Goal: Task Accomplishment & Management: Use online tool/utility

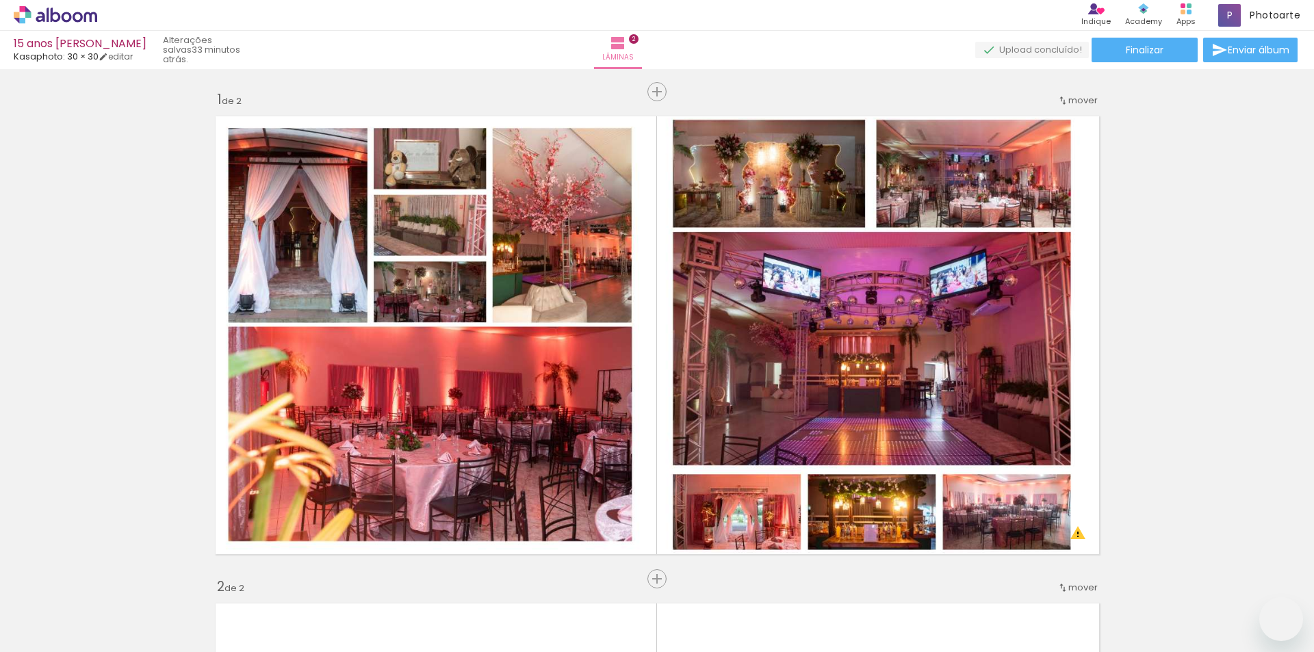
click at [47, 633] on span "Adicionar Fotos" at bounding box center [48, 633] width 41 height 15
click at [0, 0] on input "file" at bounding box center [0, 0] width 0 height 0
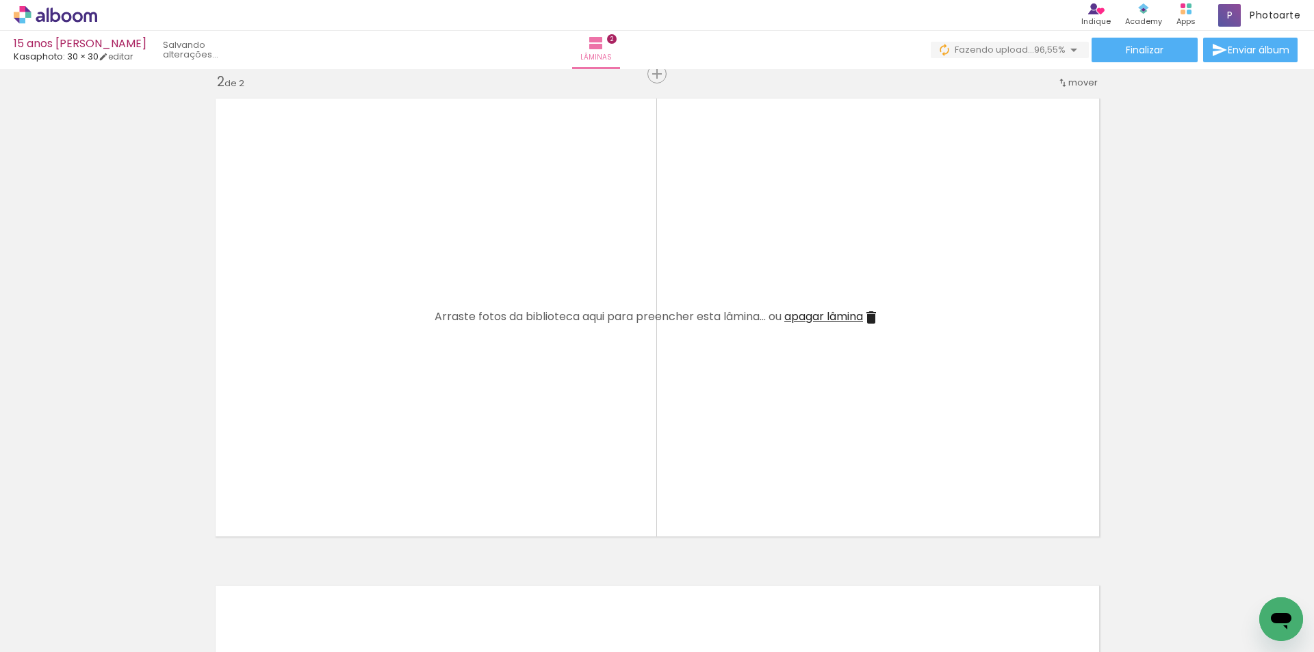
scroll to position [0, 1025]
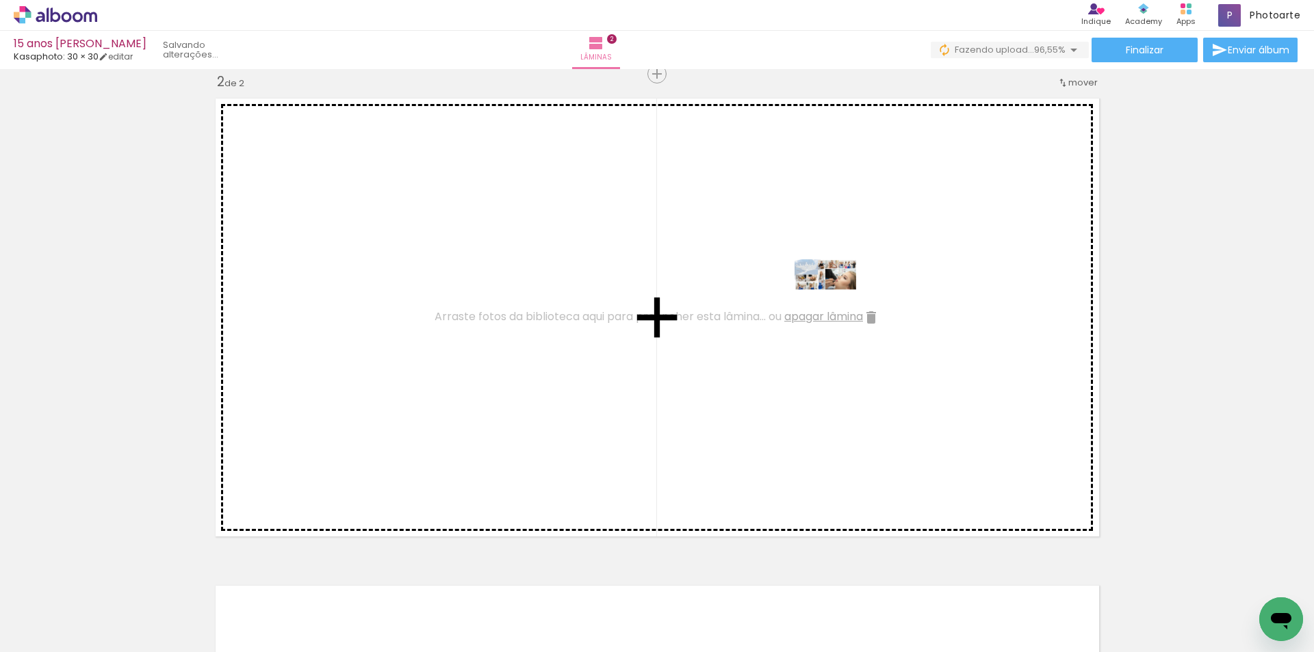
drag, startPoint x: 1249, startPoint y: 610, endPoint x: 823, endPoint y: 293, distance: 531.1
click at [823, 293] on quentale-workspace at bounding box center [657, 326] width 1314 height 652
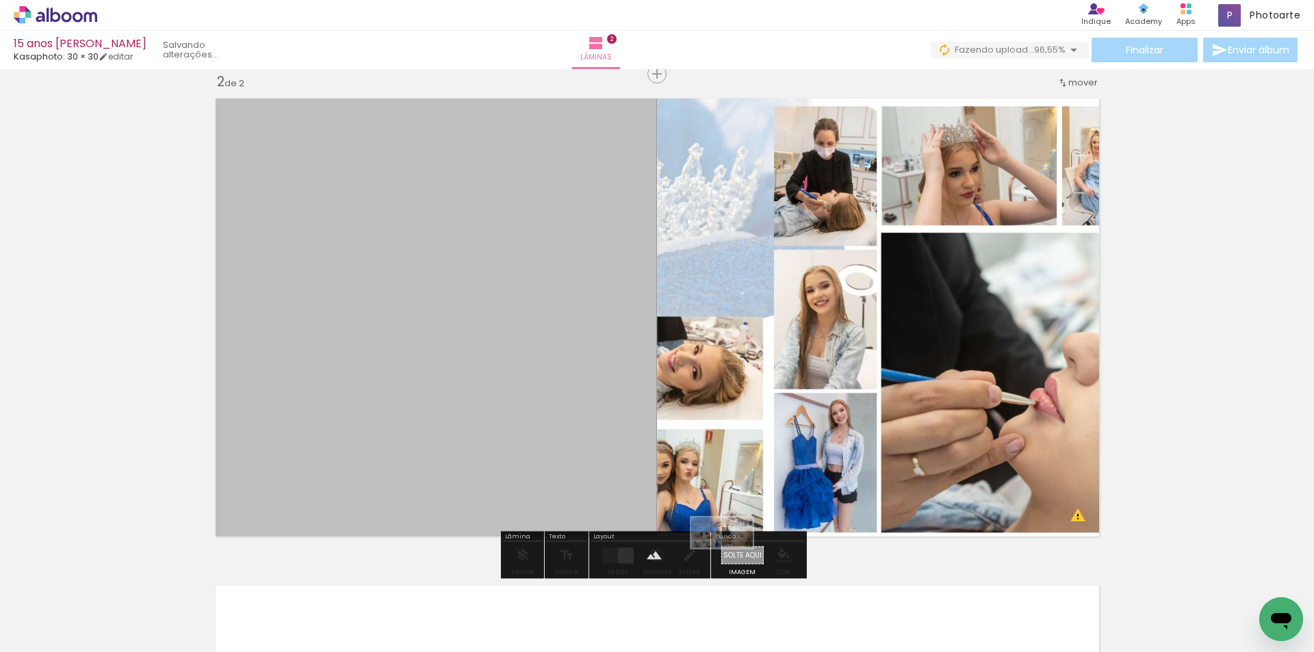
drag, startPoint x: 1247, startPoint y: 603, endPoint x: 733, endPoint y: 558, distance: 515.9
click at [733, 558] on quentale-workspace at bounding box center [657, 326] width 1314 height 652
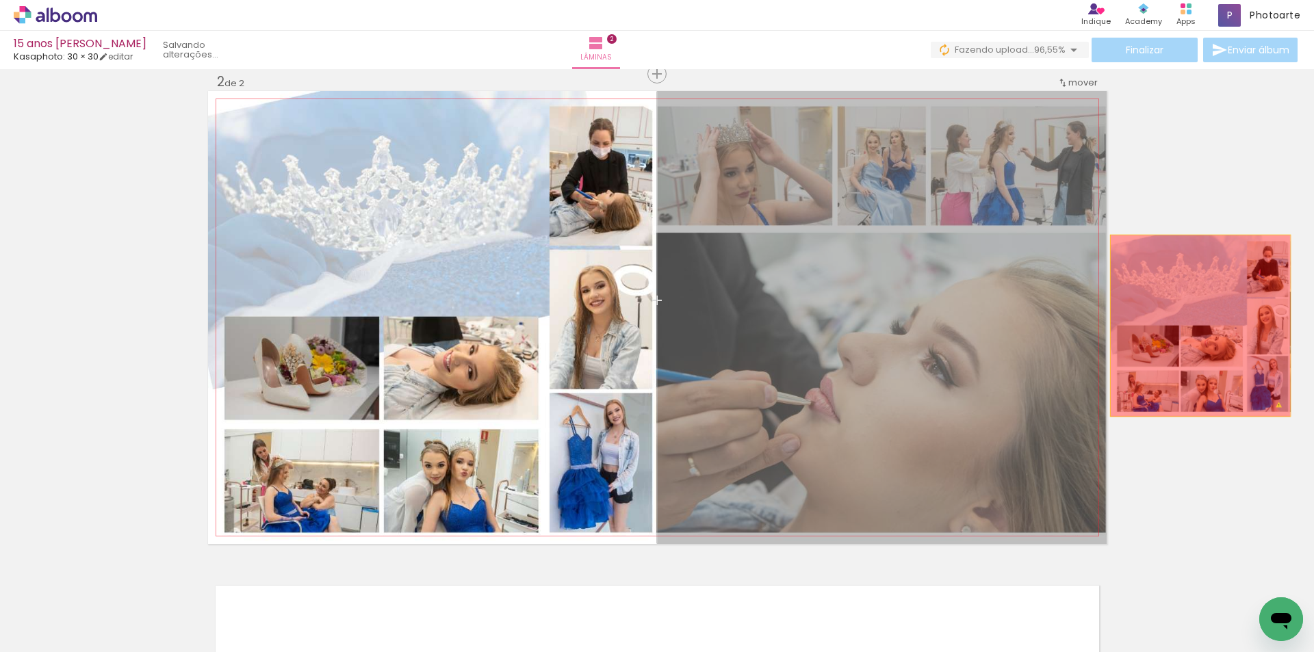
drag, startPoint x: 850, startPoint y: 410, endPoint x: 1195, endPoint y: 326, distance: 355.0
click at [1195, 326] on div "Inserir lâmina 1 de 2 Inserir lâmina 2 de 2 O Designbox precisará aumentar a su…" at bounding box center [657, 300] width 1314 height 1462
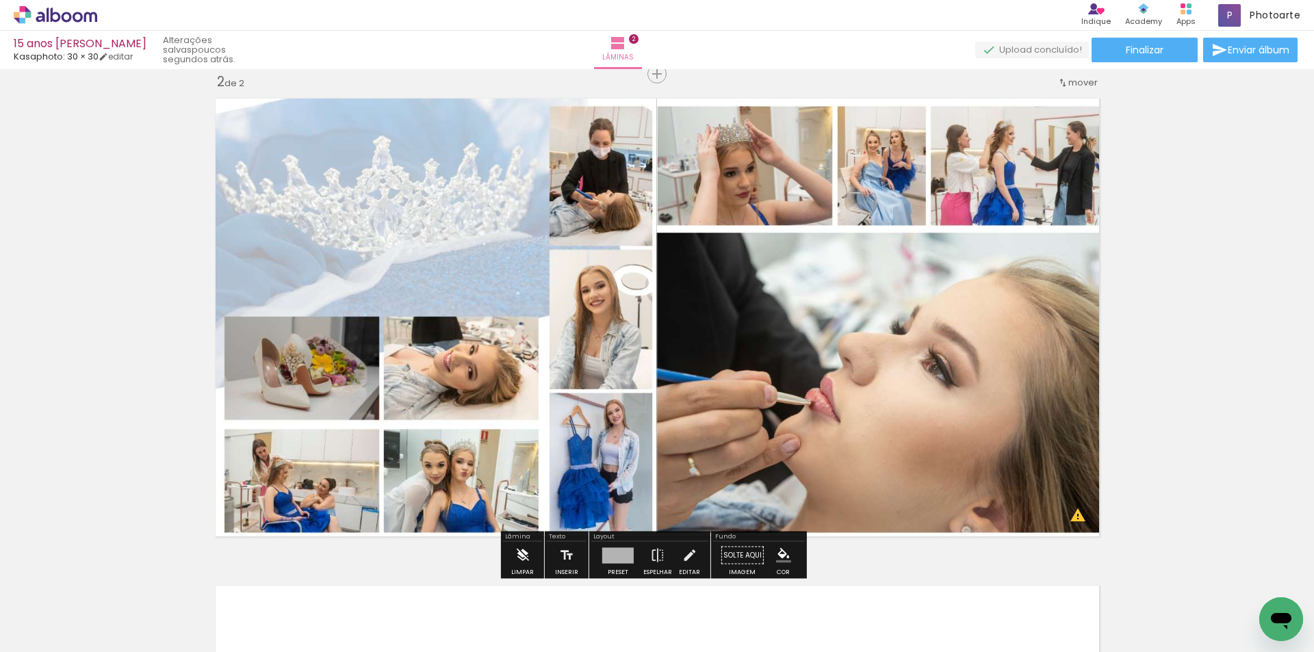
click at [521, 550] on iron-icon at bounding box center [522, 555] width 15 height 27
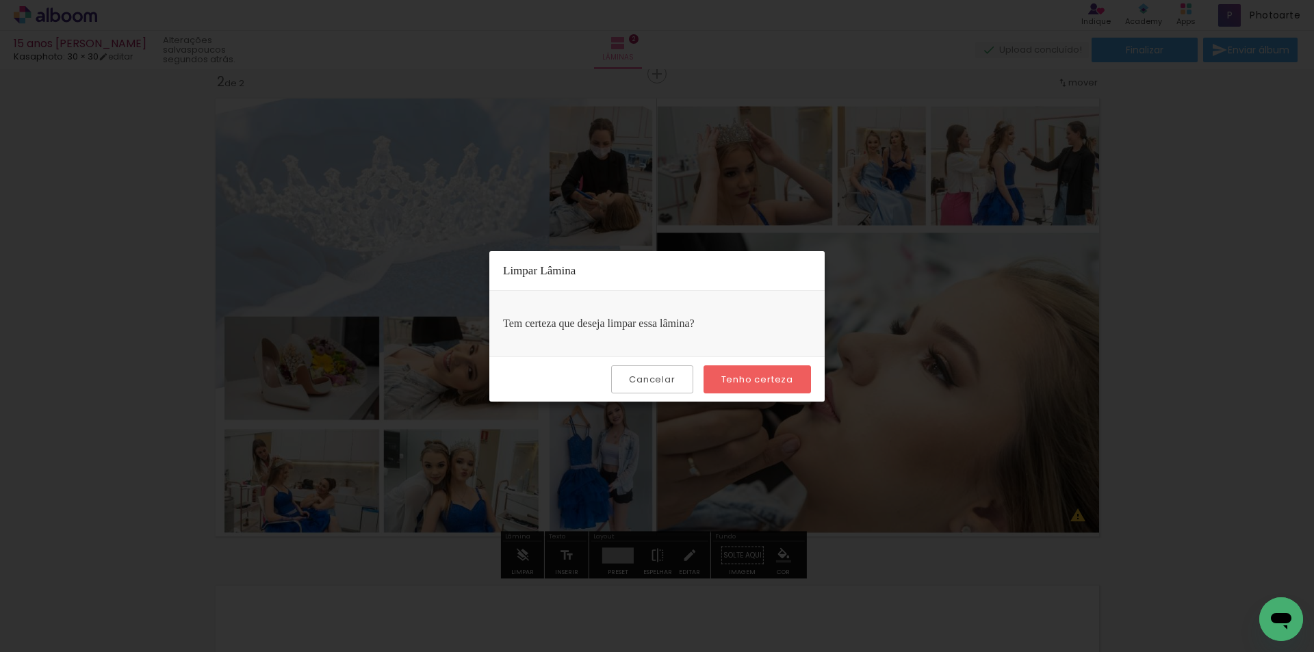
click at [0, 0] on slot "Tenho certeza" at bounding box center [0, 0] width 0 height 0
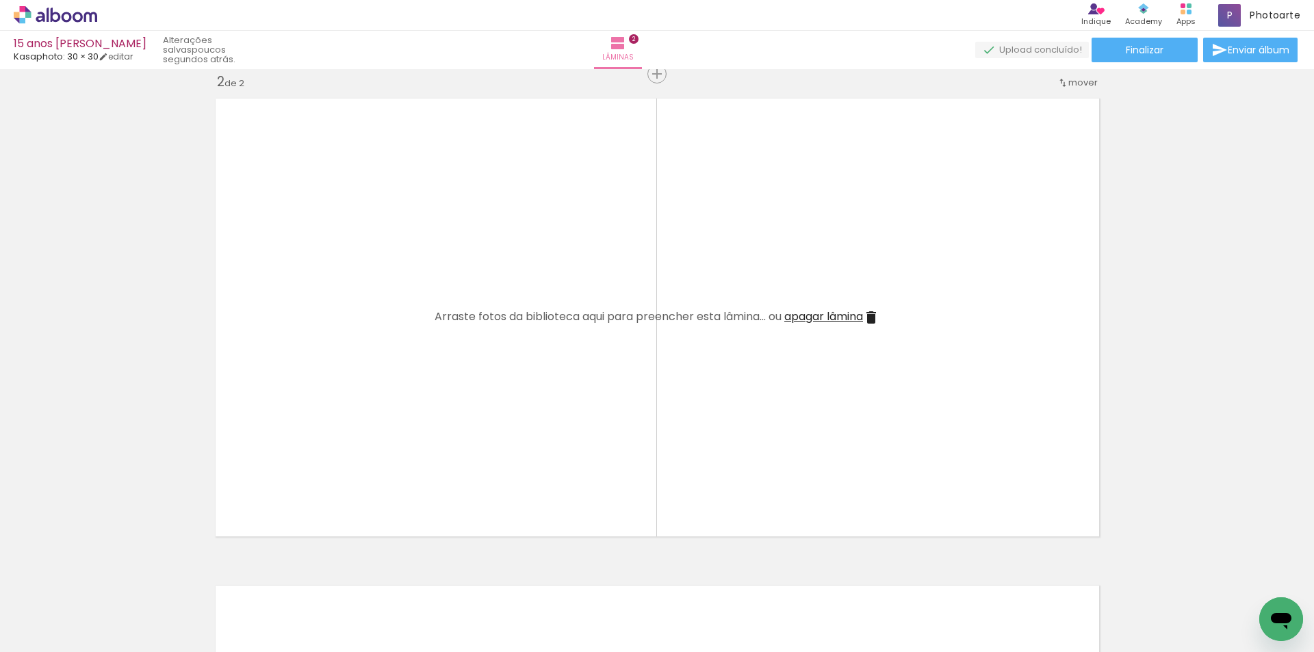
click at [1237, 586] on paper-icon-button at bounding box center [1228, 578] width 17 height 17
click at [32, 628] on span "Adicionar Fotos" at bounding box center [48, 633] width 41 height 15
click at [0, 0] on input "file" at bounding box center [0, 0] width 0 height 0
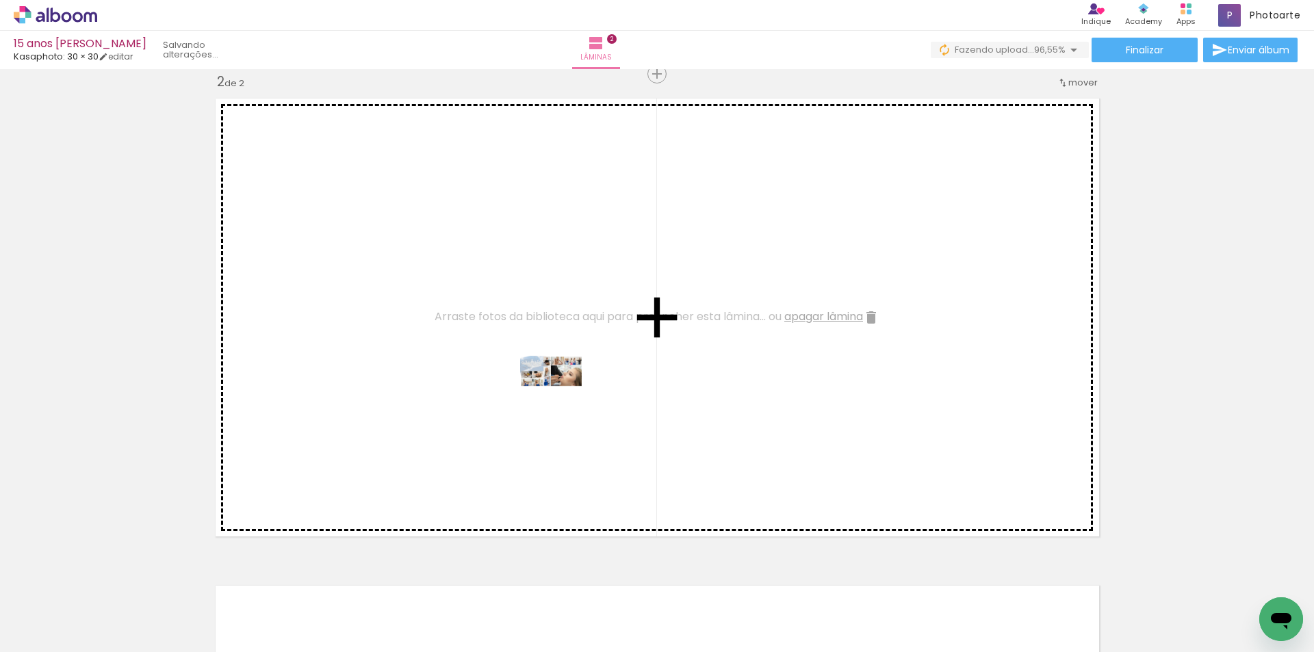
drag, startPoint x: 1243, startPoint y: 607, endPoint x: 561, endPoint y: 397, distance: 713.3
click at [561, 397] on quentale-workspace at bounding box center [657, 326] width 1314 height 652
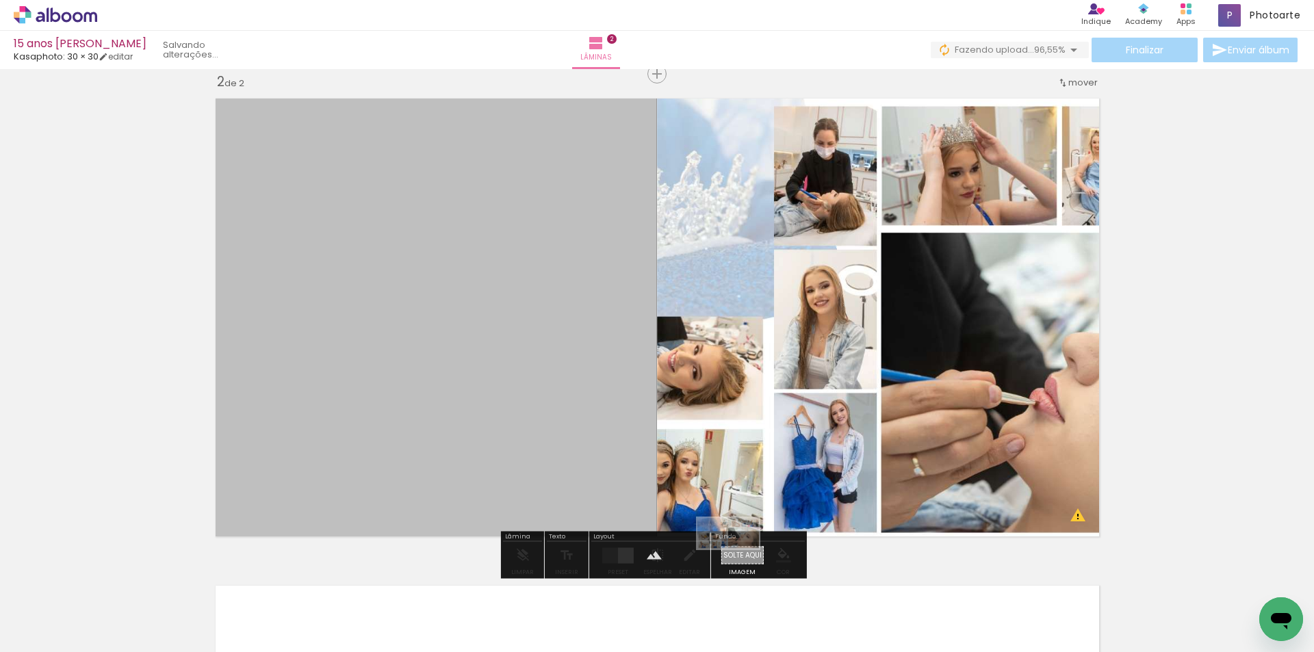
drag, startPoint x: 1243, startPoint y: 604, endPoint x: 738, endPoint y: 559, distance: 507.0
click at [738, 559] on quentale-workspace at bounding box center [657, 326] width 1314 height 652
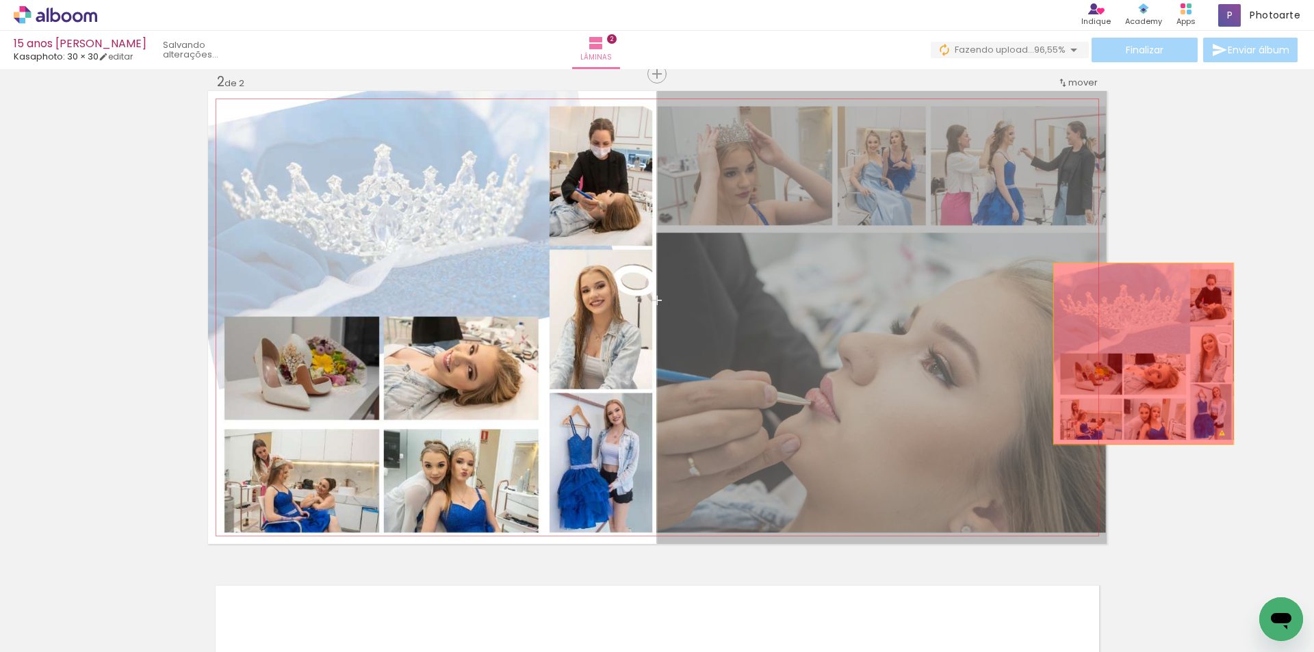
drag, startPoint x: 808, startPoint y: 429, endPoint x: 1176, endPoint y: 342, distance: 379.0
click at [1176, 342] on div "Inserir lâmina 1 de 2 Inserir lâmina 2 de 2 O Designbox precisará aumentar a su…" at bounding box center [657, 300] width 1314 height 1462
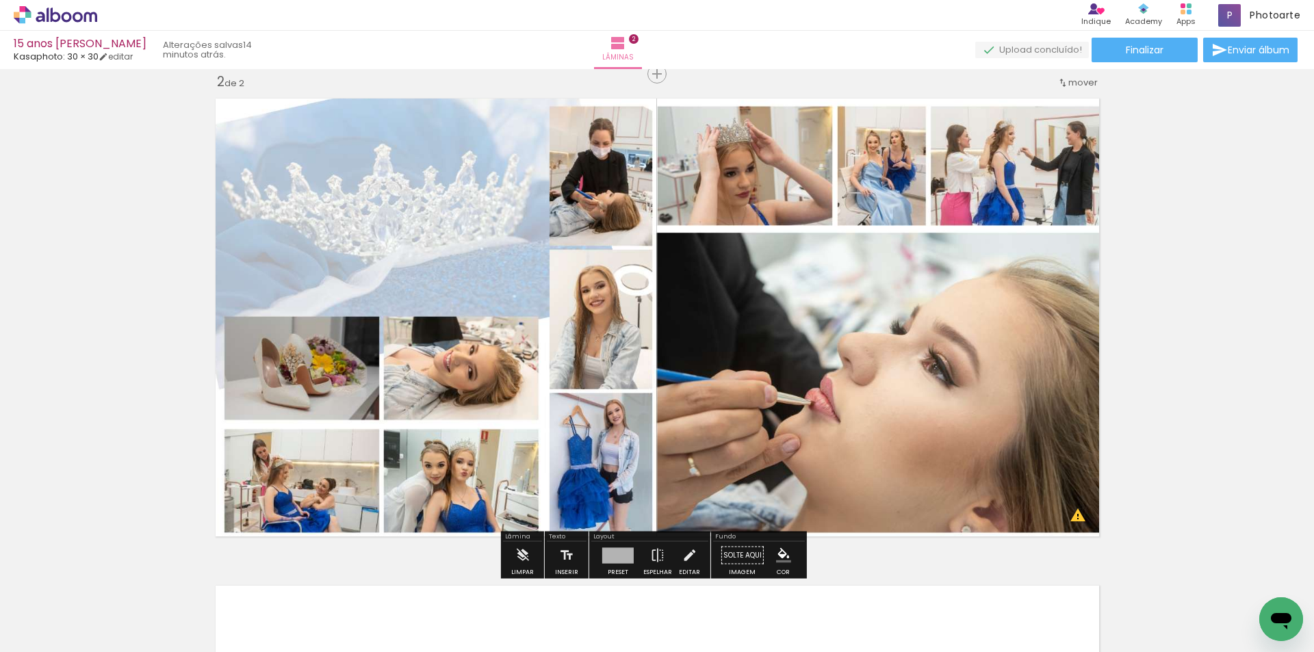
click at [48, 632] on span "Adicionar Fotos" at bounding box center [48, 633] width 41 height 15
click at [0, 0] on input "file" at bounding box center [0, 0] width 0 height 0
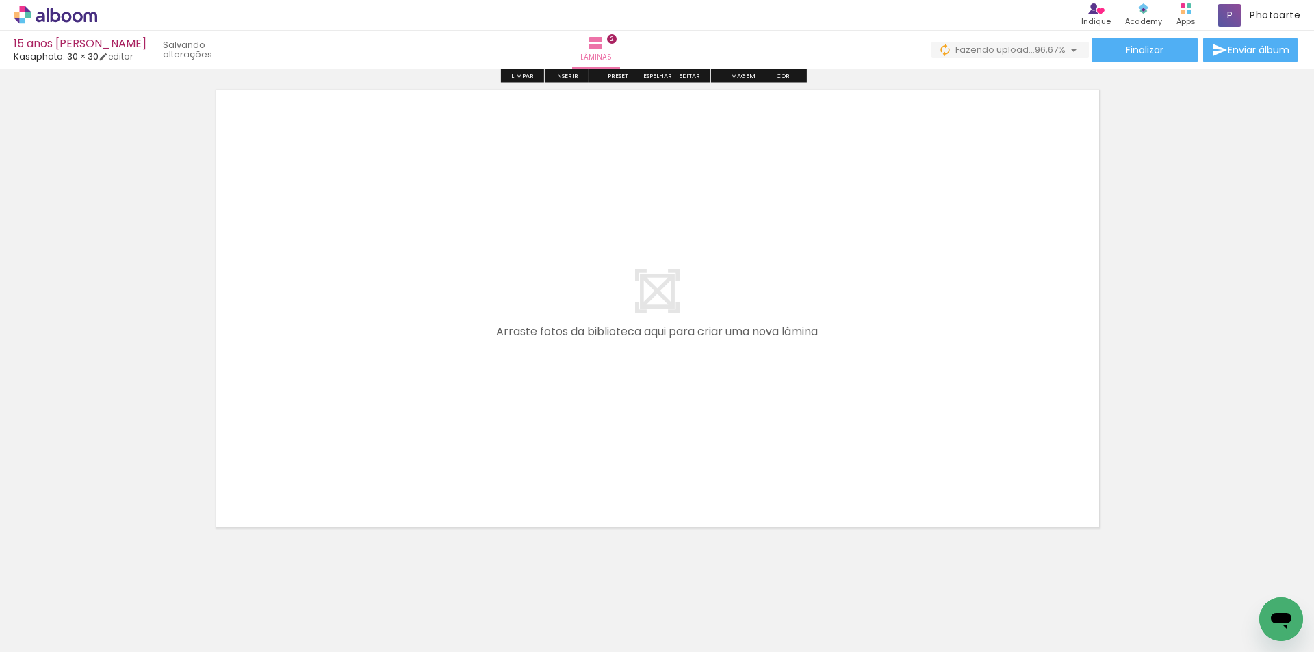
scroll to position [1018, 0]
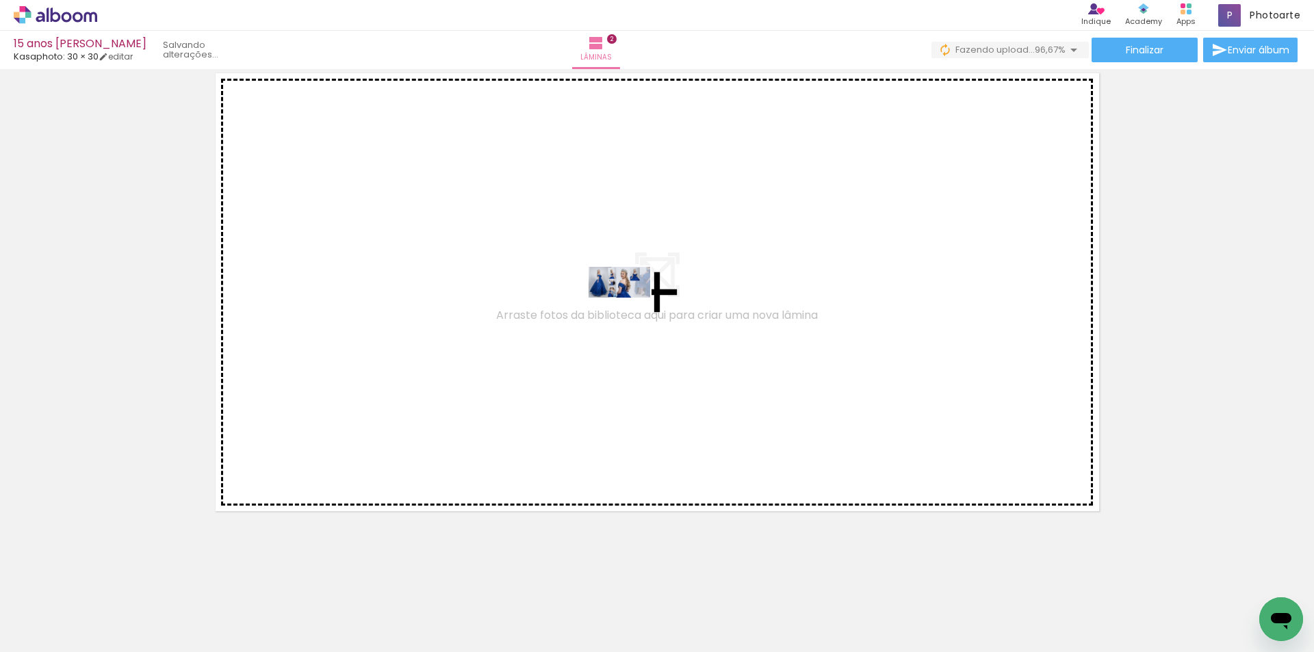
drag, startPoint x: 1246, startPoint y: 611, endPoint x: 630, endPoint y: 308, distance: 686.5
click at [630, 308] on quentale-workspace at bounding box center [657, 326] width 1314 height 652
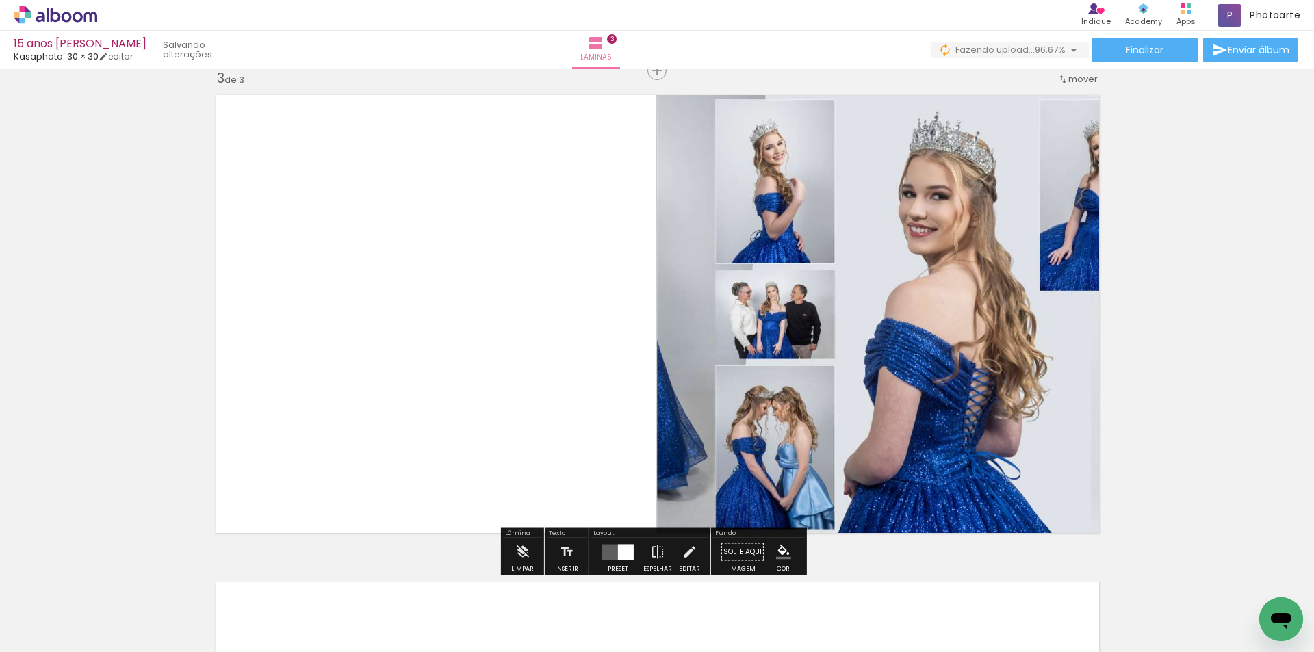
scroll to position [992, 0]
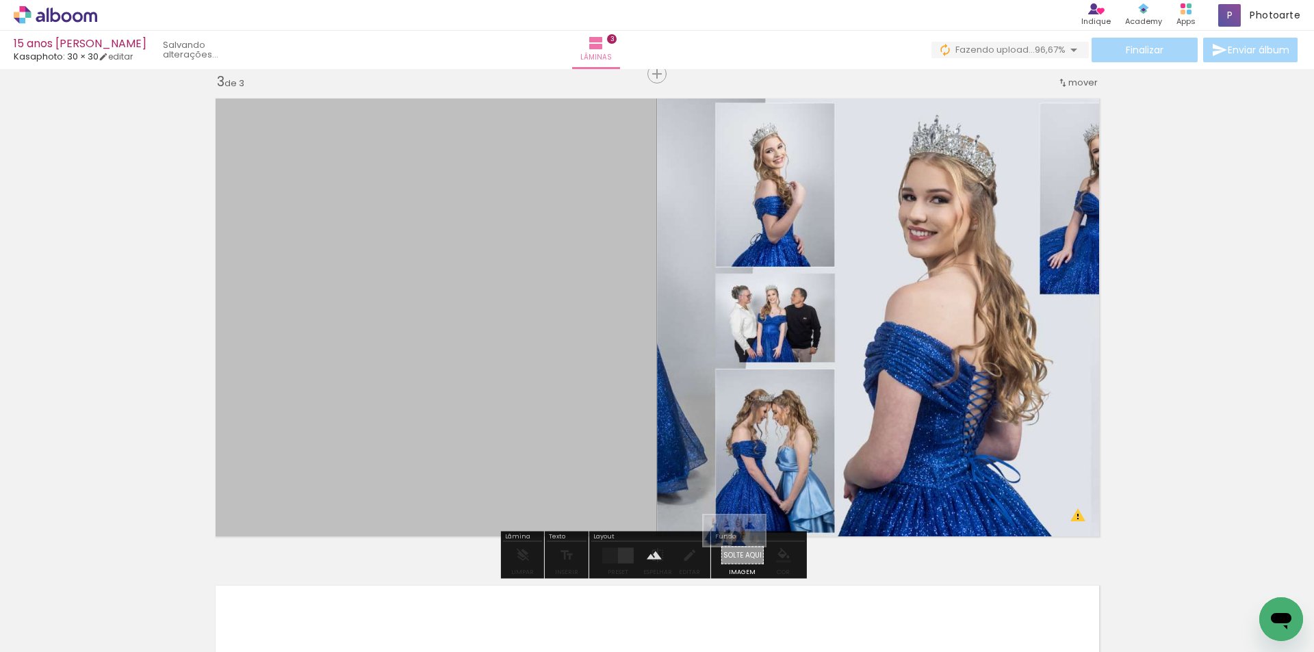
drag, startPoint x: 1242, startPoint y: 613, endPoint x: 745, endPoint y: 556, distance: 500.7
click at [745, 556] on quentale-workspace at bounding box center [657, 326] width 1314 height 652
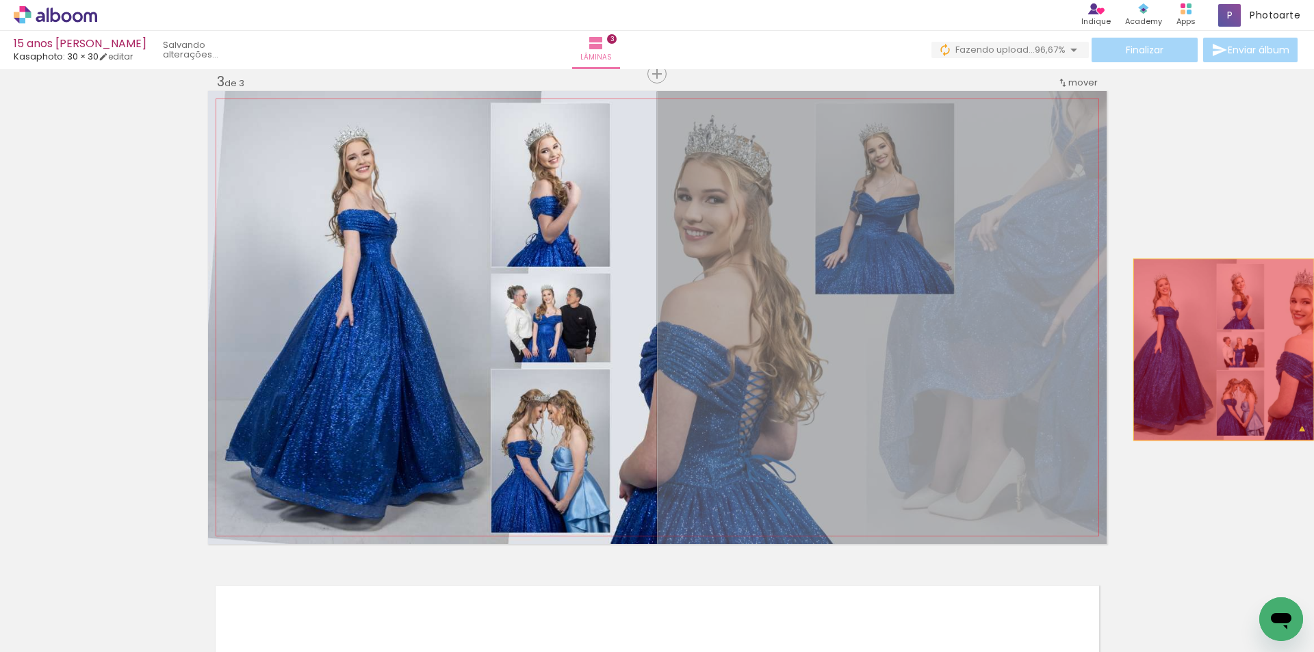
drag, startPoint x: 924, startPoint y: 390, endPoint x: 1218, endPoint y: 350, distance: 297.0
click at [1218, 350] on div "Inserir lâmina 1 de 3 Inserir lâmina 2 de 3 Inserir lâmina 3 de 3 O Designbox p…" at bounding box center [657, 57] width 1314 height 1950
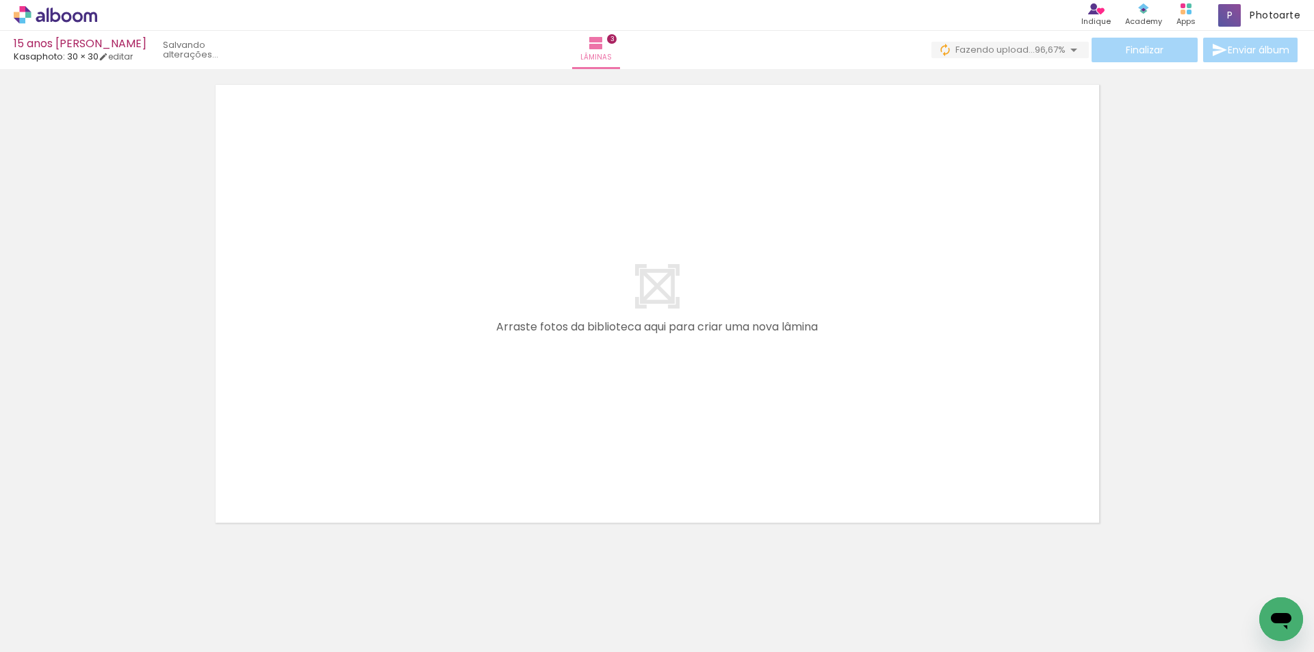
scroll to position [1505, 0]
click at [40, 633] on span "Adicionar Fotos" at bounding box center [48, 633] width 41 height 15
click at [0, 0] on input "file" at bounding box center [0, 0] width 0 height 0
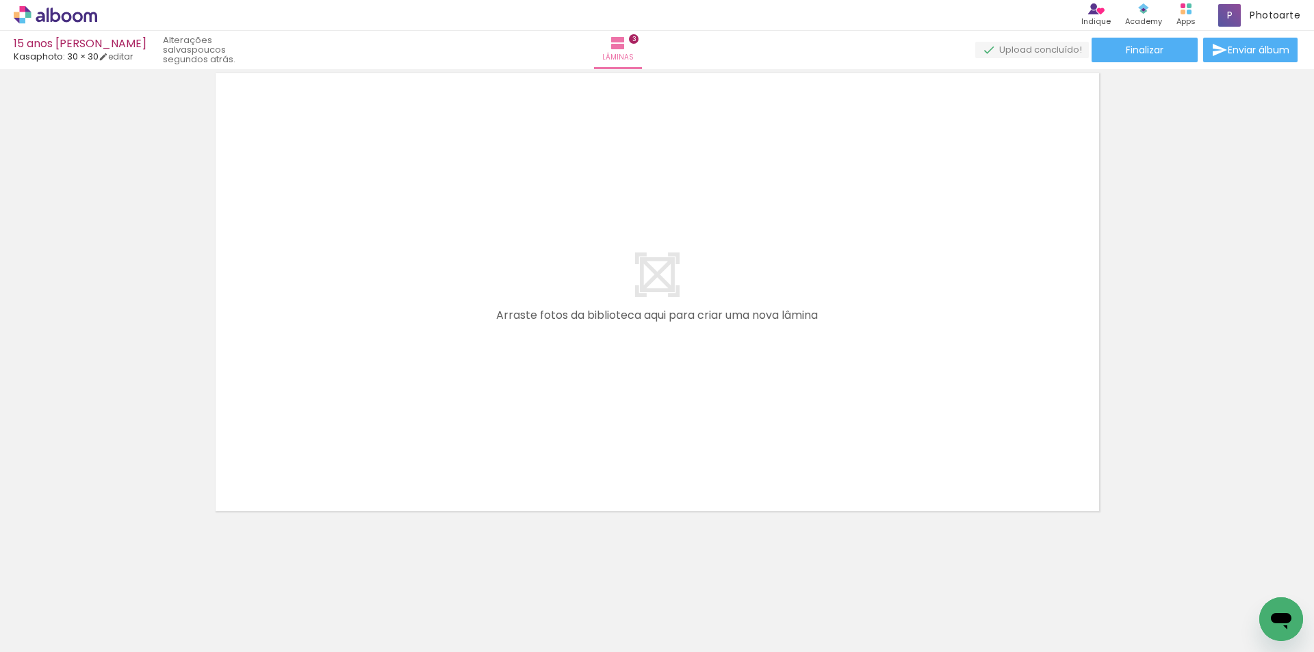
scroll to position [0, 1332]
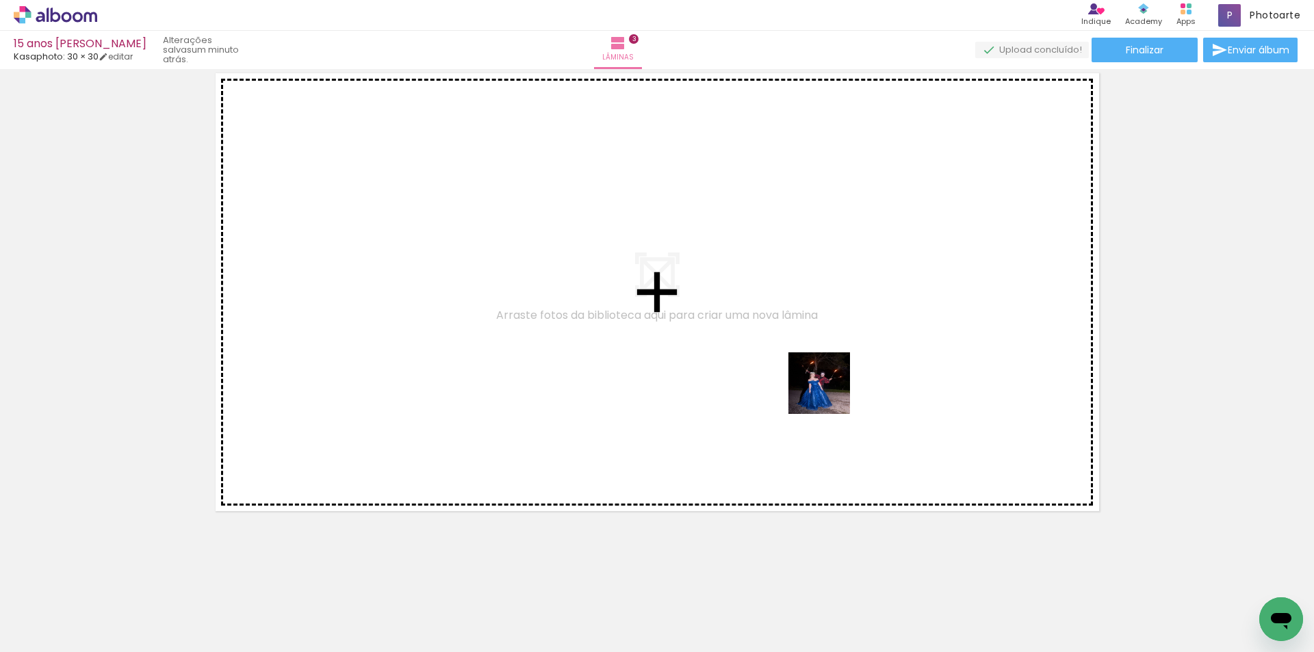
drag, startPoint x: 1122, startPoint y: 621, endPoint x: 781, endPoint y: 364, distance: 427.6
click at [781, 364] on quentale-workspace at bounding box center [657, 326] width 1314 height 652
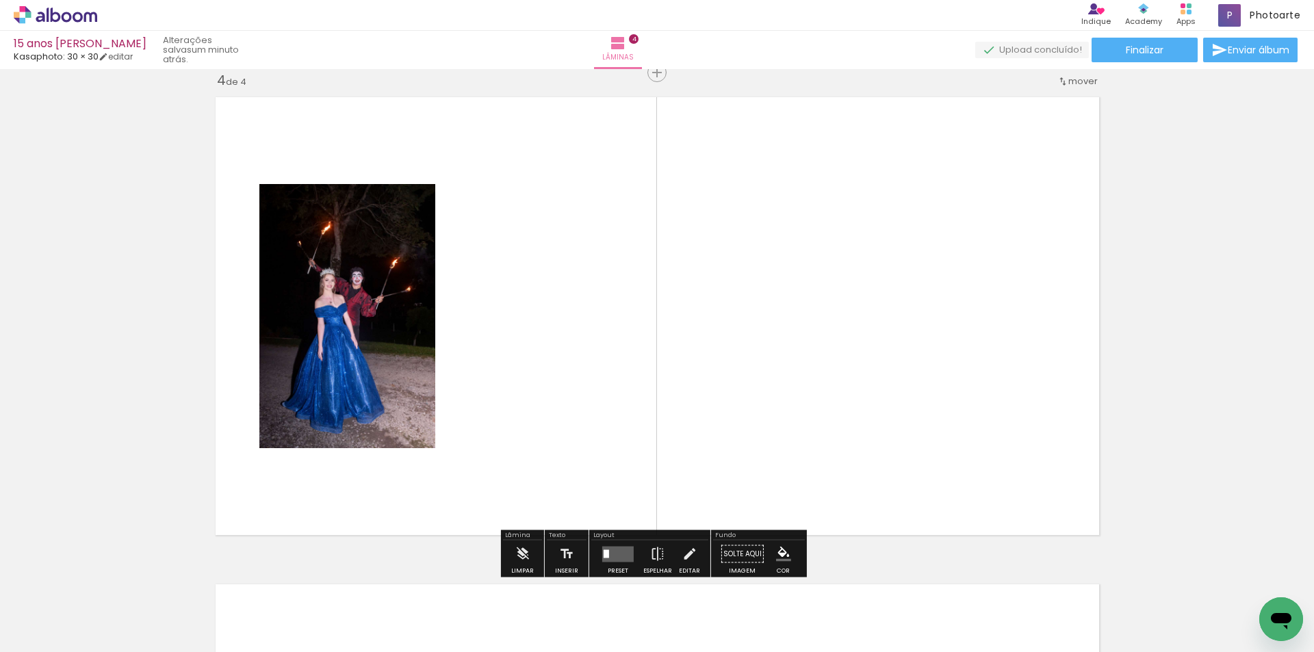
scroll to position [1480, 0]
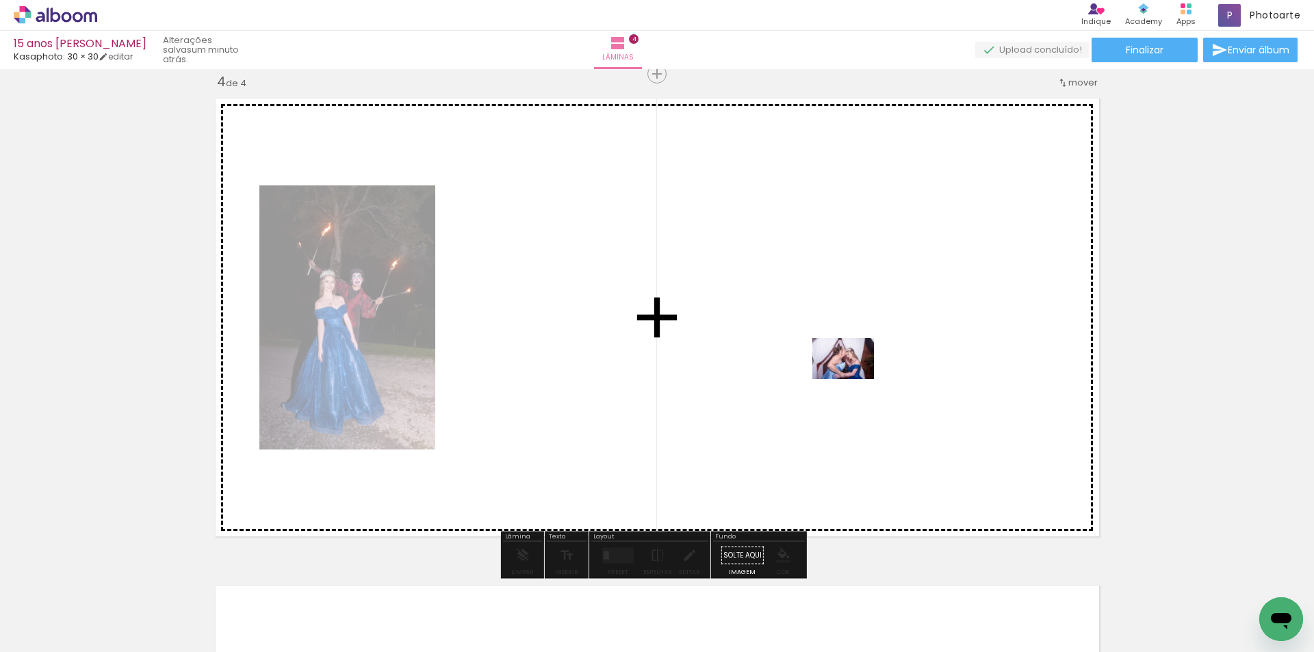
drag, startPoint x: 1178, startPoint y: 602, endPoint x: 853, endPoint y: 379, distance: 393.9
click at [853, 379] on quentale-workspace at bounding box center [657, 326] width 1314 height 652
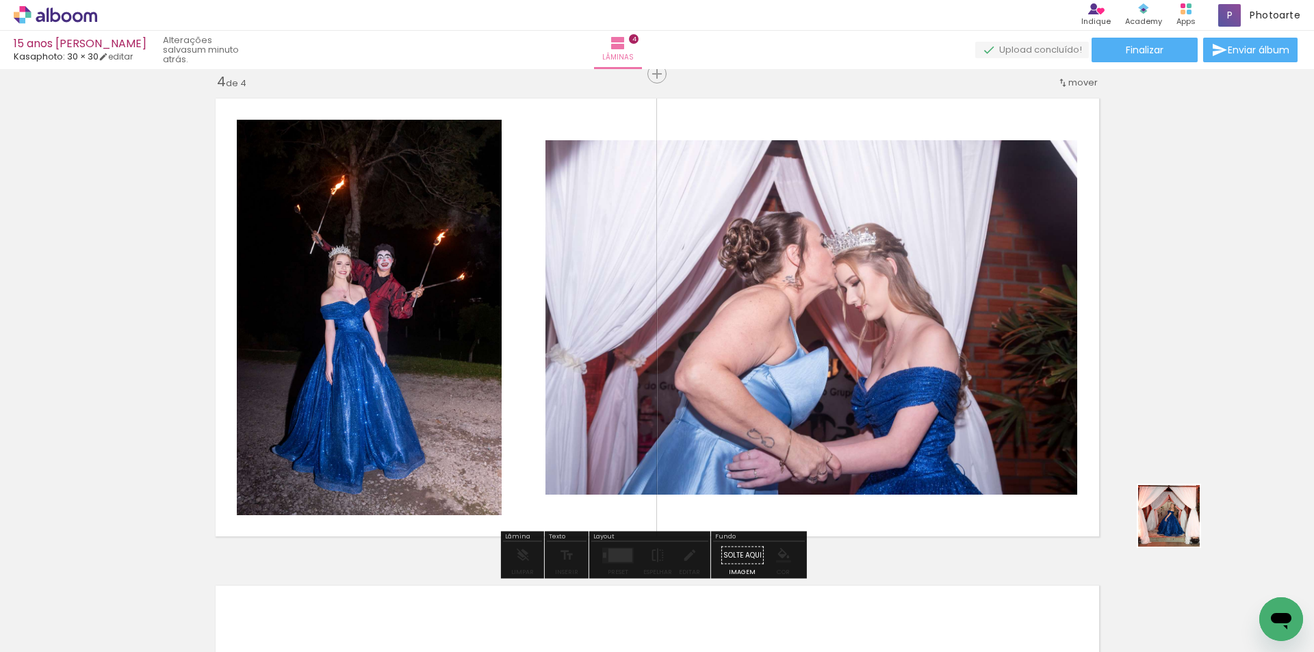
drag, startPoint x: 1254, startPoint y: 587, endPoint x: 934, endPoint y: 355, distance: 395.5
click at [934, 355] on quentale-workspace at bounding box center [657, 326] width 1314 height 652
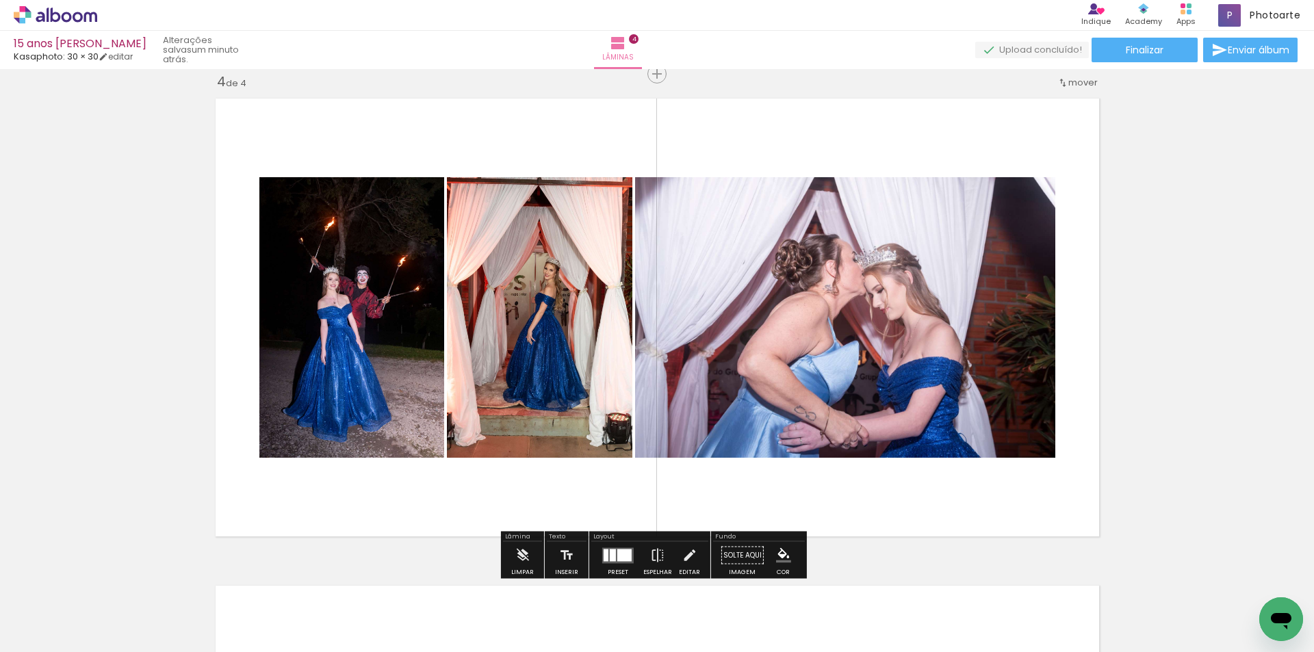
click at [613, 551] on quentale-layouter at bounding box center [617, 555] width 31 height 16
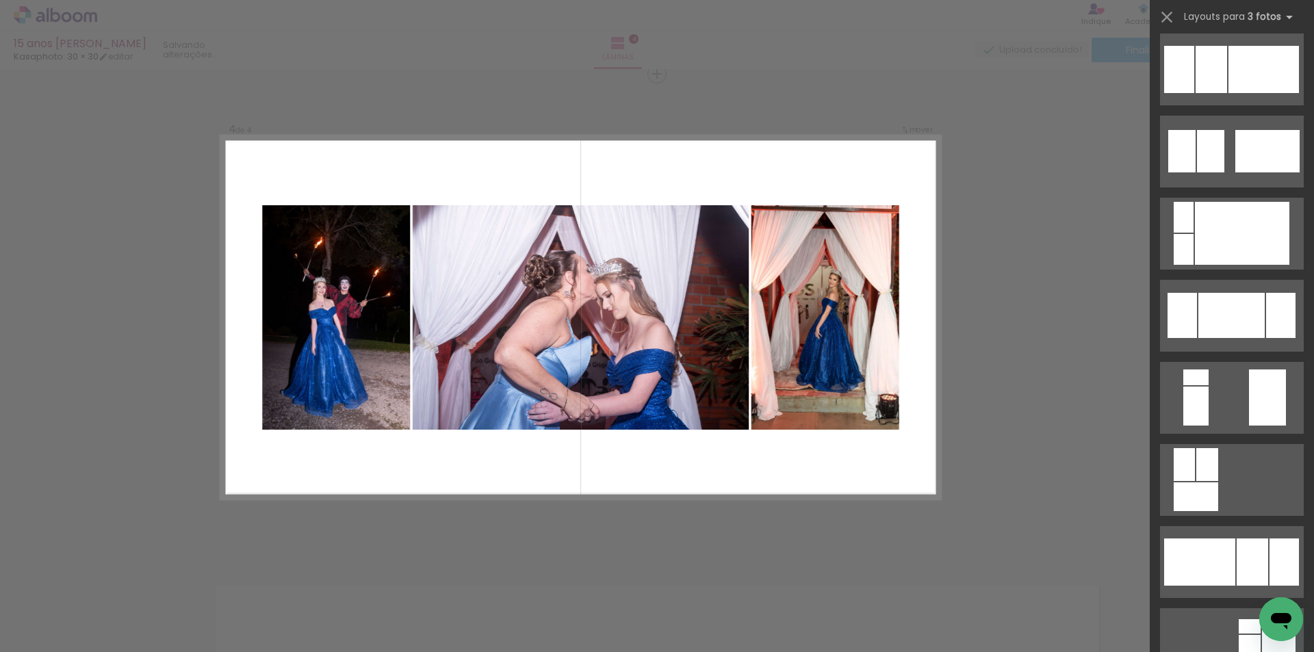
scroll to position [1163, 0]
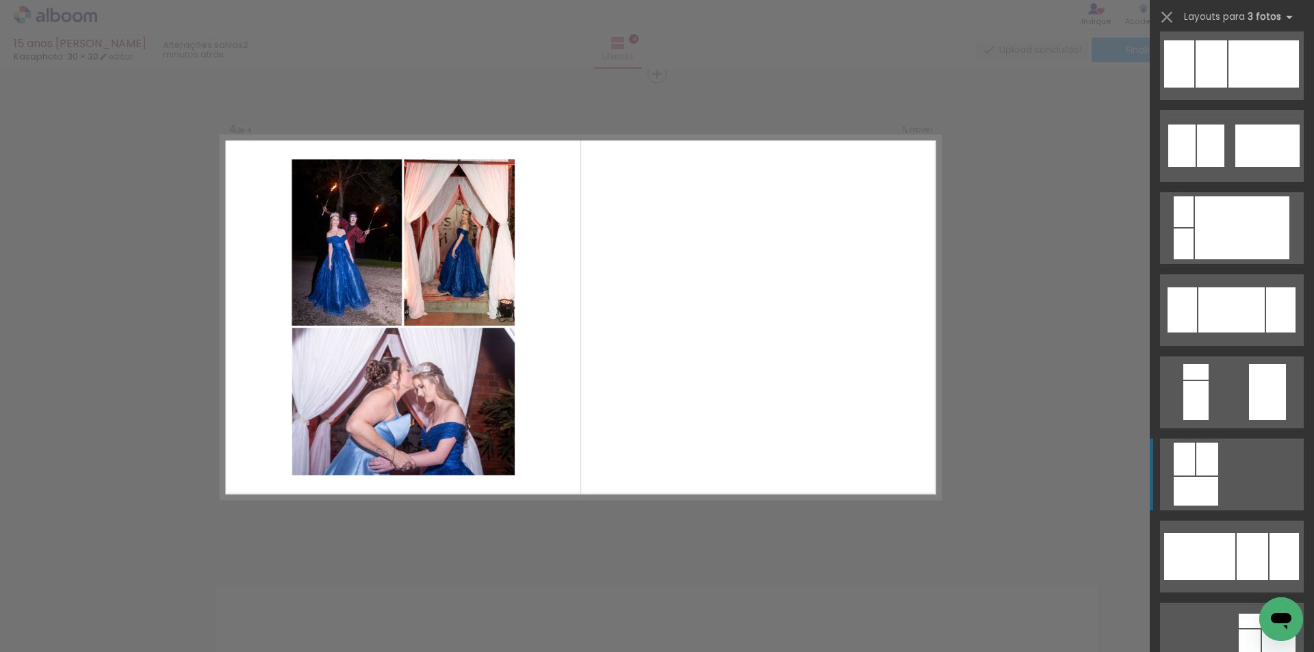
click at [1213, 460] on quentale-layouter at bounding box center [1232, 475] width 144 height 72
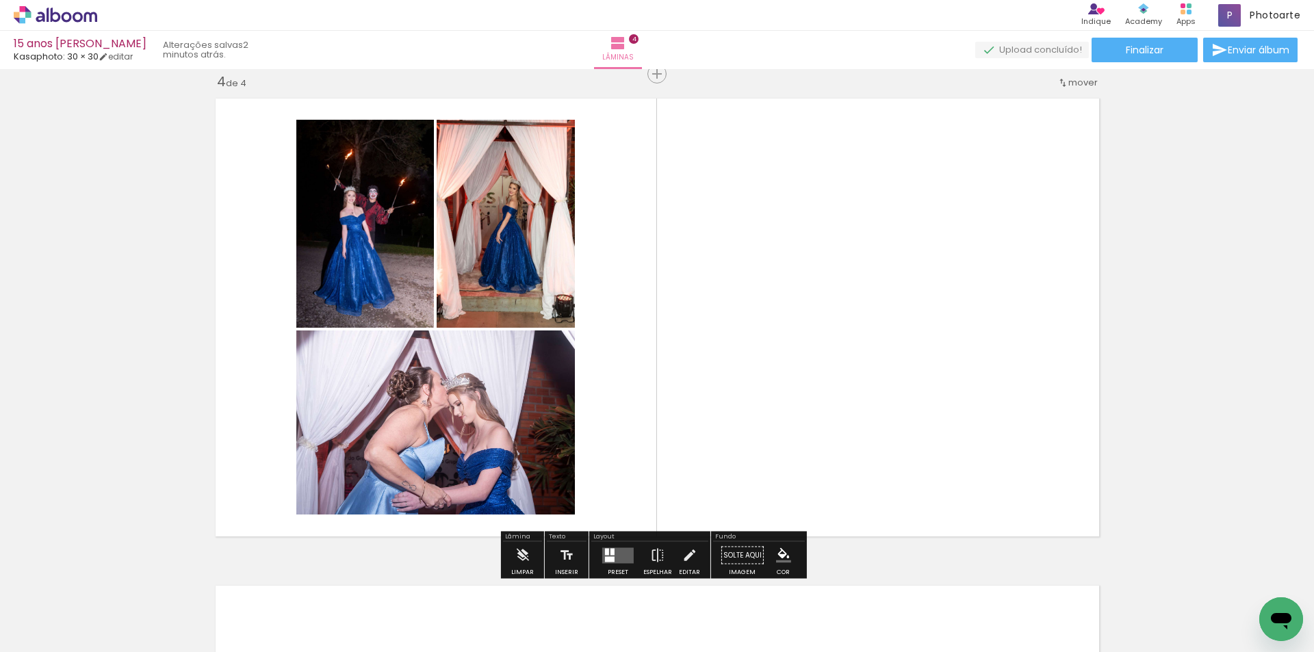
click at [460, 441] on quentale-photo at bounding box center [435, 423] width 279 height 184
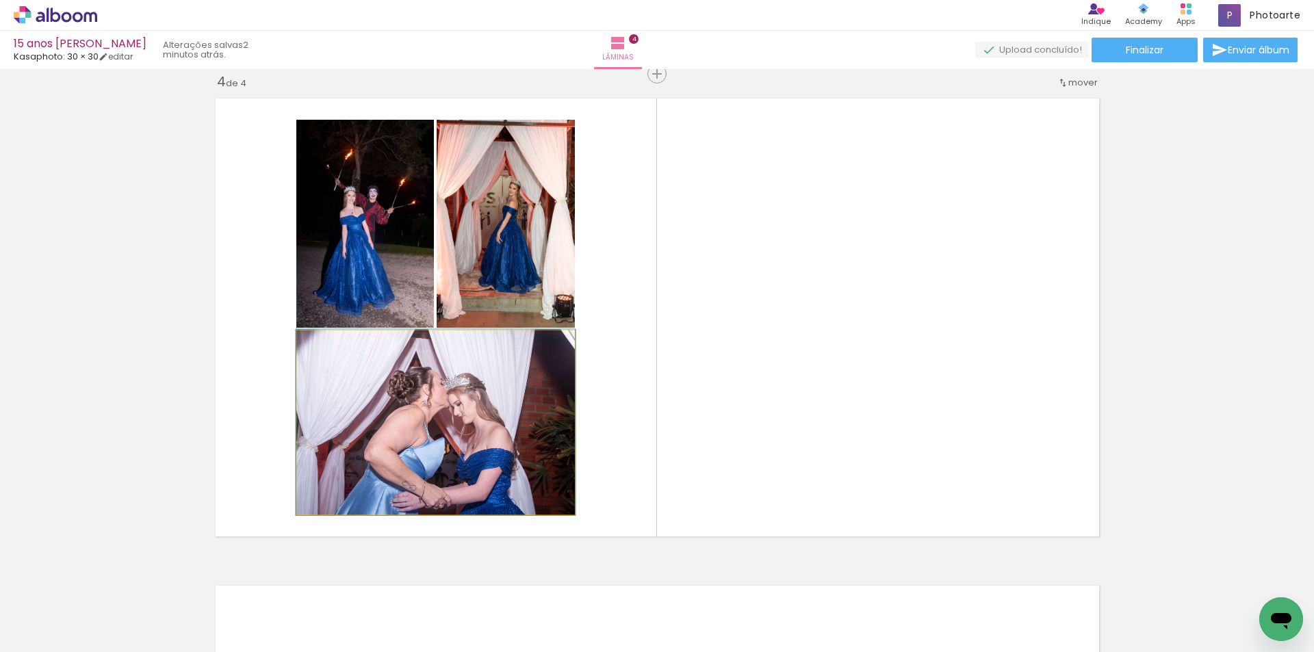
click at [460, 441] on quentale-photo at bounding box center [435, 423] width 279 height 184
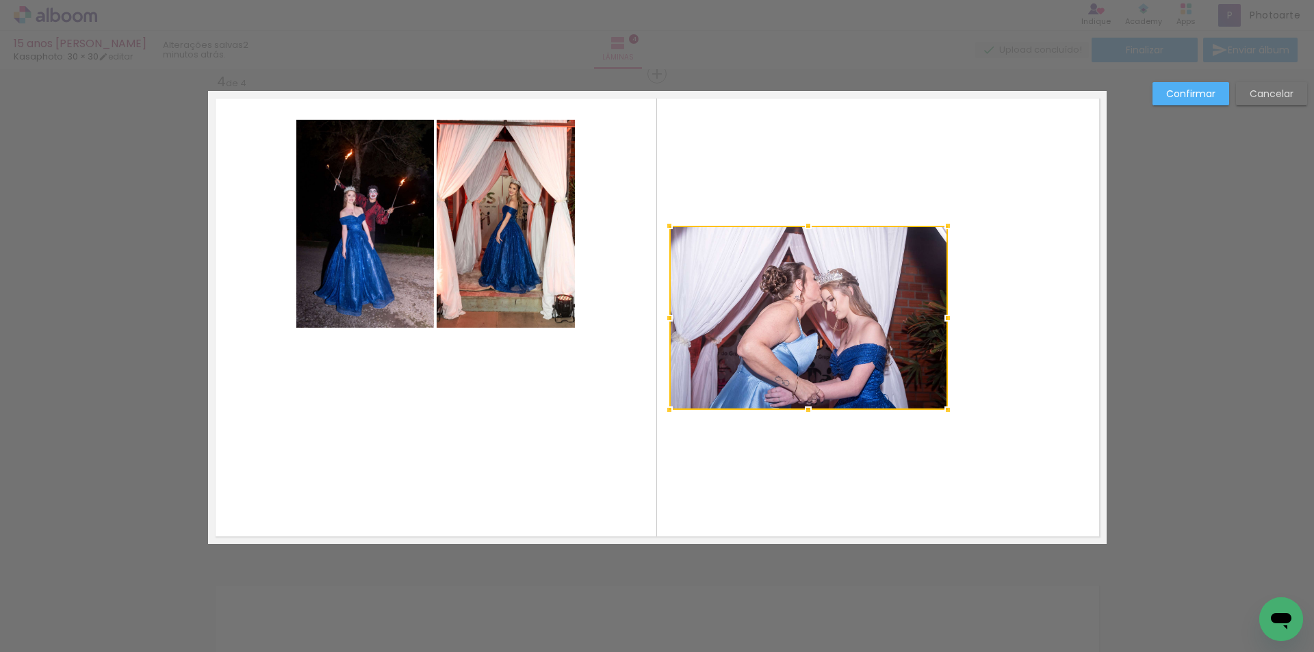
drag, startPoint x: 448, startPoint y: 433, endPoint x: 821, endPoint y: 326, distance: 388.1
click at [821, 326] on div at bounding box center [808, 318] width 279 height 184
click at [525, 257] on quentale-photo at bounding box center [506, 224] width 138 height 208
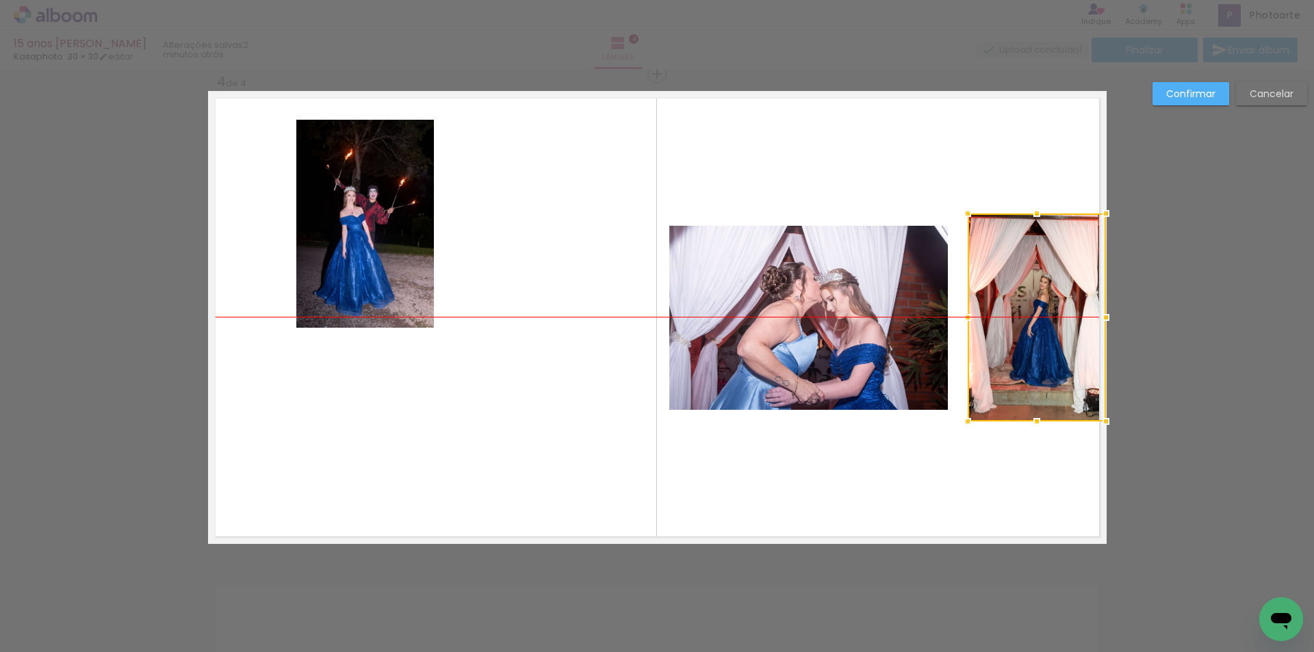
drag, startPoint x: 497, startPoint y: 258, endPoint x: 1028, endPoint y: 347, distance: 538.5
click at [1028, 347] on div at bounding box center [1037, 318] width 138 height 208
click at [388, 250] on quentale-photo at bounding box center [365, 224] width 138 height 208
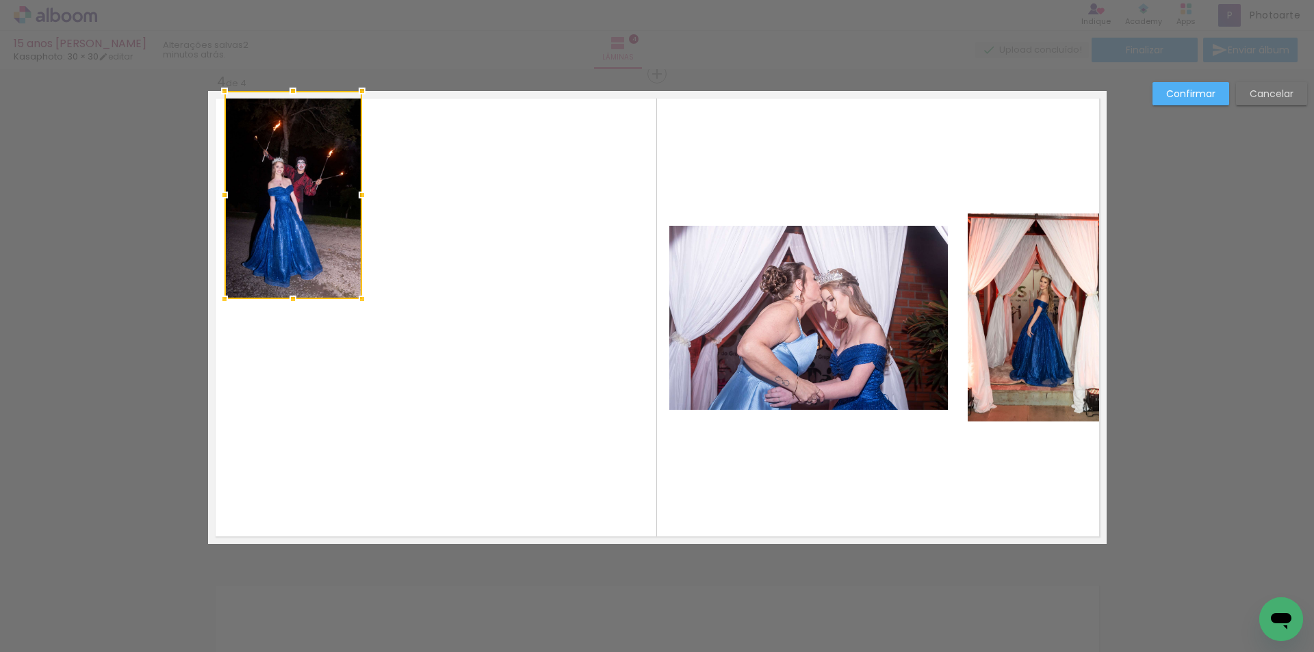
drag, startPoint x: 395, startPoint y: 254, endPoint x: 323, endPoint y: 222, distance: 78.7
click at [323, 222] on div at bounding box center [293, 195] width 138 height 208
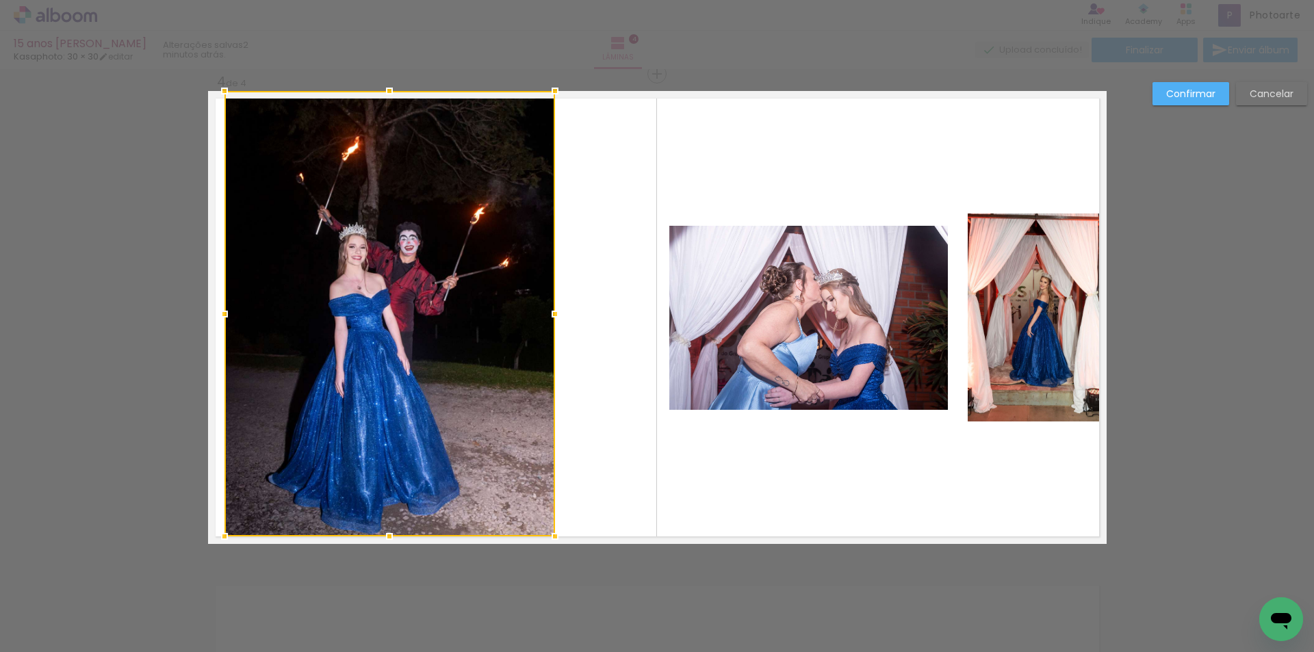
drag, startPoint x: 356, startPoint y: 303, endPoint x: 549, endPoint y: 544, distance: 308.7
click at [549, 544] on div at bounding box center [554, 536] width 27 height 27
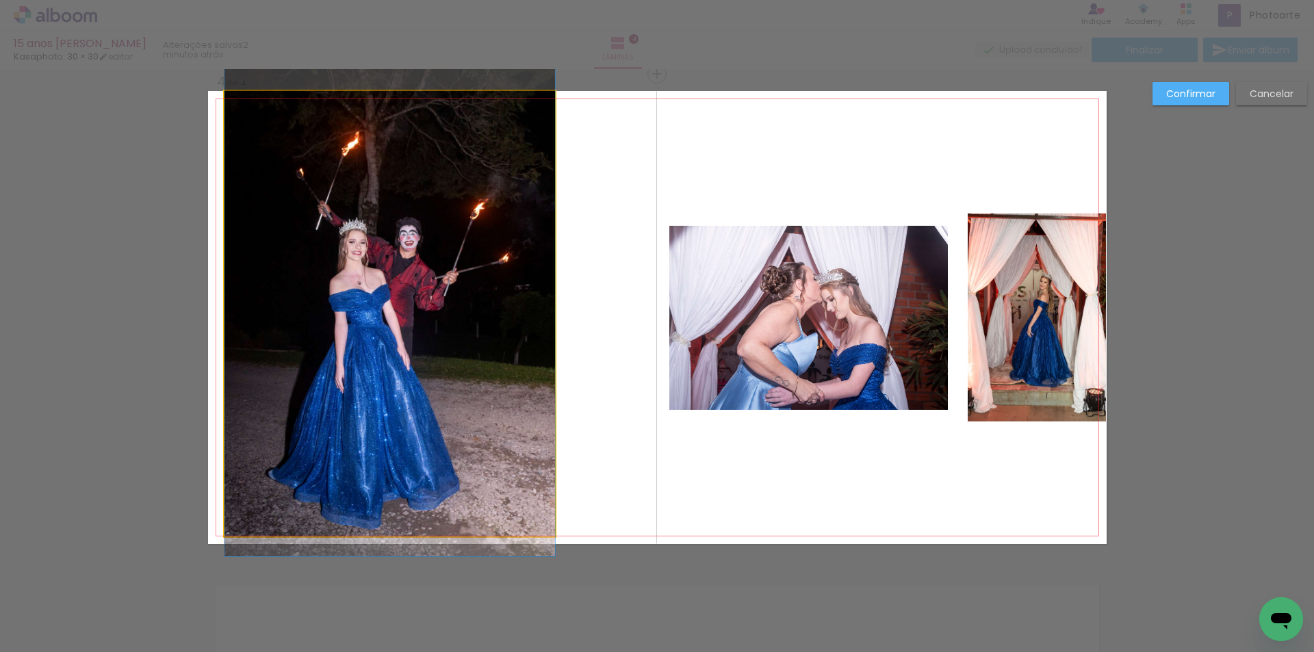
drag, startPoint x: 381, startPoint y: 424, endPoint x: 387, endPoint y: 419, distance: 8.4
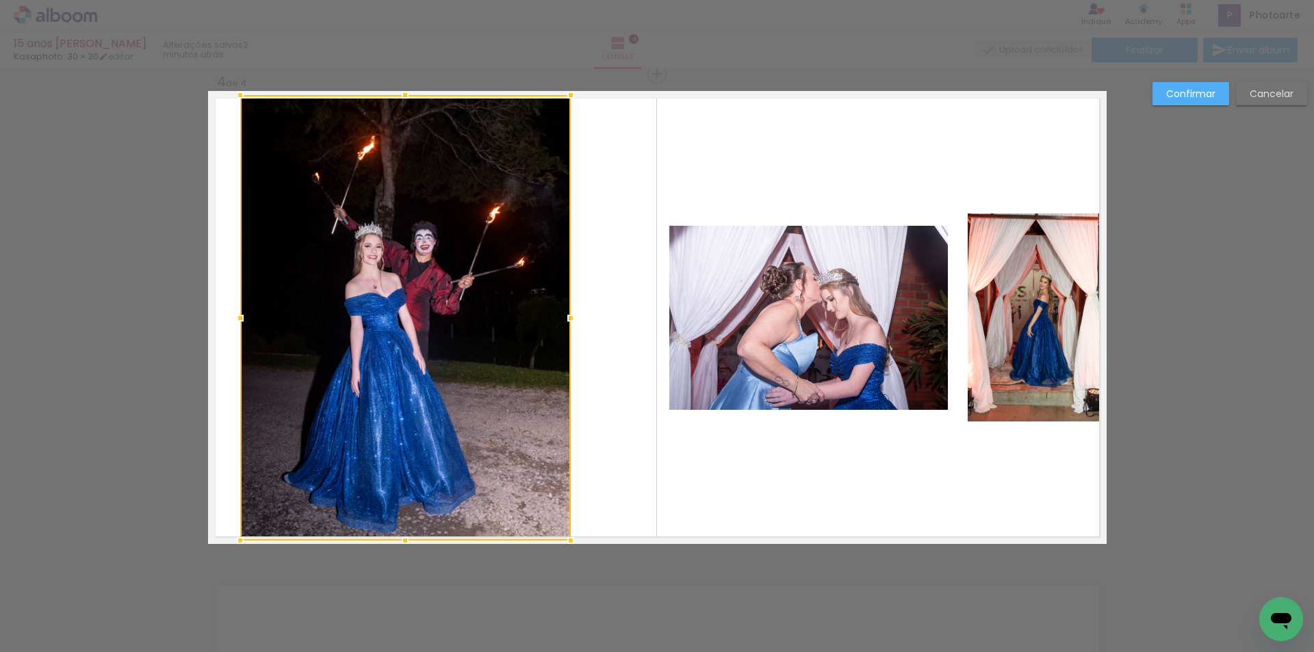
drag, startPoint x: 391, startPoint y: 378, endPoint x: 407, endPoint y: 377, distance: 16.5
click at [407, 377] on div at bounding box center [405, 318] width 331 height 446
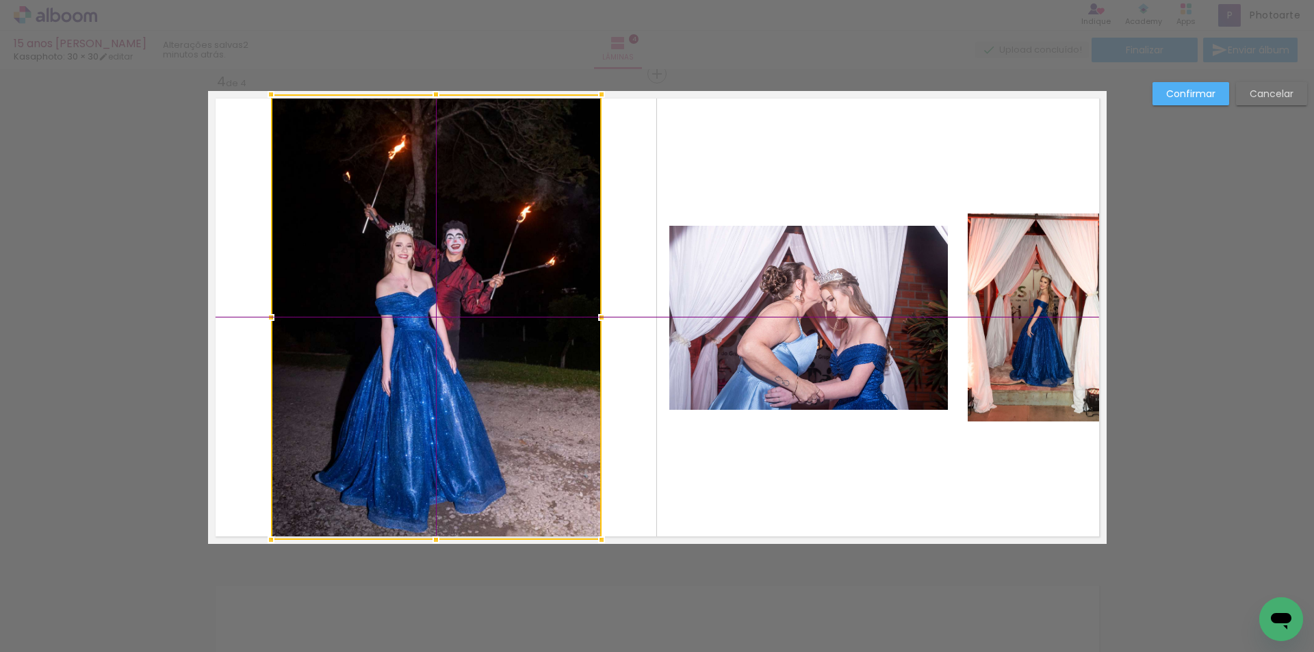
drag, startPoint x: 405, startPoint y: 341, endPoint x: 431, endPoint y: 337, distance: 26.2
click at [431, 337] on div at bounding box center [436, 317] width 331 height 446
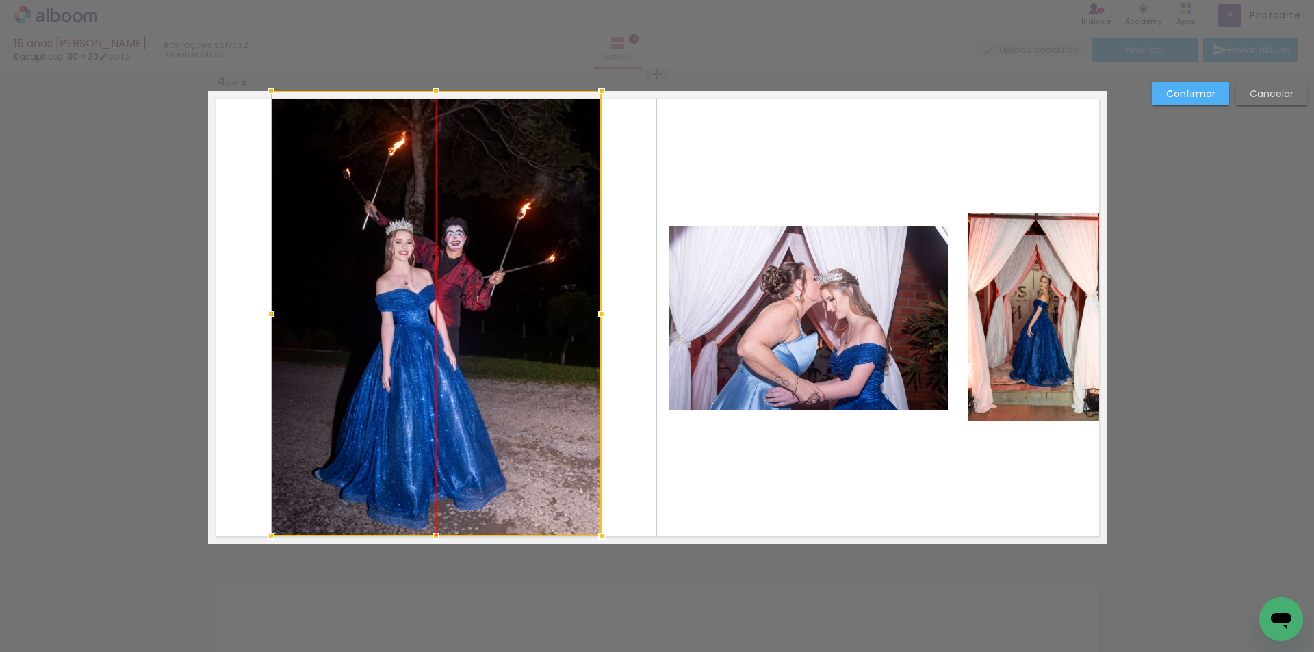
drag, startPoint x: 428, startPoint y: 368, endPoint x: 428, endPoint y: 361, distance: 7.5
click at [428, 361] on div at bounding box center [436, 314] width 331 height 446
click at [736, 445] on quentale-layouter at bounding box center [657, 317] width 899 height 453
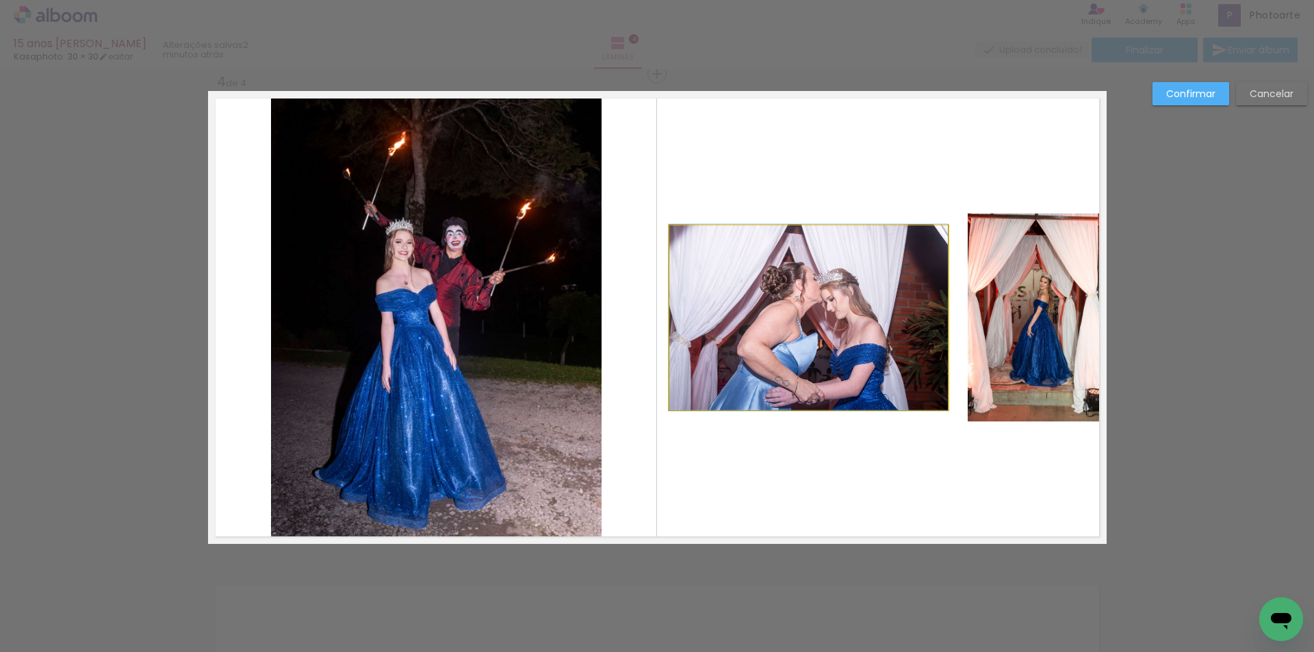
click at [754, 335] on quentale-photo at bounding box center [808, 318] width 279 height 184
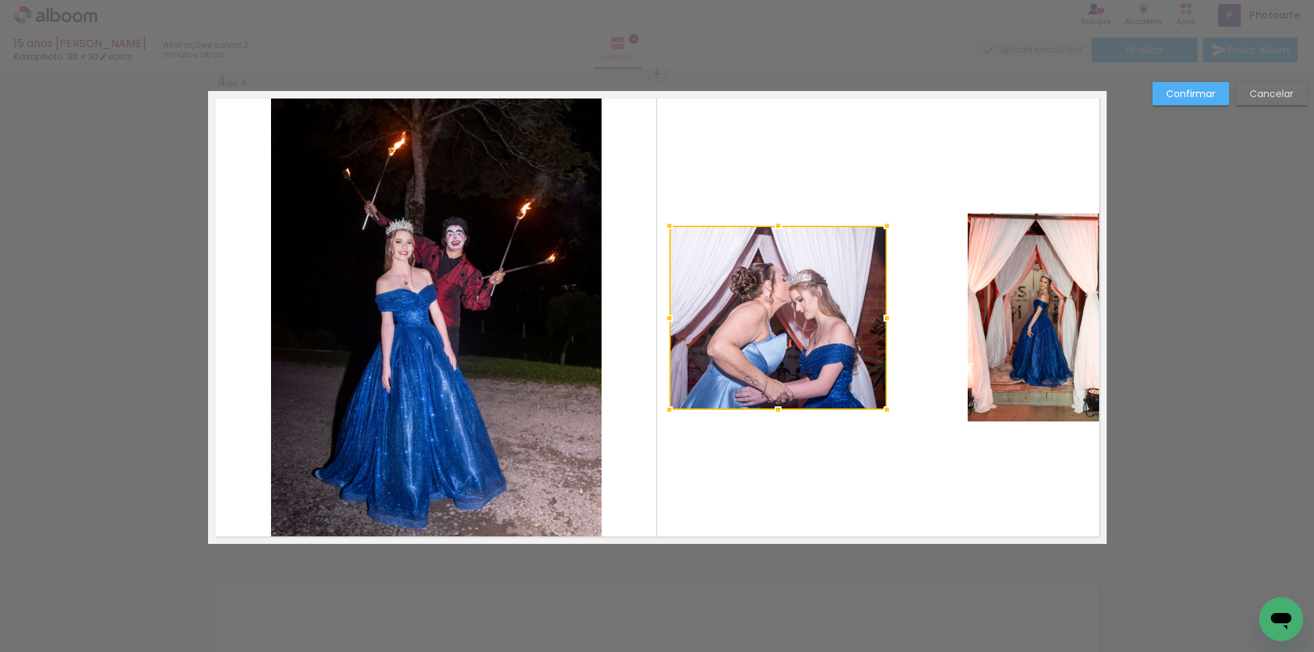
drag, startPoint x: 942, startPoint y: 328, endPoint x: 880, endPoint y: 337, distance: 62.3
click at [880, 337] on div at bounding box center [778, 318] width 218 height 184
click at [790, 353] on div at bounding box center [777, 318] width 217 height 184
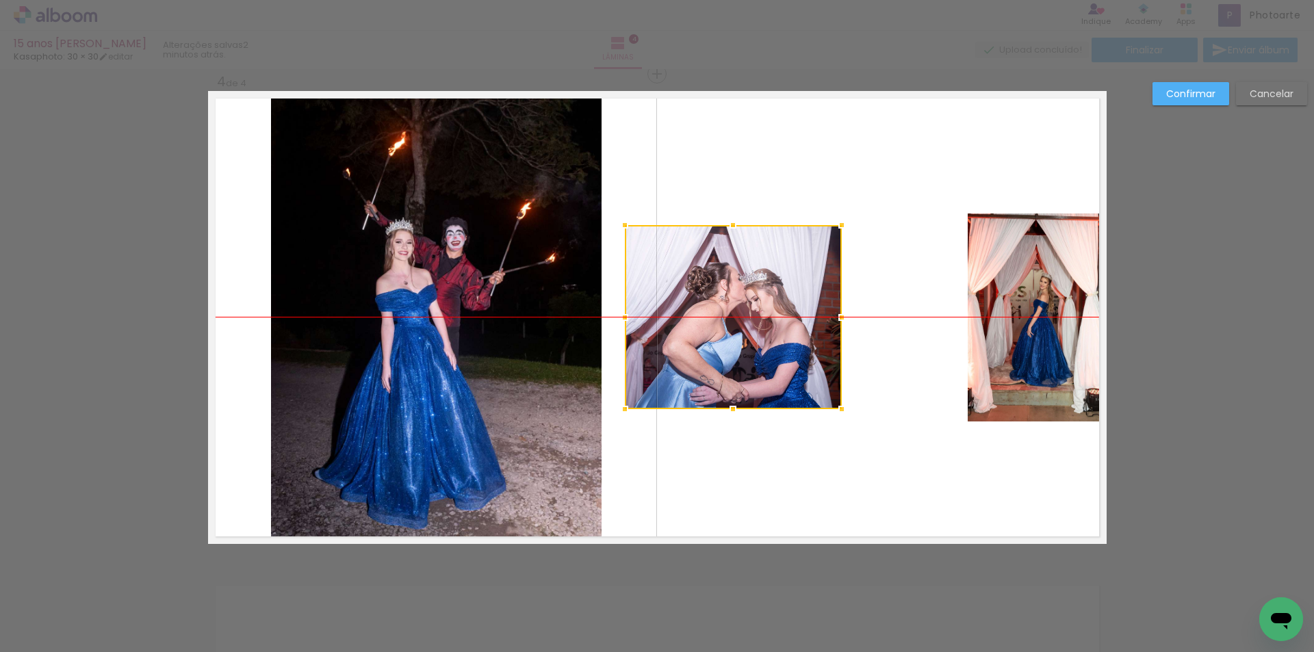
drag, startPoint x: 784, startPoint y: 333, endPoint x: 740, endPoint y: 335, distance: 44.5
click at [740, 335] on div at bounding box center [733, 317] width 217 height 184
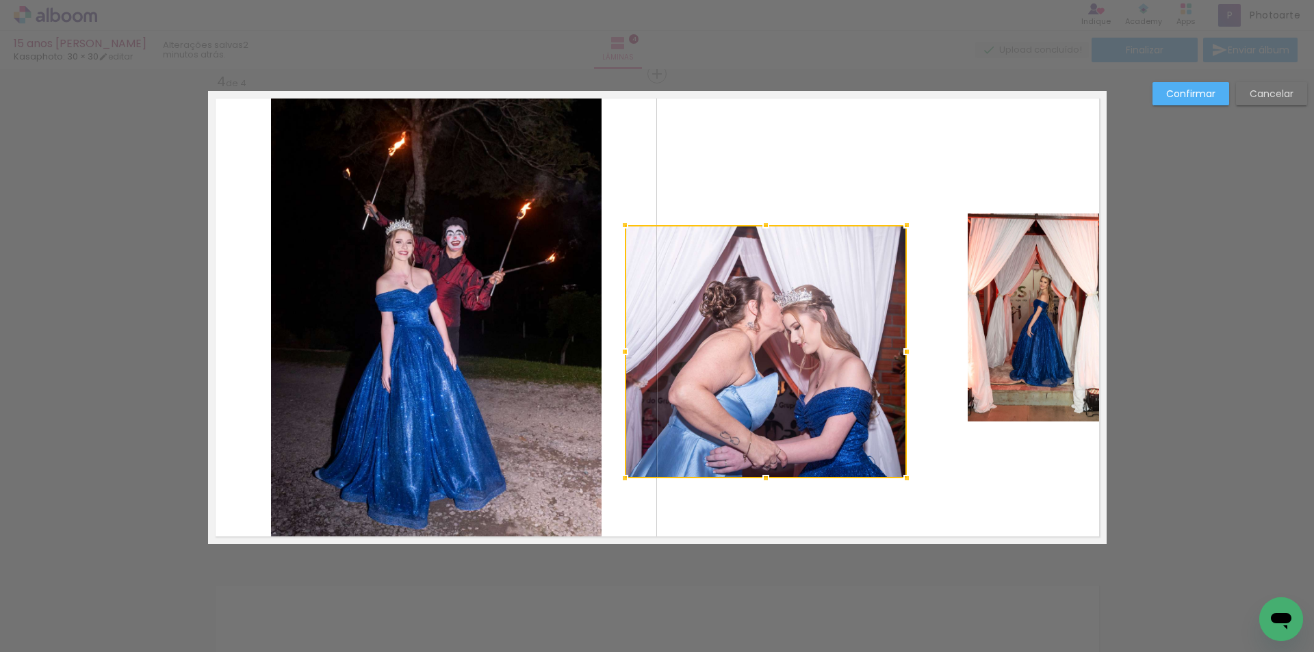
drag, startPoint x: 832, startPoint y: 411, endPoint x: 897, endPoint y: 478, distance: 92.9
click at [897, 478] on div at bounding box center [906, 478] width 27 height 27
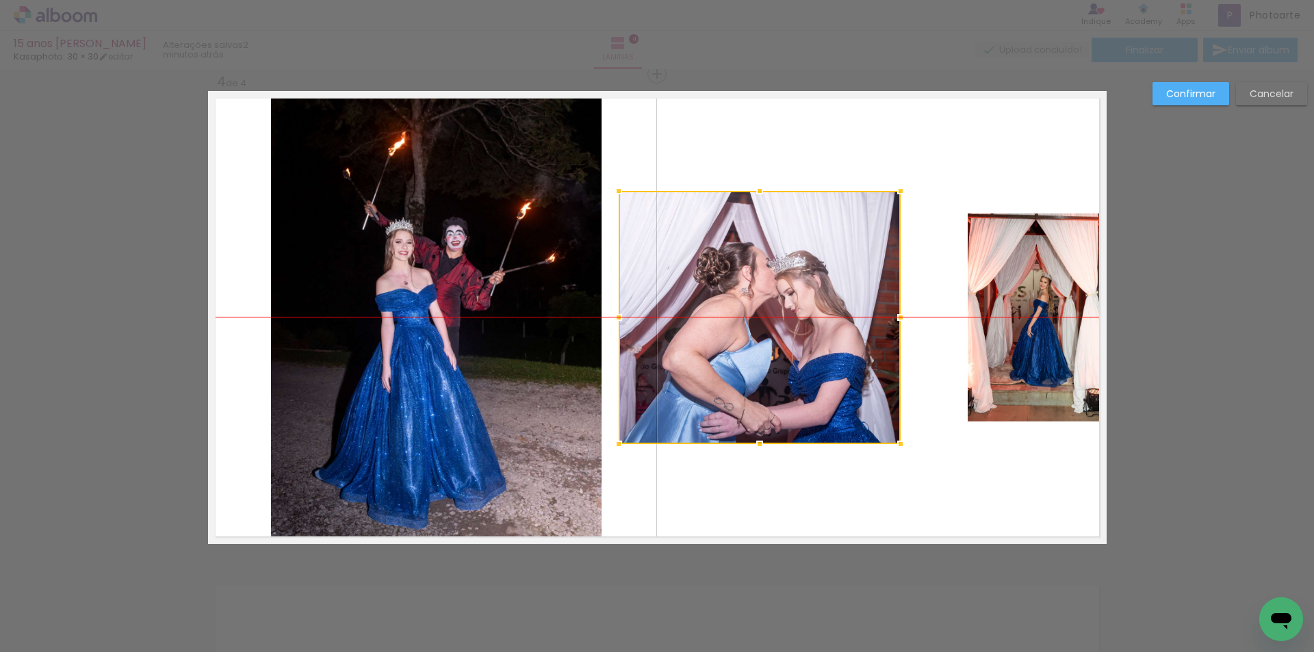
drag, startPoint x: 821, startPoint y: 407, endPoint x: 815, endPoint y: 372, distance: 36.1
click at [815, 372] on div at bounding box center [760, 317] width 282 height 253
click at [1008, 351] on quentale-photo at bounding box center [1037, 318] width 138 height 208
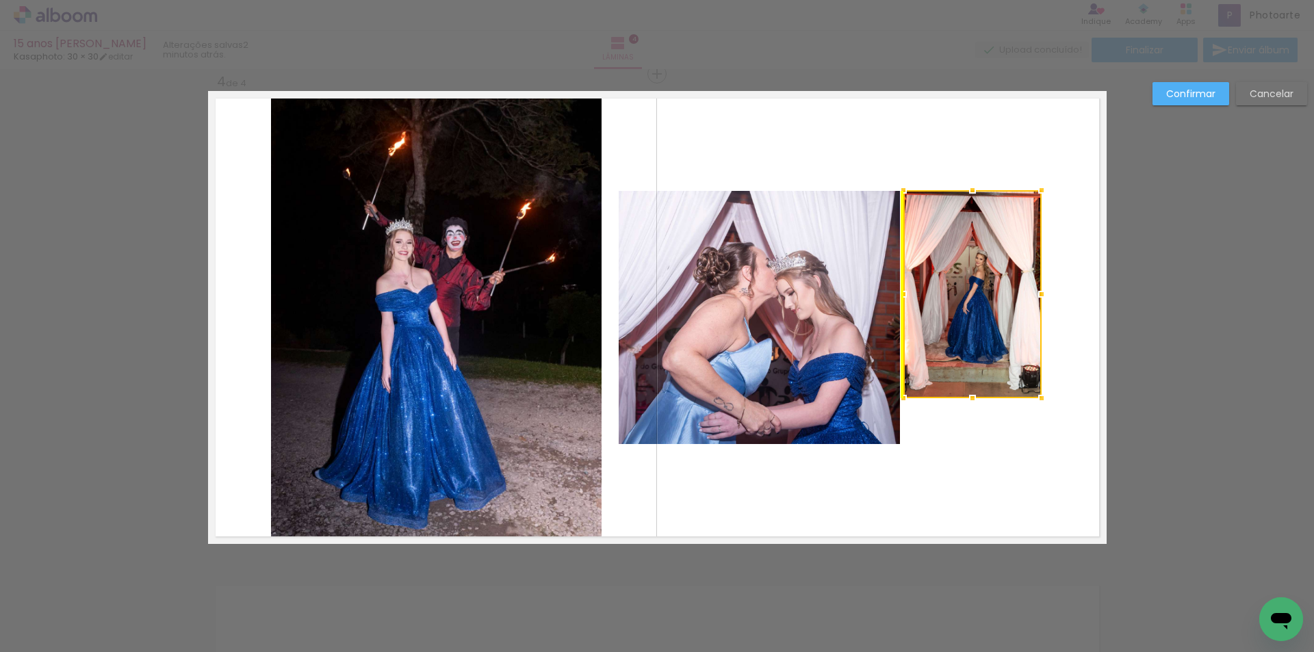
drag, startPoint x: 1022, startPoint y: 360, endPoint x: 965, endPoint y: 337, distance: 61.4
click at [965, 337] on div at bounding box center [972, 294] width 138 height 208
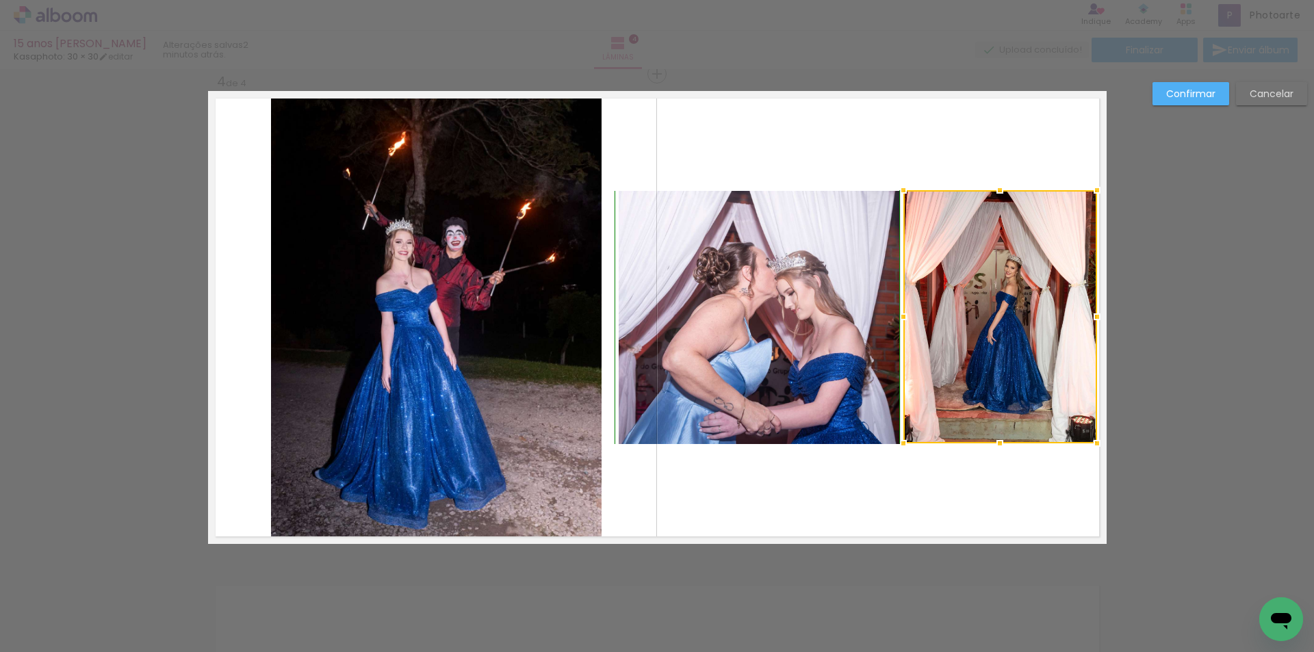
drag, startPoint x: 1033, startPoint y: 400, endPoint x: 1081, endPoint y: 450, distance: 68.7
click at [1083, 450] on div at bounding box center [1096, 443] width 27 height 27
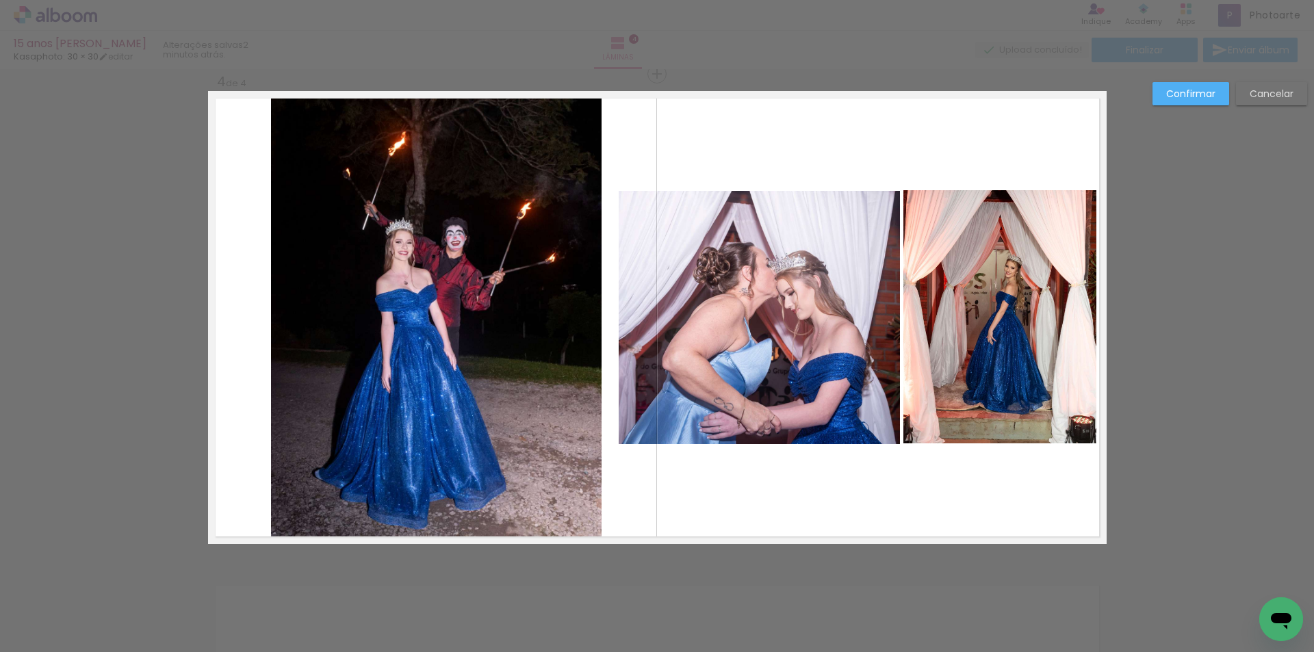
click at [971, 525] on quentale-layouter at bounding box center [657, 317] width 899 height 453
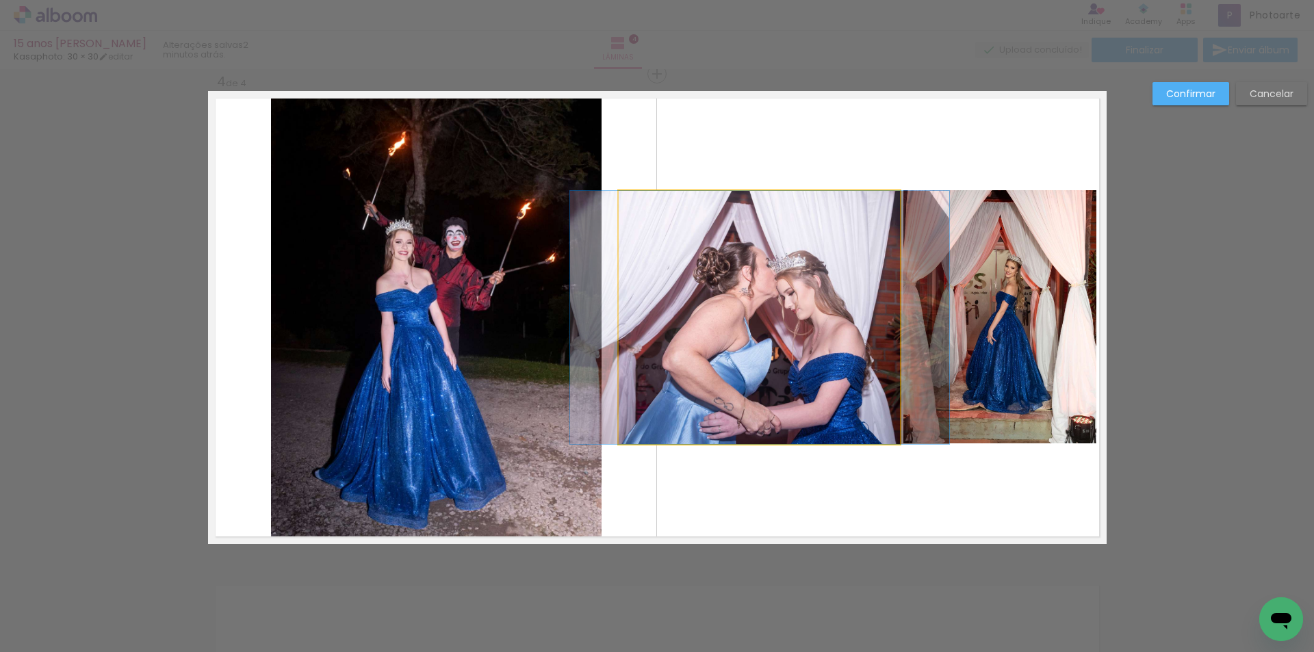
click at [740, 309] on quentale-photo at bounding box center [760, 317] width 282 height 253
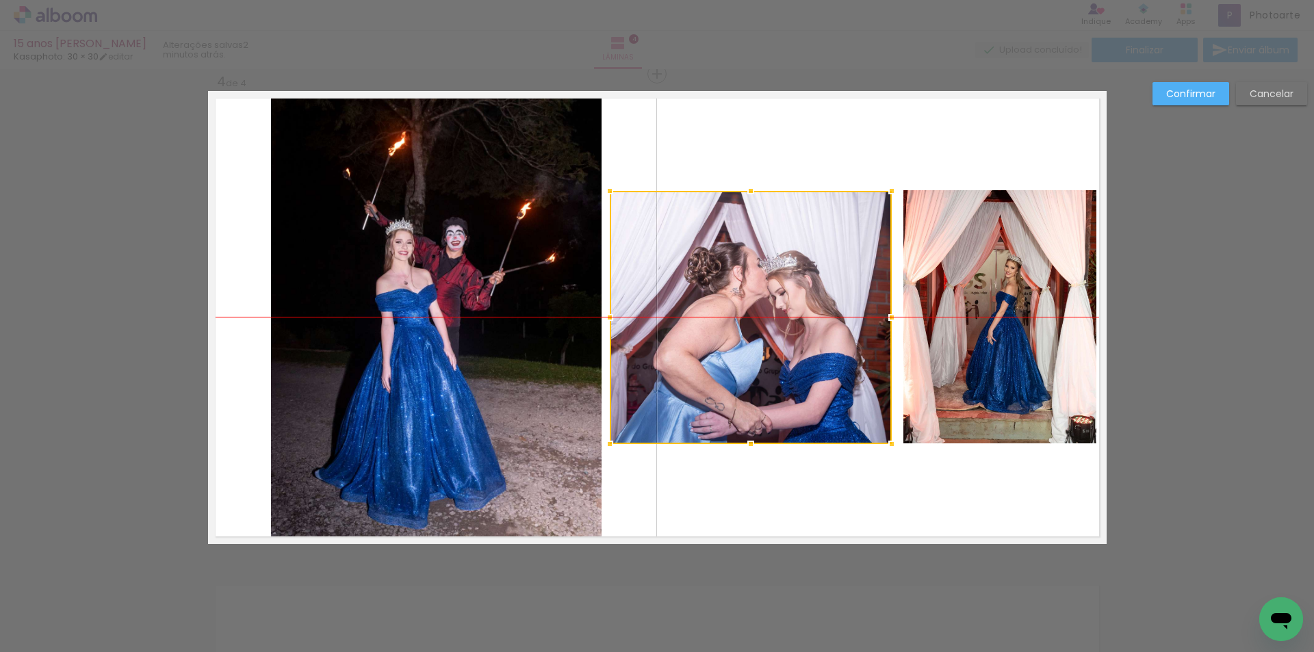
drag, startPoint x: 771, startPoint y: 301, endPoint x: 764, endPoint y: 302, distance: 7.6
click at [764, 302] on div at bounding box center [751, 317] width 282 height 253
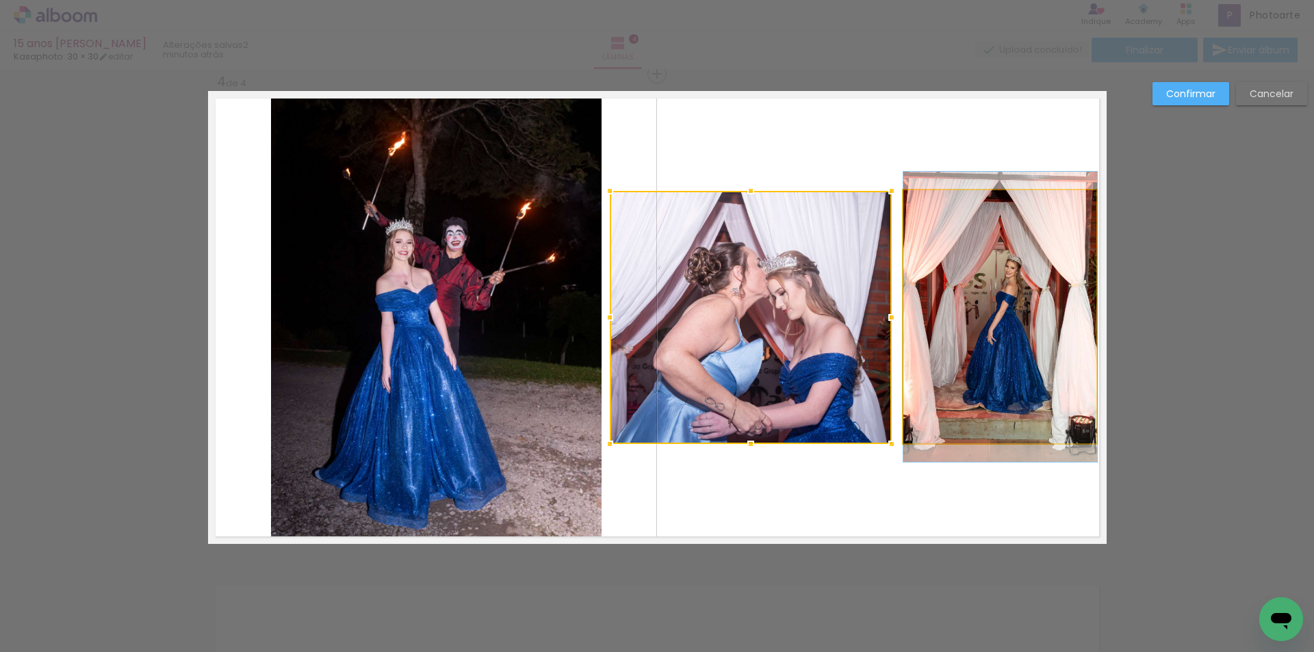
click at [930, 335] on quentale-photo at bounding box center [1000, 316] width 194 height 253
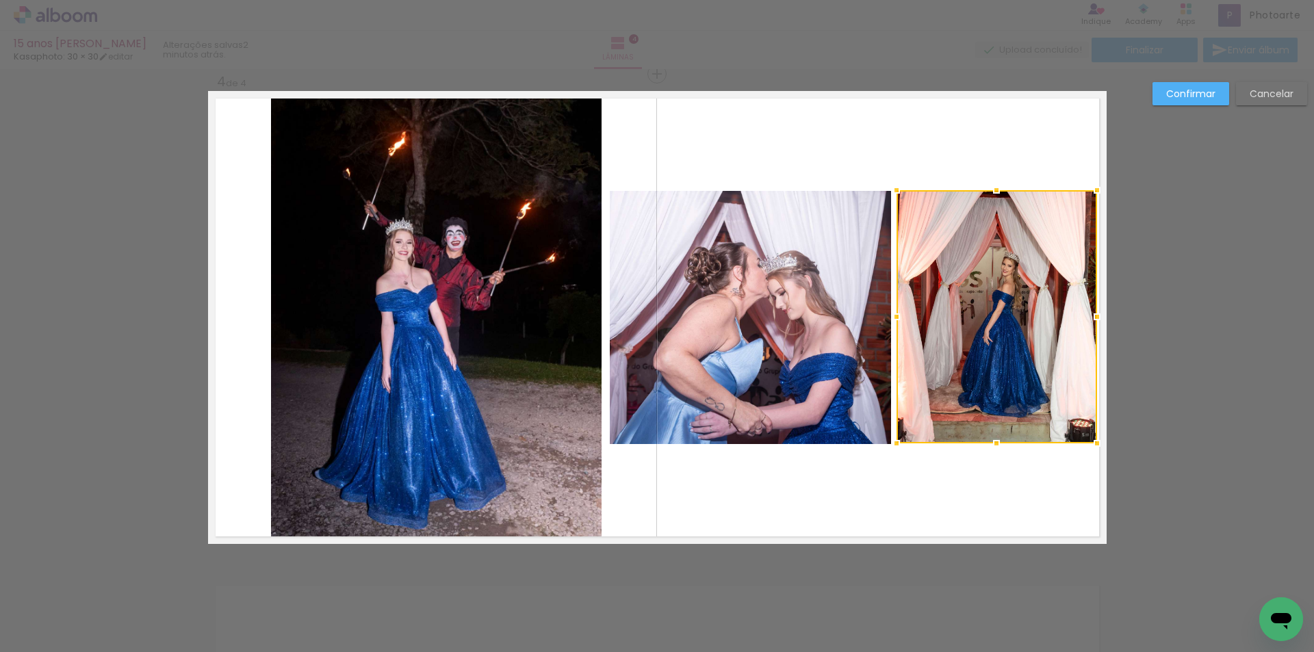
drag, startPoint x: 899, startPoint y: 326, endPoint x: 892, endPoint y: 327, distance: 7.0
click at [892, 327] on div at bounding box center [896, 316] width 27 height 27
click at [946, 487] on quentale-layouter at bounding box center [657, 317] width 899 height 453
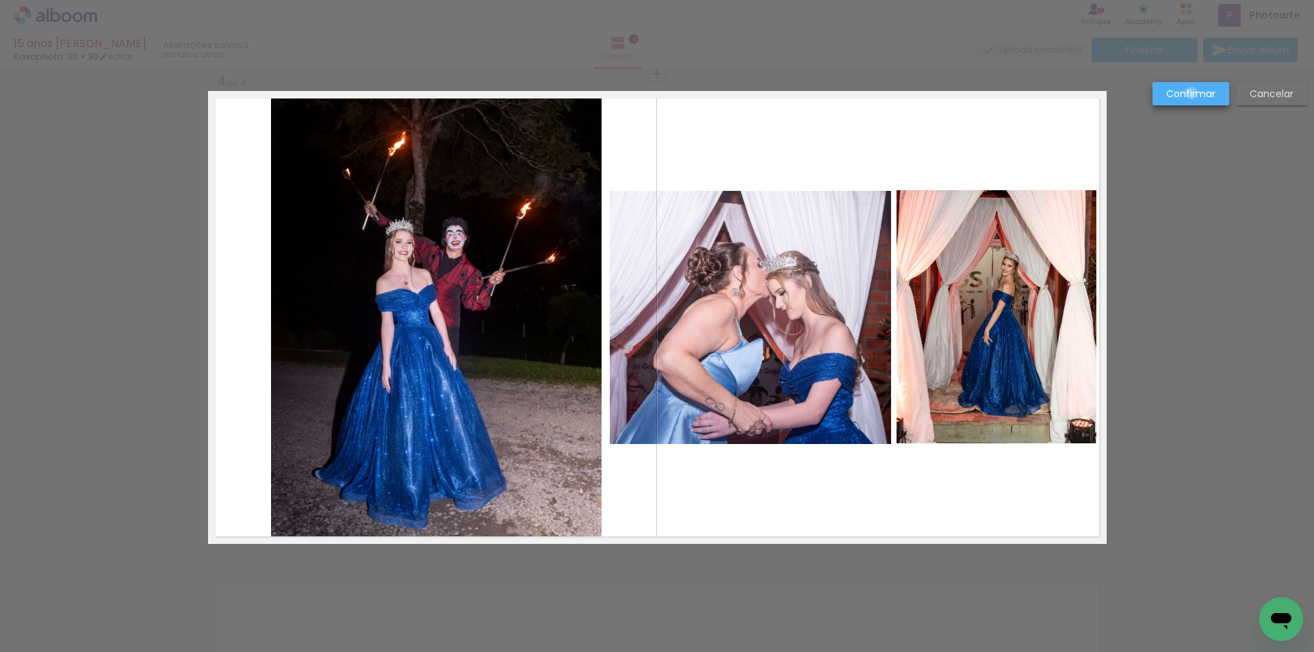
click at [0, 0] on slot "Confirmar" at bounding box center [0, 0] width 0 height 0
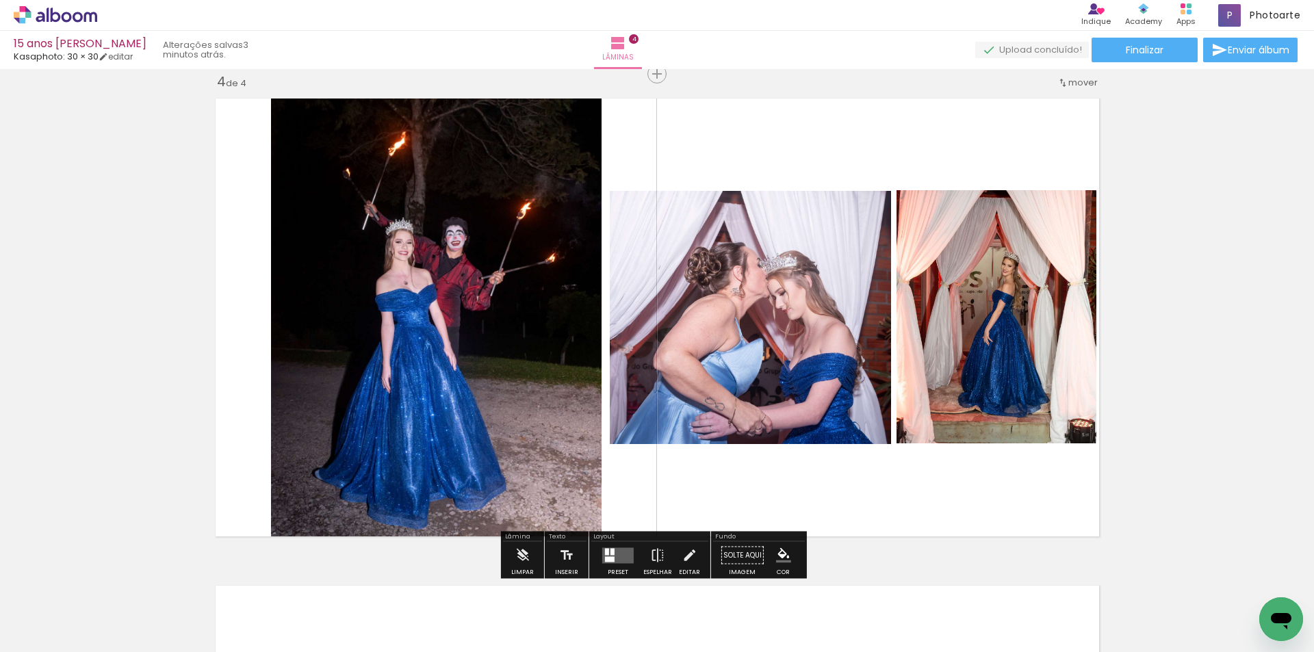
click at [697, 343] on quentale-photo at bounding box center [751, 317] width 282 height 253
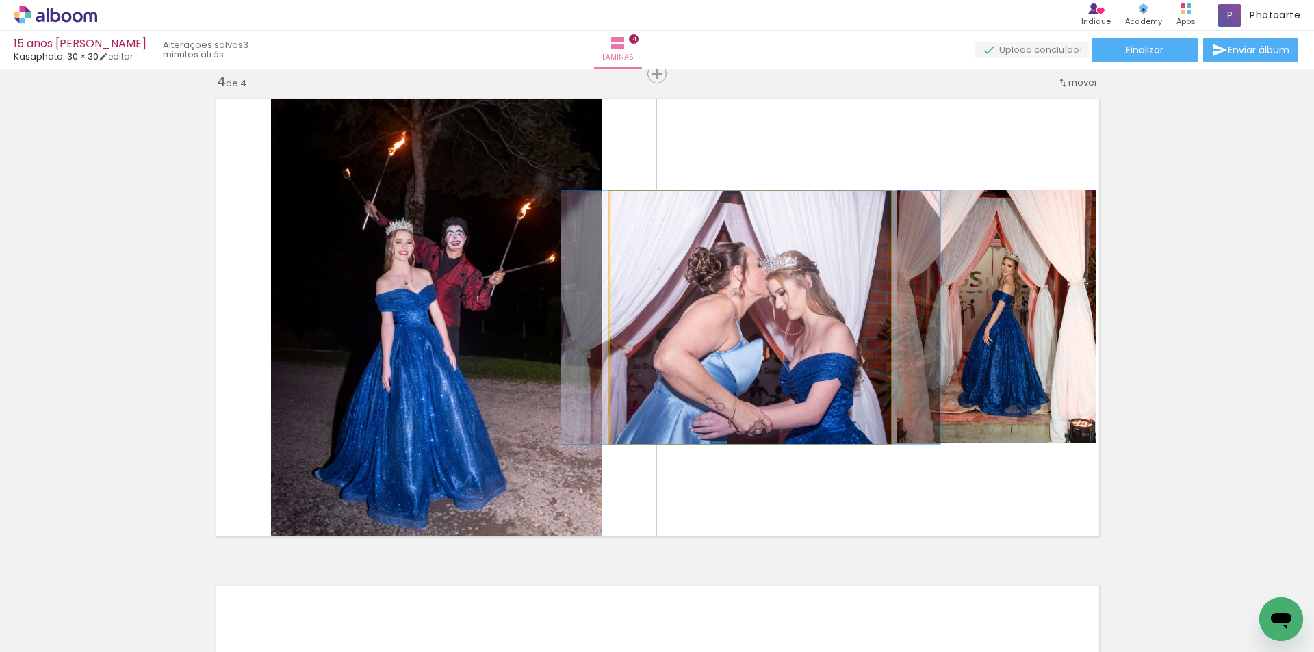
click at [697, 343] on quentale-photo at bounding box center [751, 317] width 282 height 253
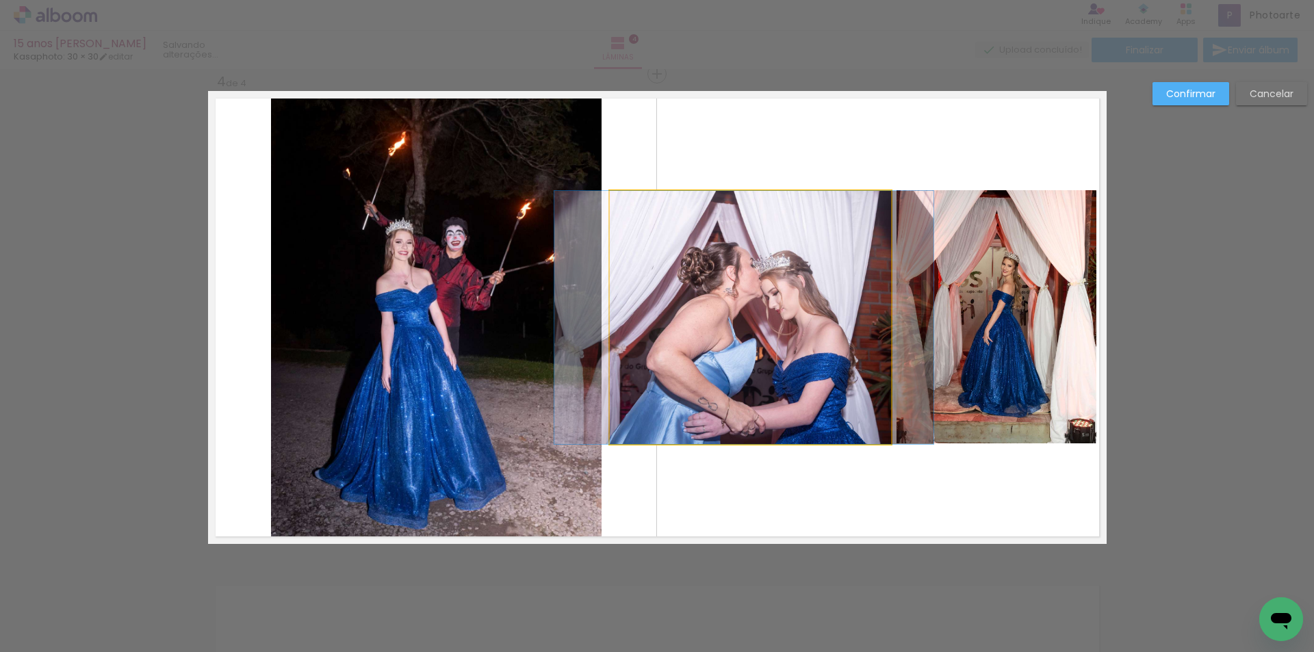
drag, startPoint x: 712, startPoint y: 342, endPoint x: 705, endPoint y: 344, distance: 7.1
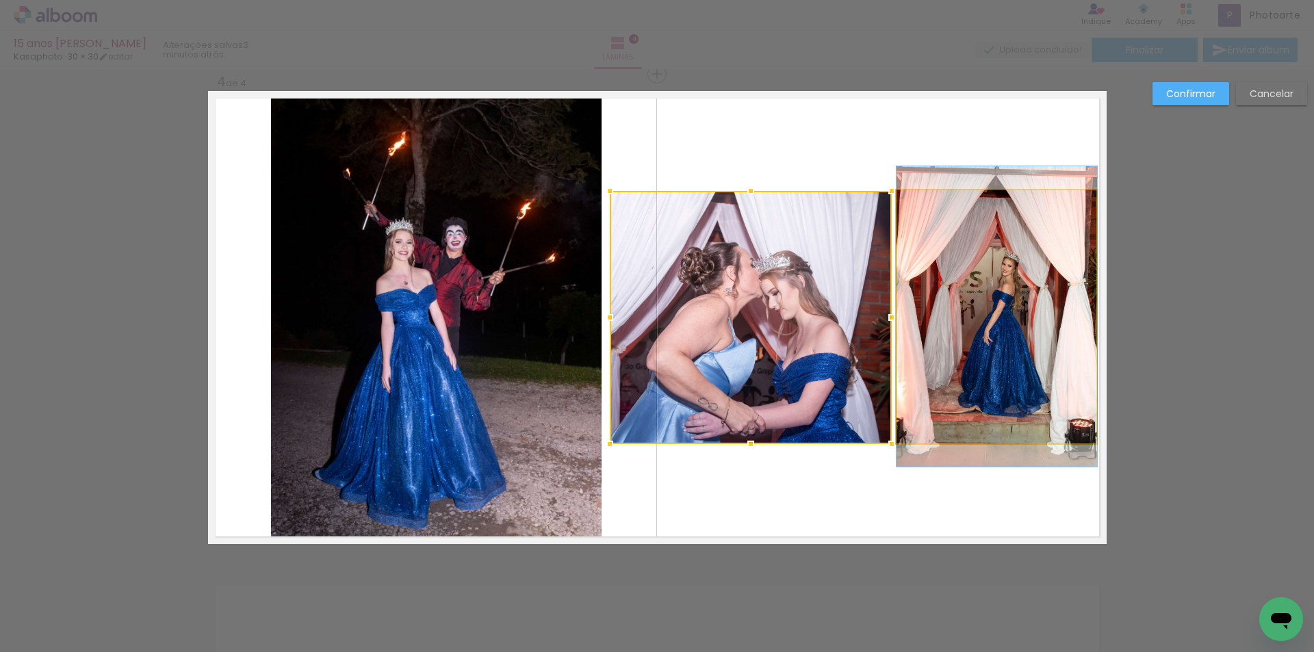
click at [965, 334] on quentale-photo at bounding box center [997, 316] width 201 height 253
click at [892, 334] on div at bounding box center [751, 317] width 282 height 253
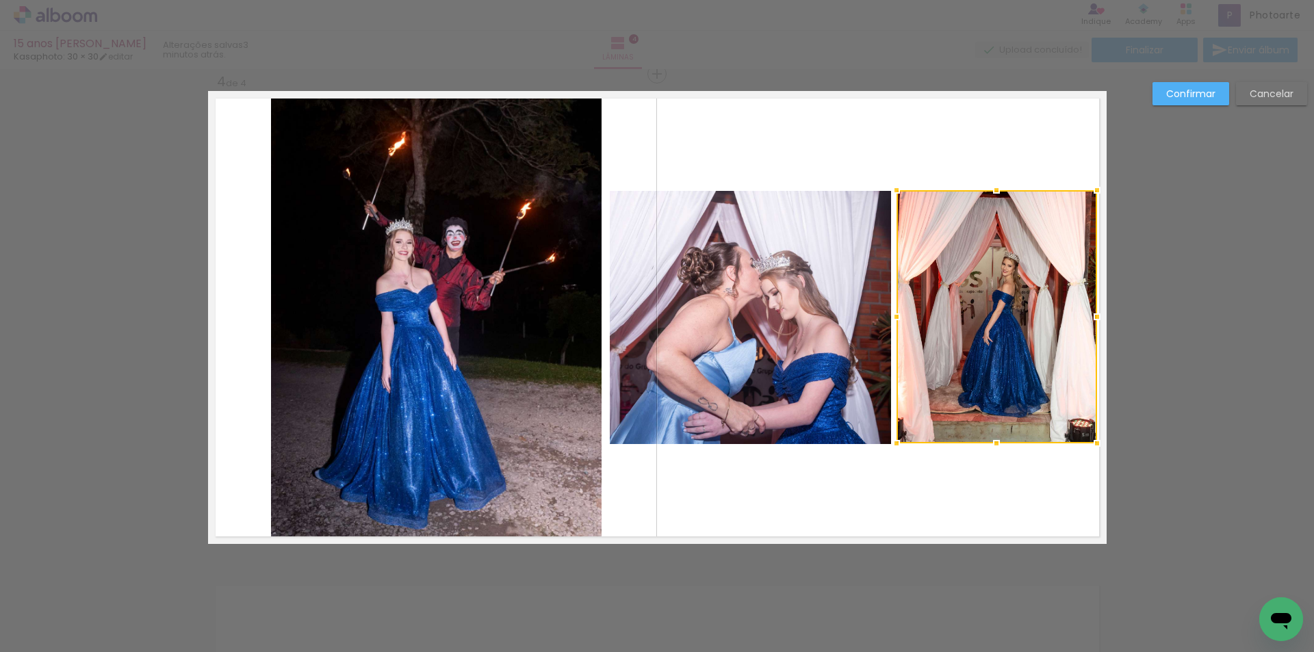
click at [965, 334] on div at bounding box center [997, 316] width 201 height 253
click at [981, 476] on quentale-layouter at bounding box center [657, 317] width 899 height 453
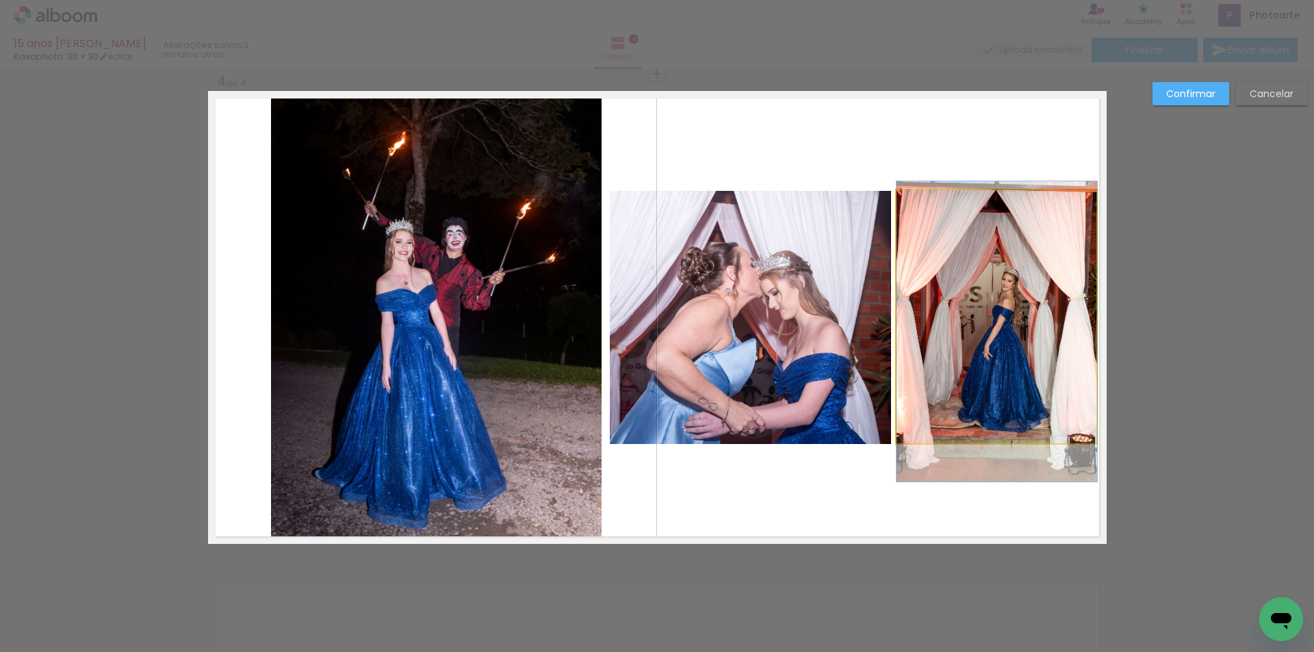
drag, startPoint x: 999, startPoint y: 350, endPoint x: 999, endPoint y: 365, distance: 15.1
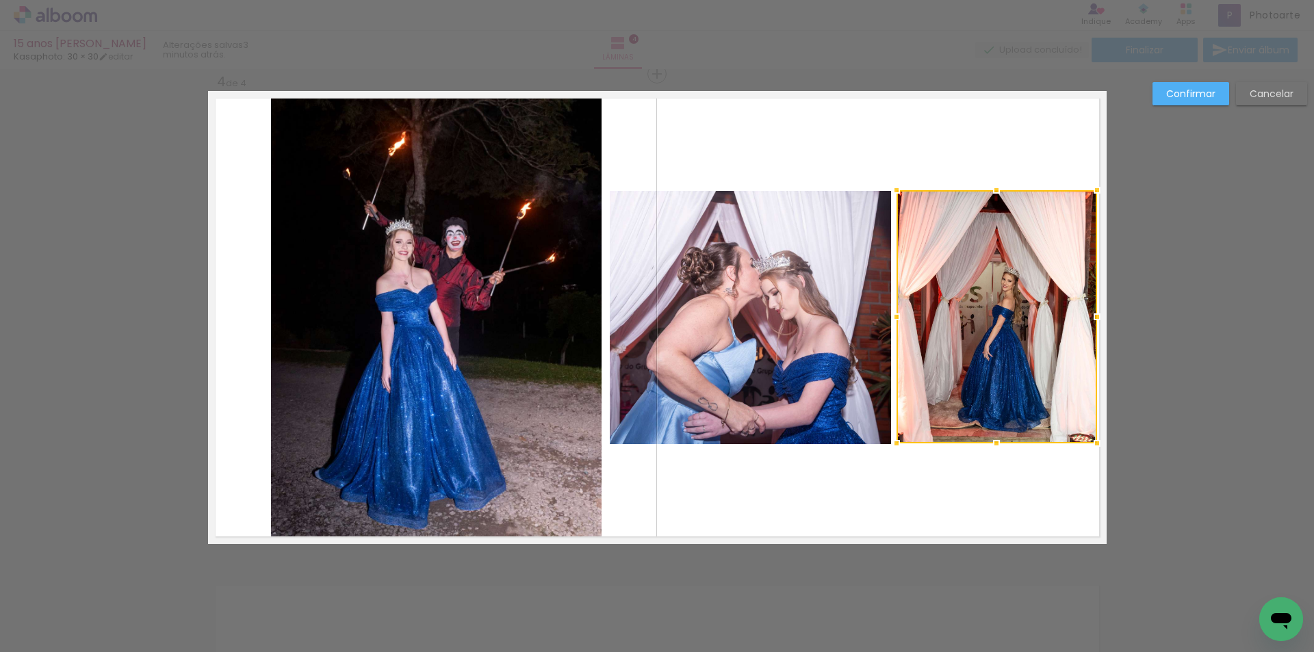
click at [0, 0] on slot "Confirmar" at bounding box center [0, 0] width 0 height 0
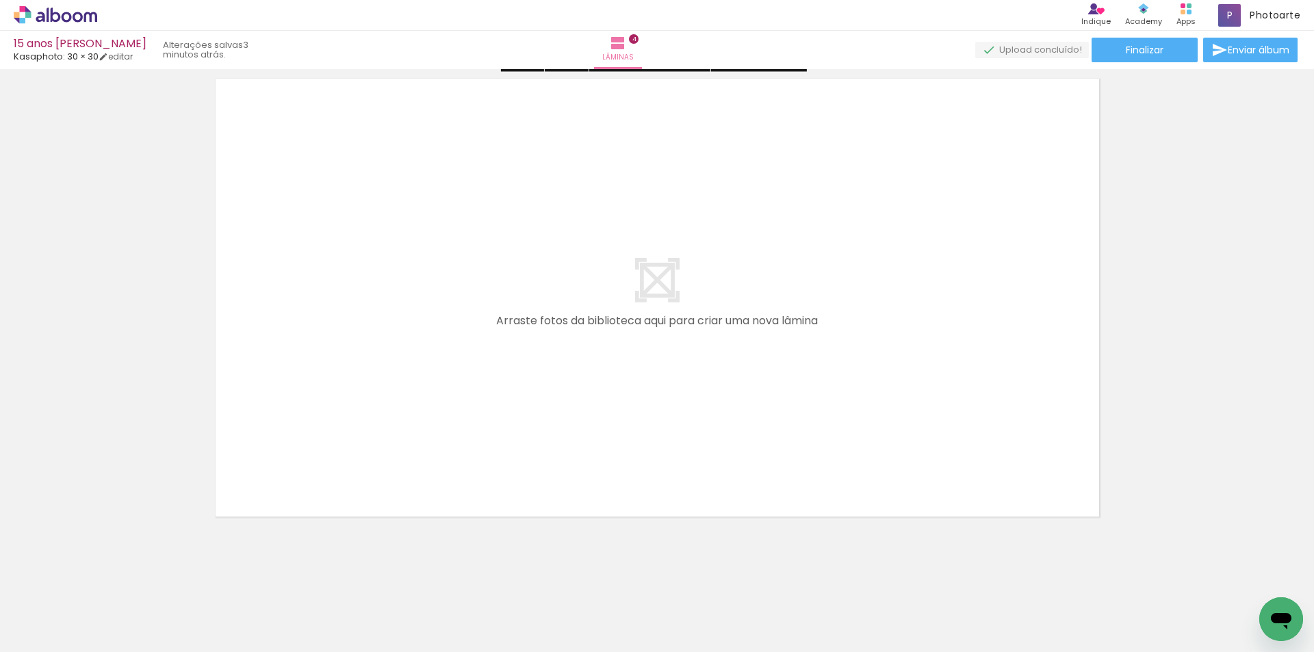
scroll to position [1992, 0]
click at [47, 628] on span "Adicionar Fotos" at bounding box center [48, 633] width 41 height 15
click at [0, 0] on input "file" at bounding box center [0, 0] width 0 height 0
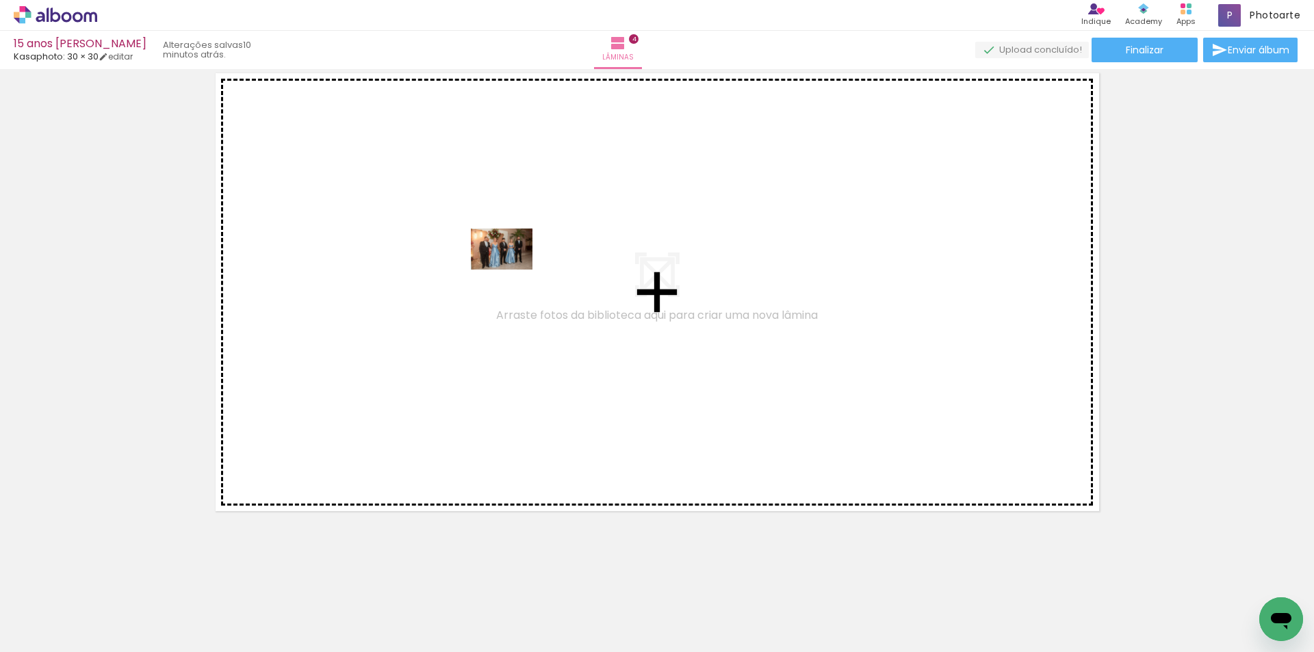
drag, startPoint x: 1179, startPoint y: 608, endPoint x: 512, endPoint y: 270, distance: 748.3
click at [512, 270] on quentale-workspace at bounding box center [657, 326] width 1314 height 652
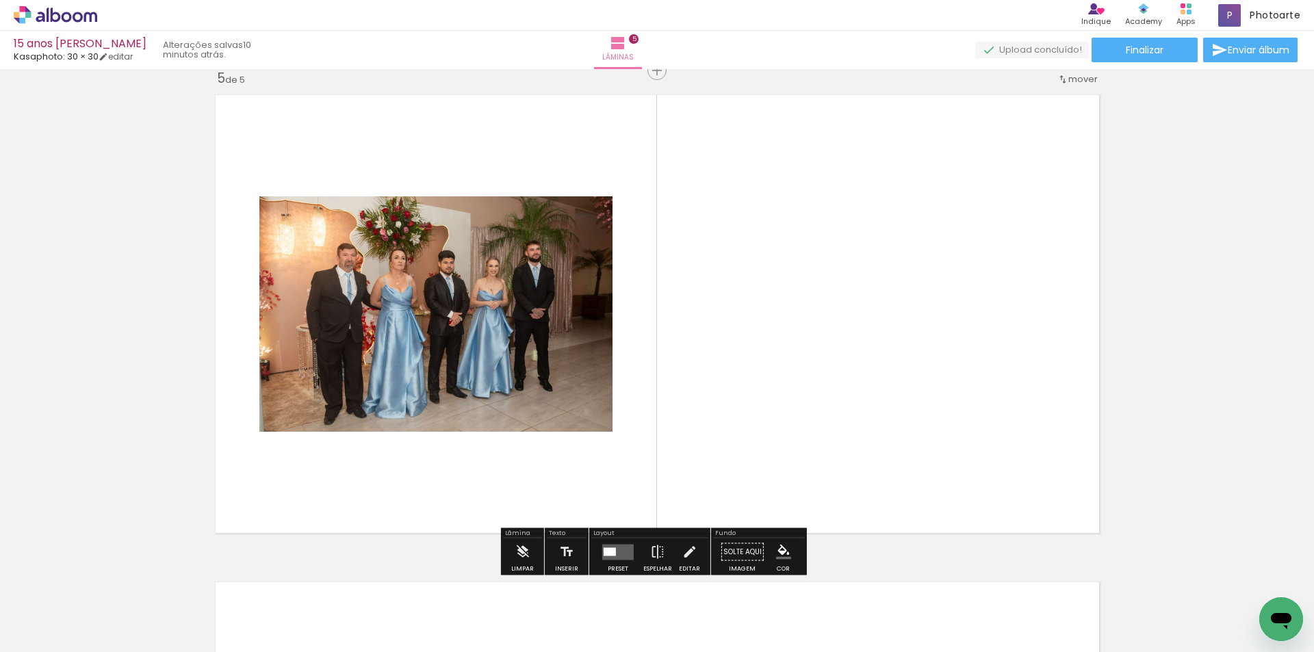
scroll to position [1967, 0]
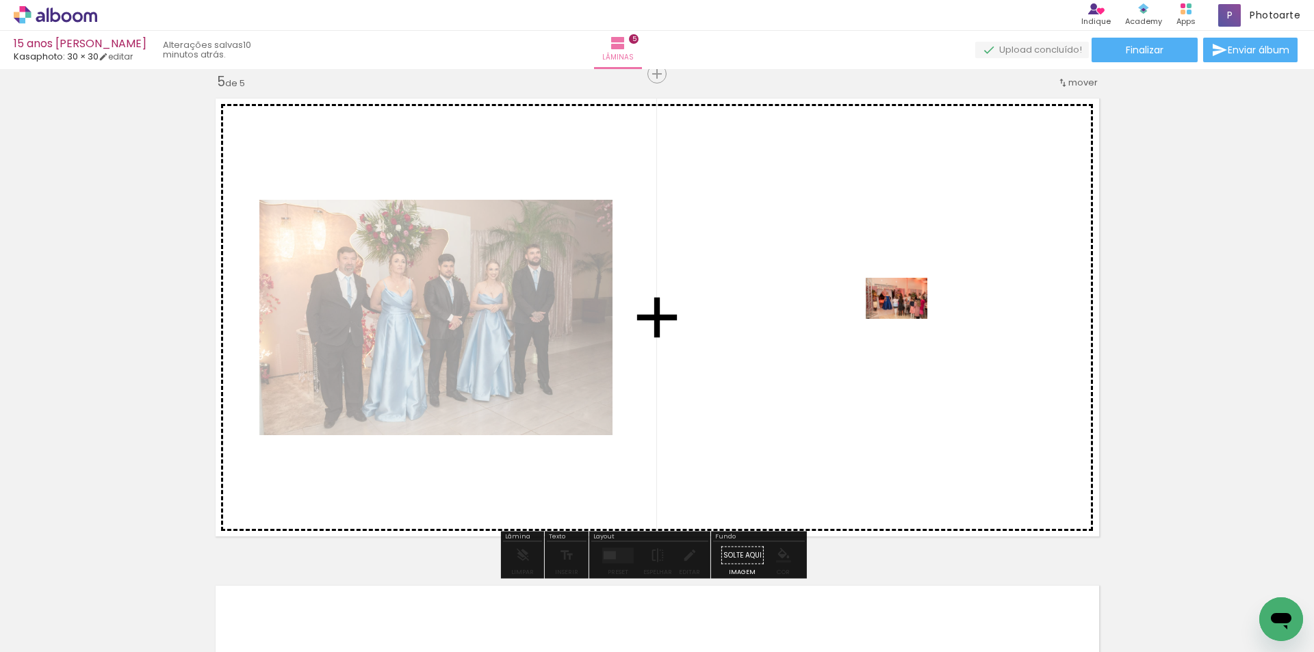
drag, startPoint x: 1239, startPoint y: 605, endPoint x: 907, endPoint y: 319, distance: 438.7
click at [907, 319] on quentale-workspace at bounding box center [657, 326] width 1314 height 652
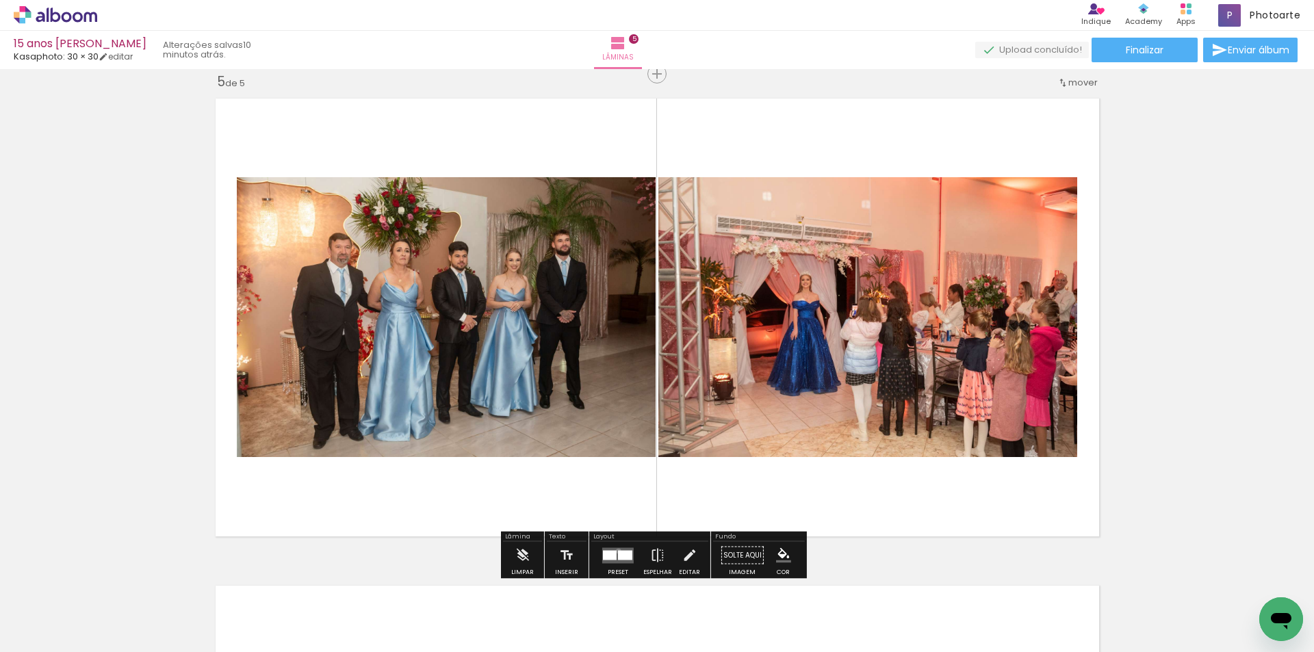
click at [618, 551] on div at bounding box center [625, 555] width 14 height 10
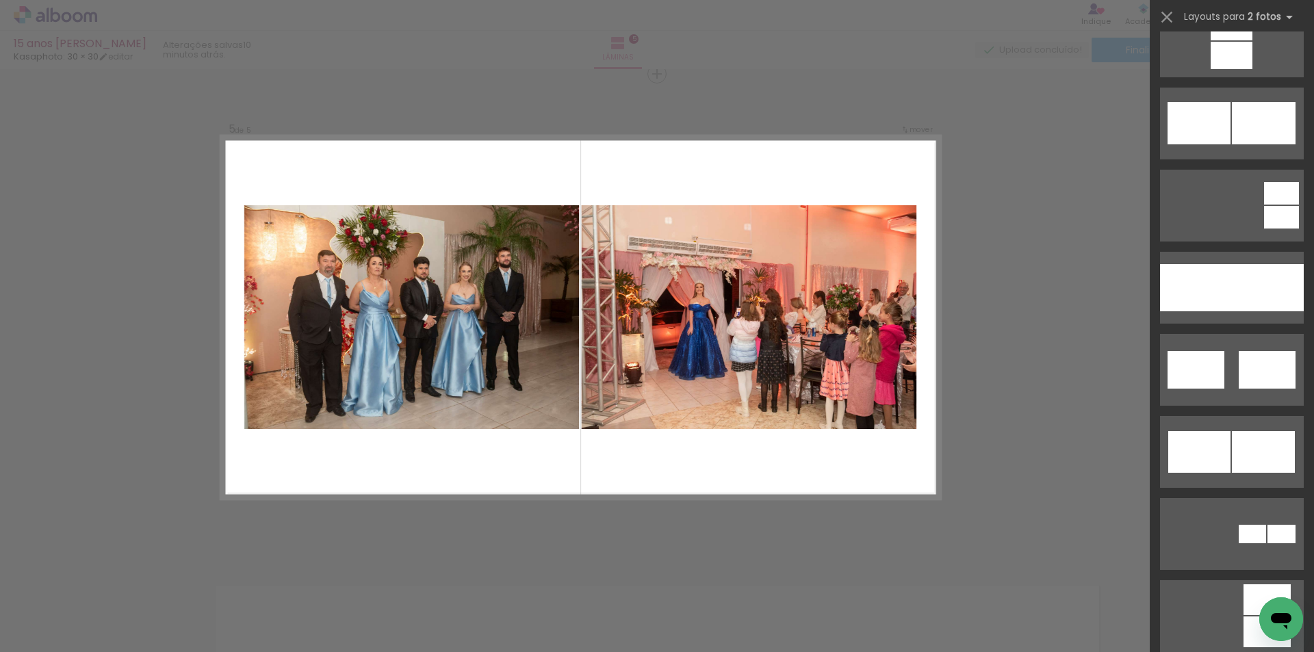
scroll to position [753, 0]
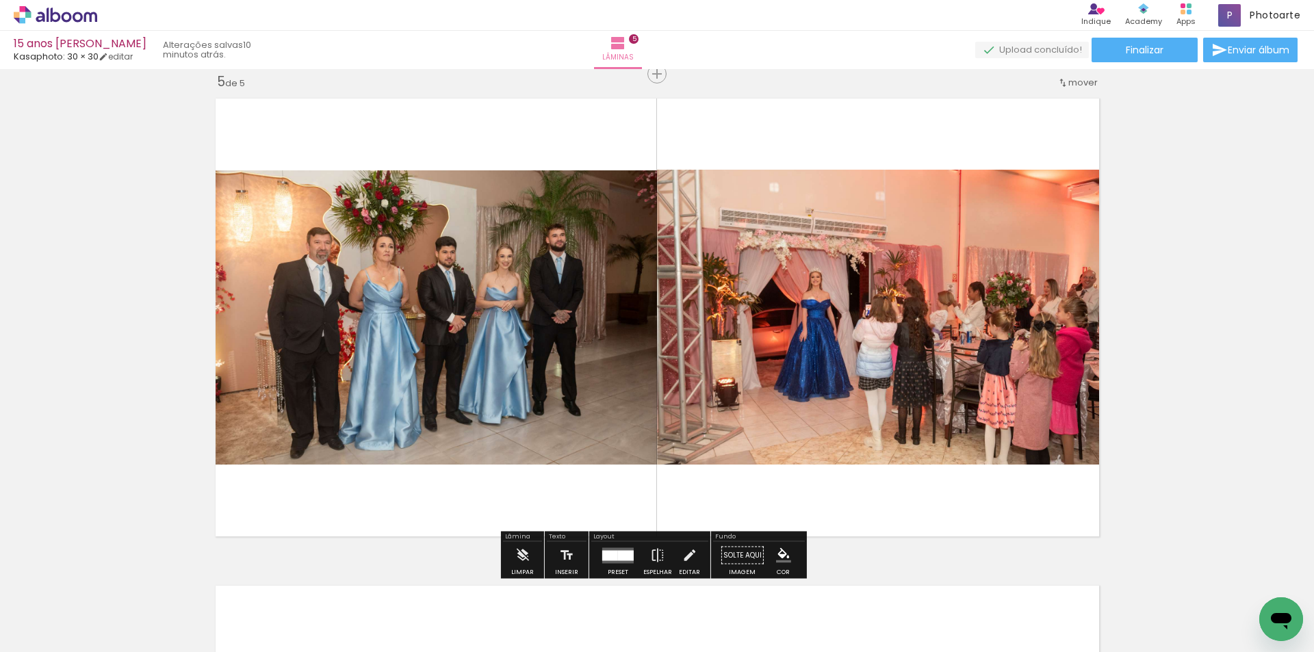
click at [849, 307] on quentale-photo at bounding box center [882, 317] width 450 height 295
click at [525, 362] on quentale-photo at bounding box center [432, 317] width 449 height 294
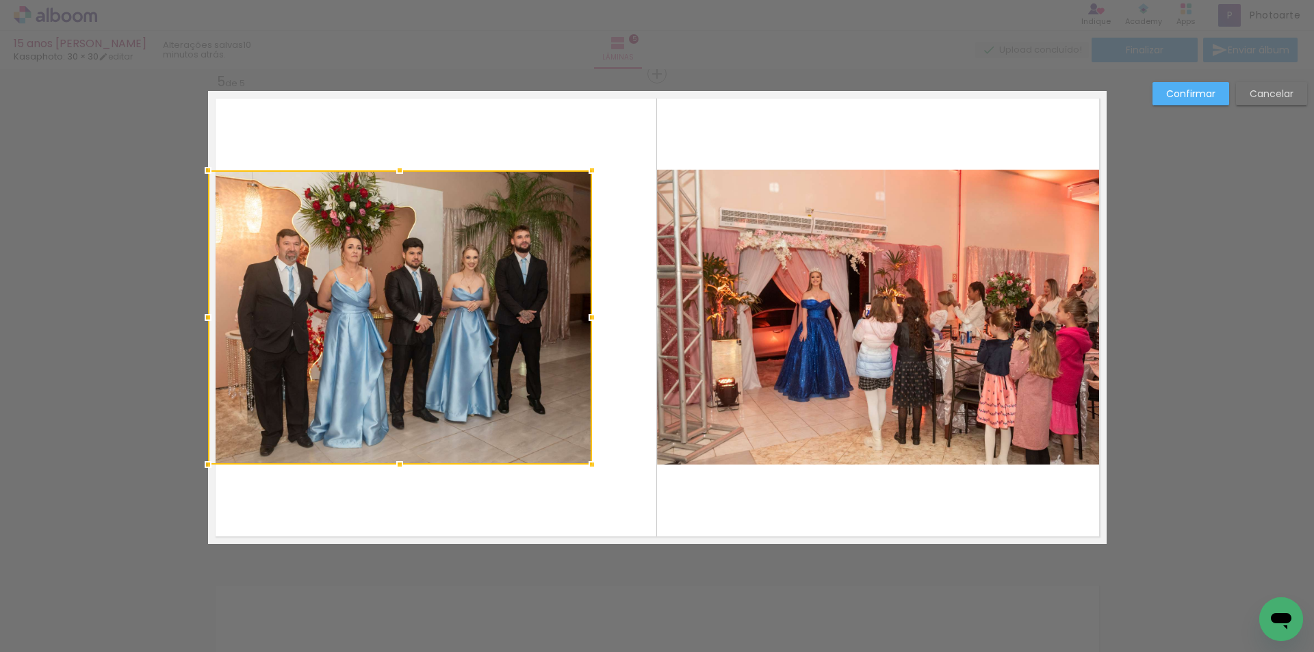
drag, startPoint x: 651, startPoint y: 322, endPoint x: 586, endPoint y: 322, distance: 65.0
click at [586, 322] on div at bounding box center [591, 317] width 27 height 27
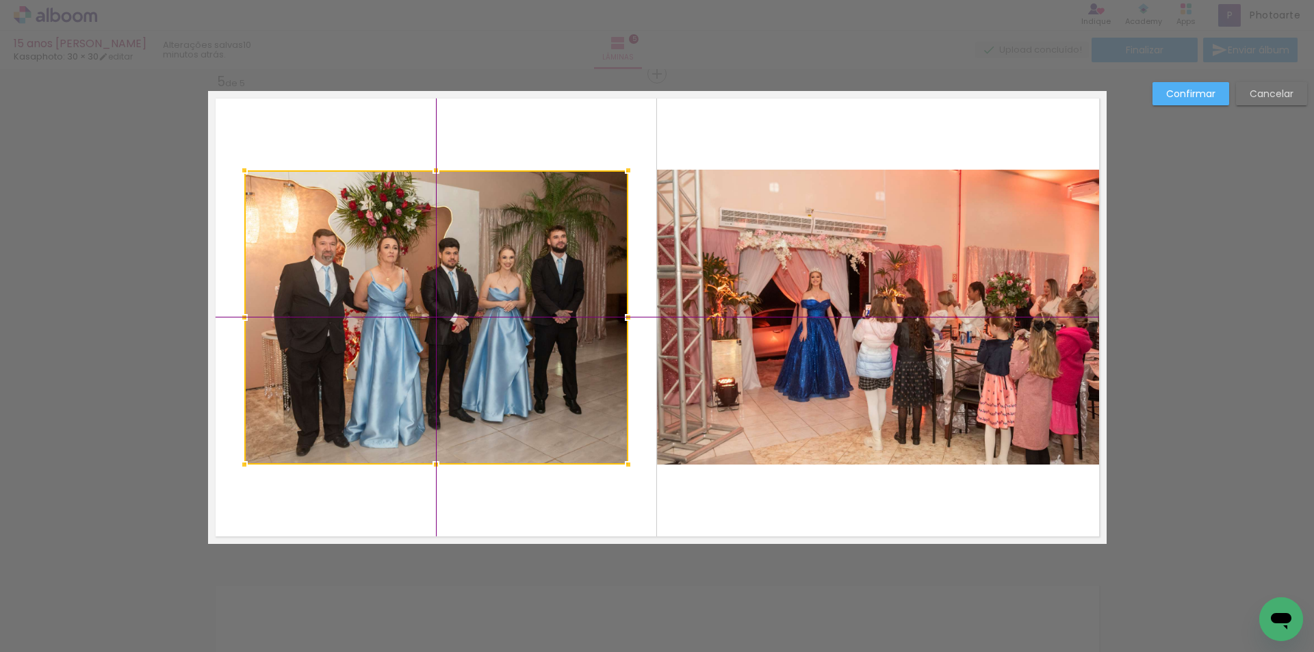
drag, startPoint x: 487, startPoint y: 354, endPoint x: 487, endPoint y: 337, distance: 16.4
click at [487, 337] on div at bounding box center [436, 317] width 384 height 294
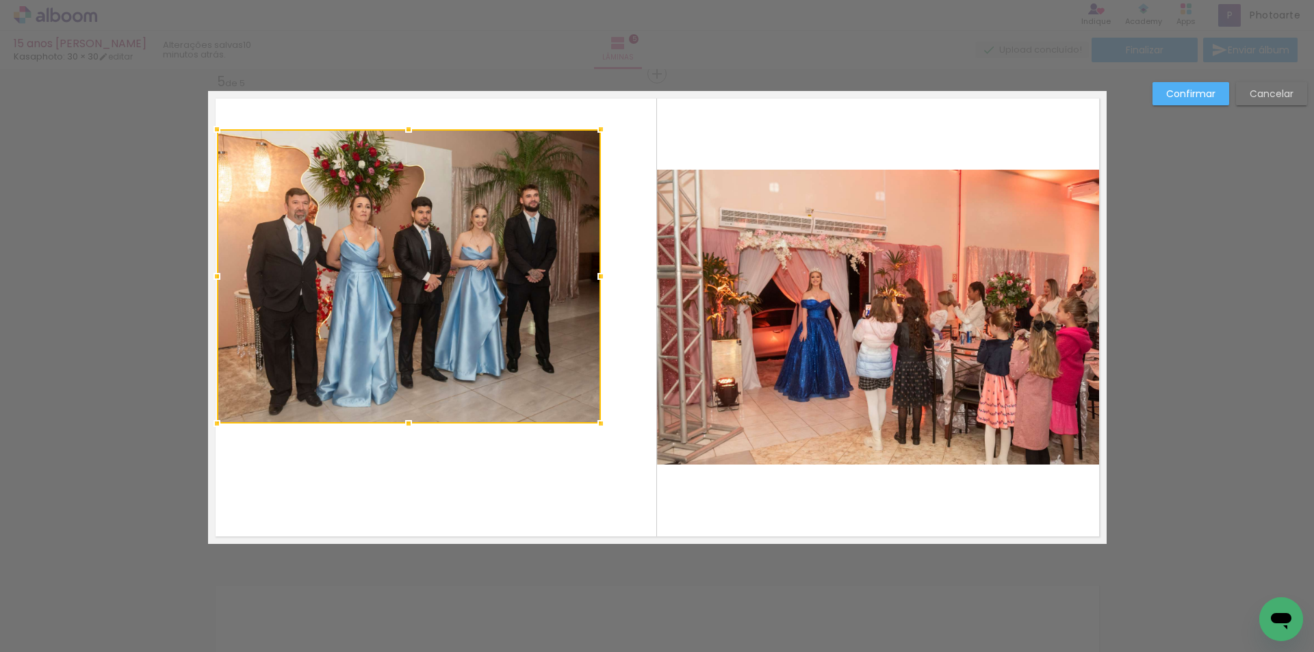
drag, startPoint x: 500, startPoint y: 354, endPoint x: 473, endPoint y: 313, distance: 49.4
click at [473, 313] on div at bounding box center [409, 276] width 384 height 294
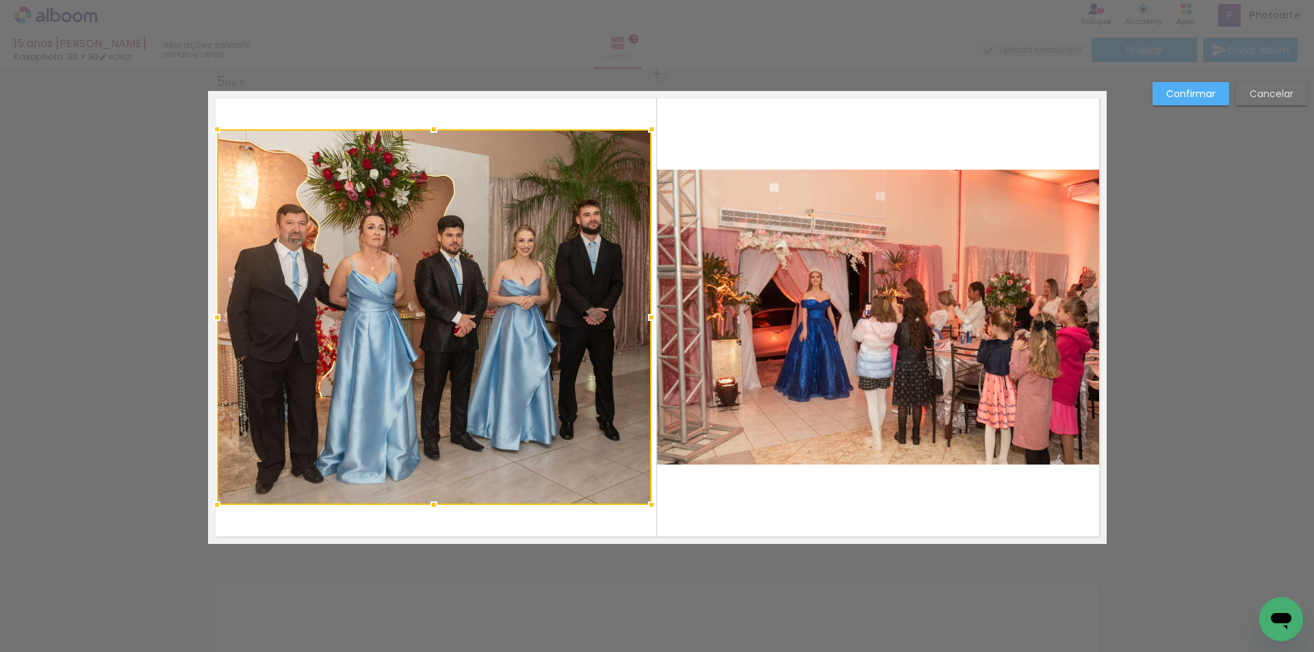
drag, startPoint x: 595, startPoint y: 430, endPoint x: 646, endPoint y: 511, distance: 95.9
click at [646, 511] on div at bounding box center [651, 504] width 27 height 27
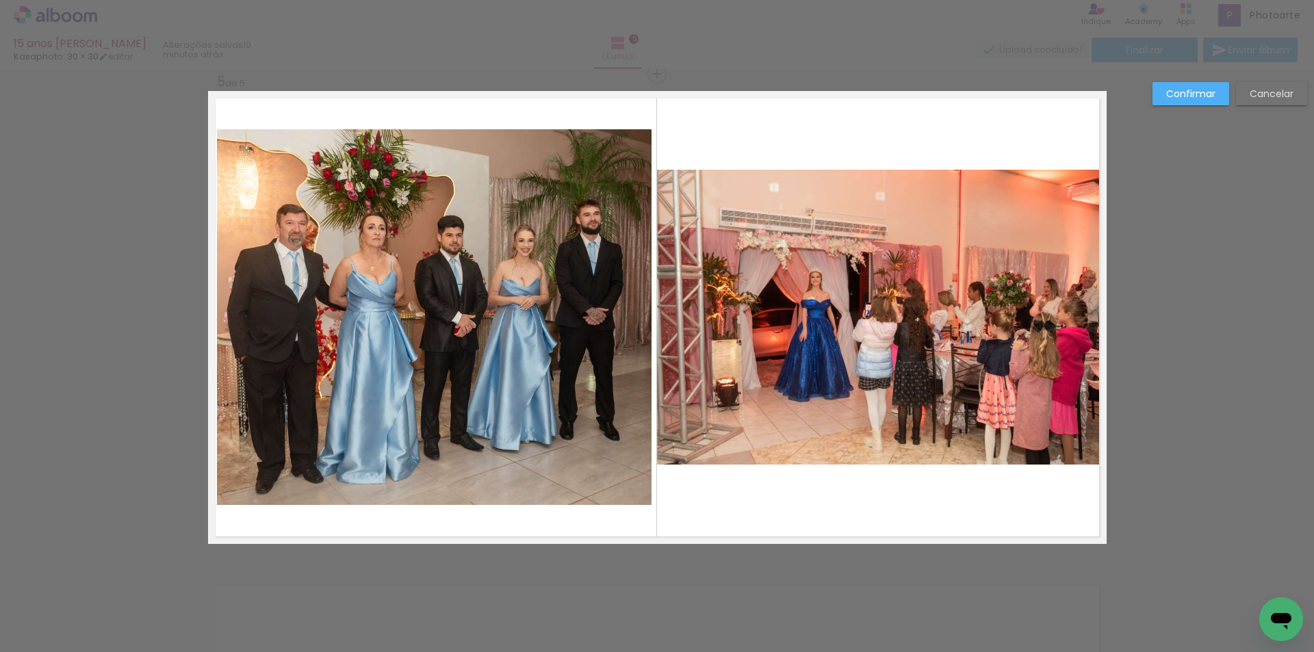
click at [727, 325] on quentale-photo at bounding box center [882, 317] width 450 height 295
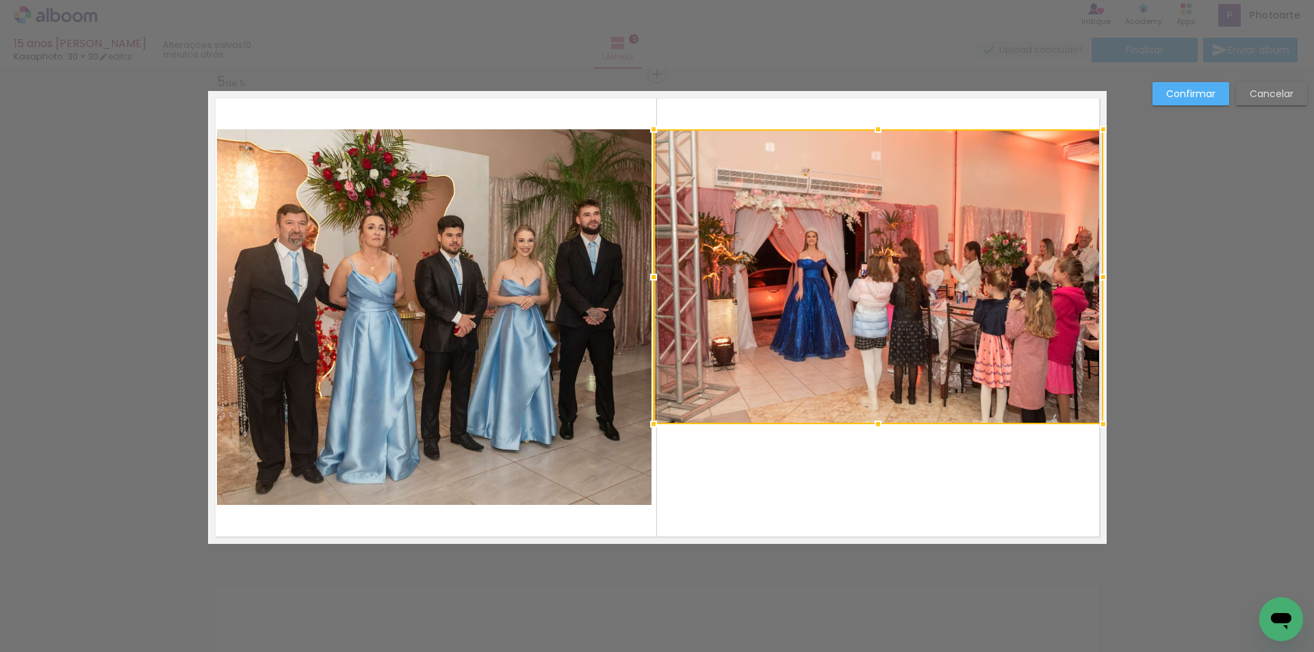
drag, startPoint x: 801, startPoint y: 331, endPoint x: 806, endPoint y: 290, distance: 40.7
click at [806, 290] on div at bounding box center [879, 276] width 450 height 295
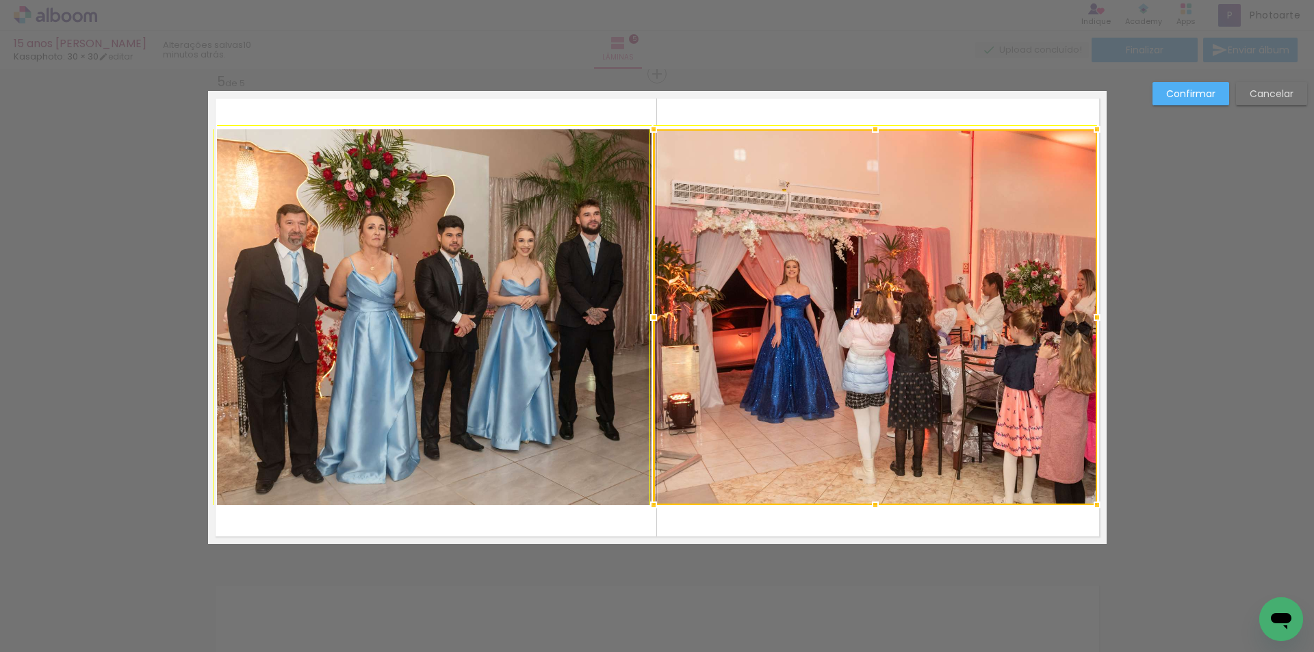
drag, startPoint x: 1094, startPoint y: 428, endPoint x: 1079, endPoint y: 509, distance: 82.9
click at [1083, 509] on div at bounding box center [1096, 504] width 27 height 27
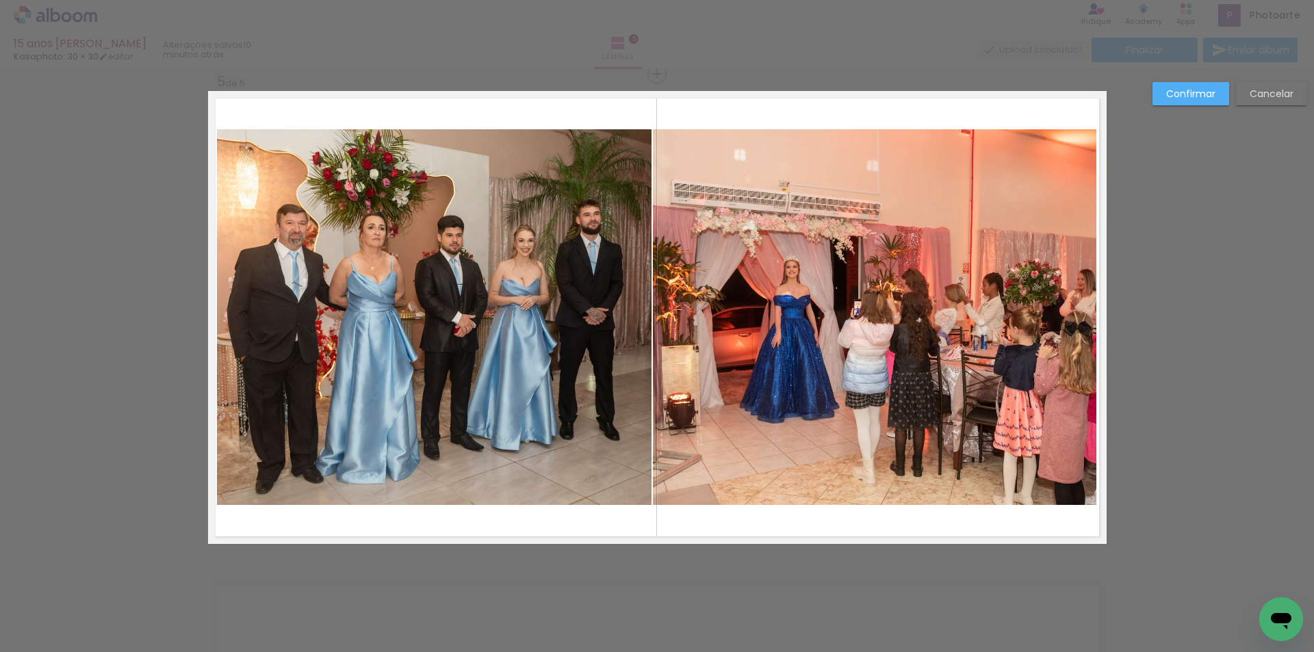
click at [699, 296] on quentale-photo at bounding box center [874, 317] width 443 height 376
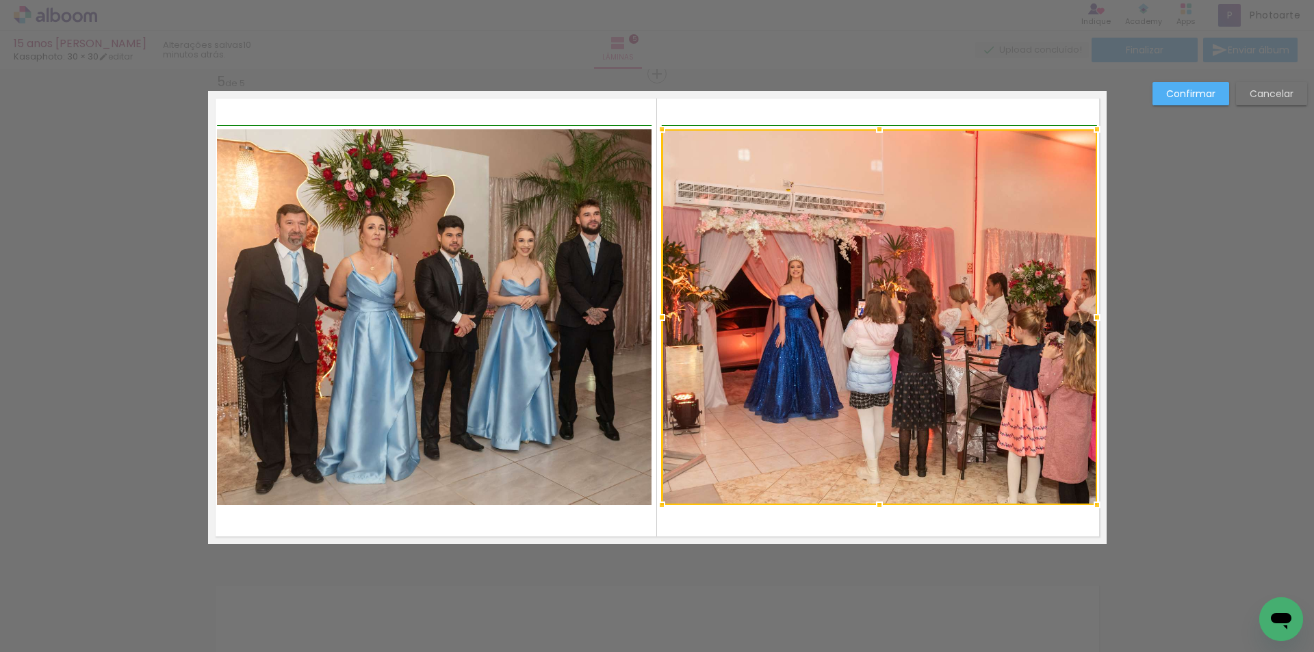
click at [653, 311] on div at bounding box center [661, 317] width 27 height 27
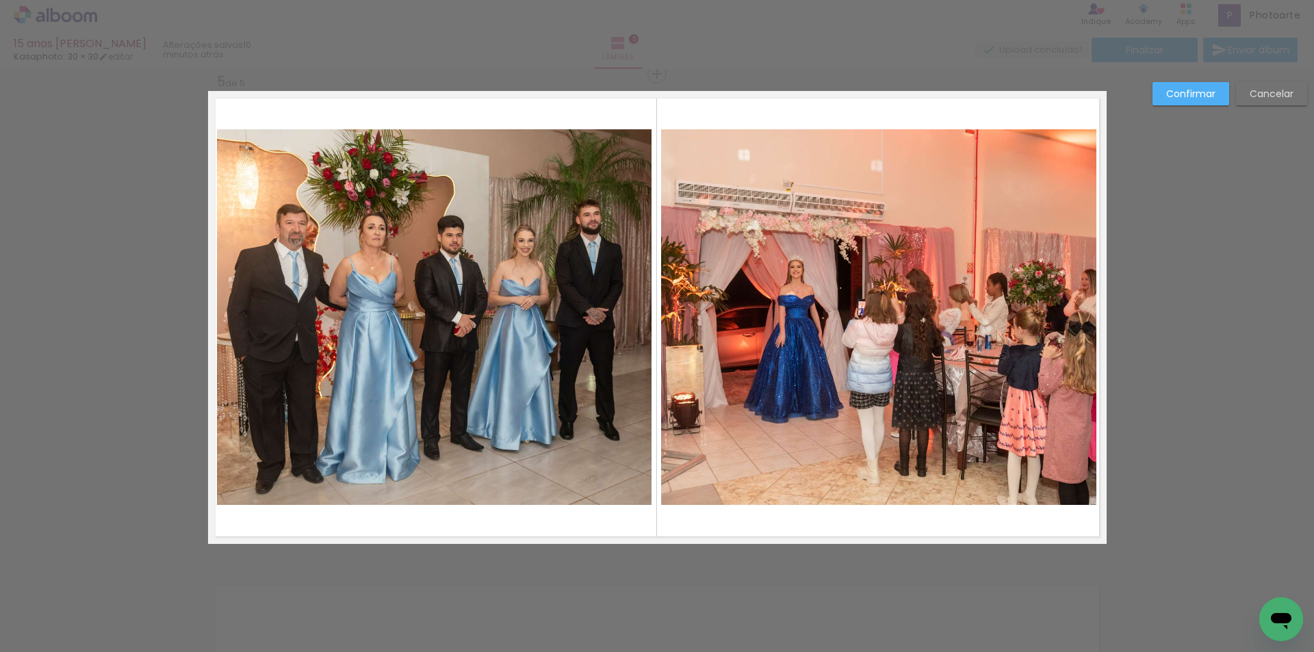
click at [899, 289] on quentale-photo at bounding box center [878, 317] width 435 height 376
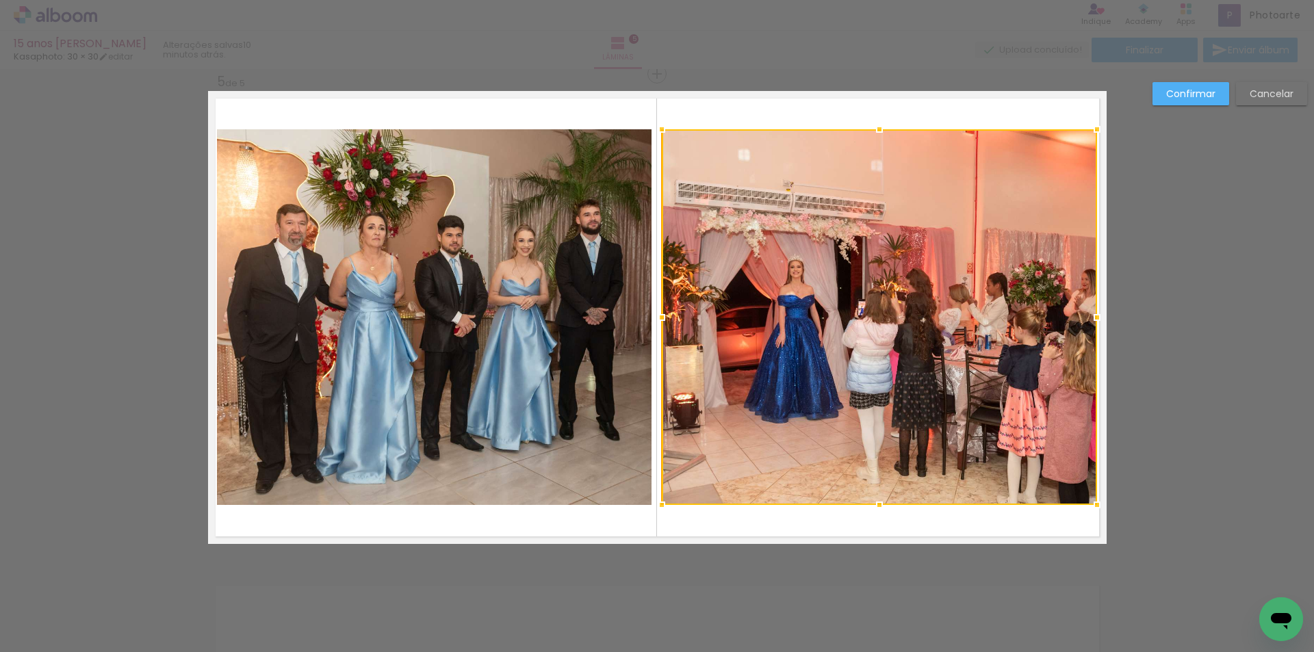
click at [899, 289] on div at bounding box center [879, 317] width 435 height 376
click at [983, 519] on quentale-layouter at bounding box center [657, 317] width 899 height 453
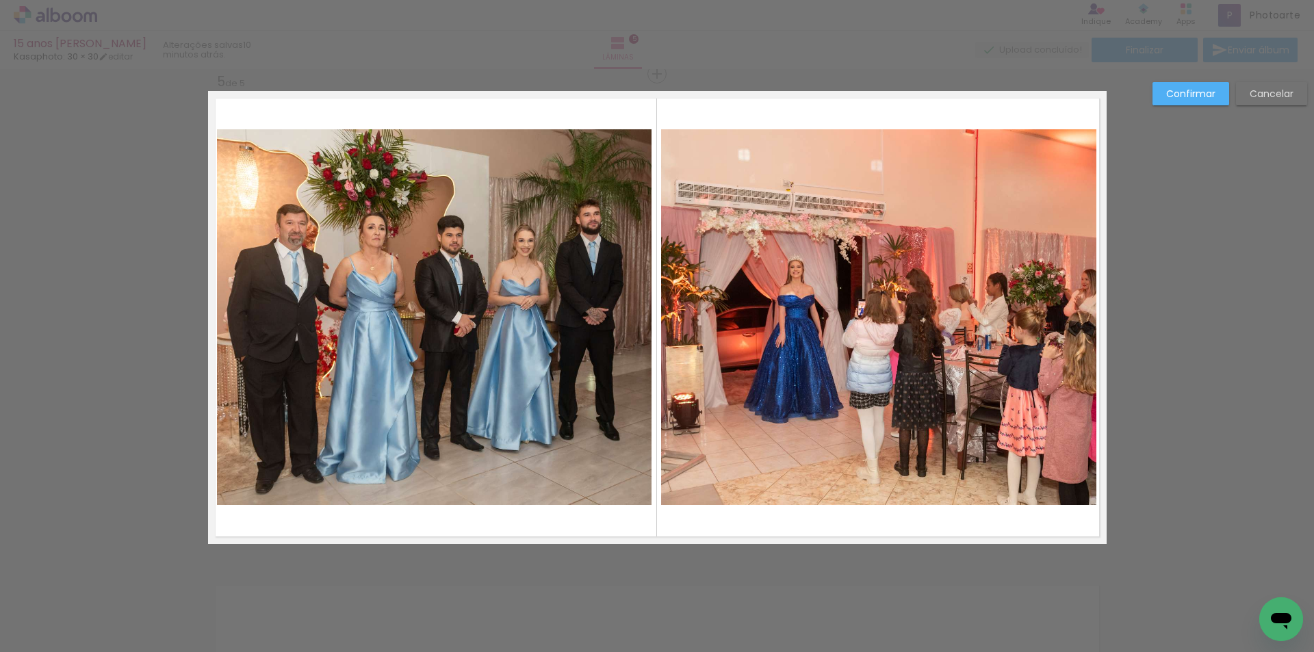
click at [0, 0] on slot "Confirmar" at bounding box center [0, 0] width 0 height 0
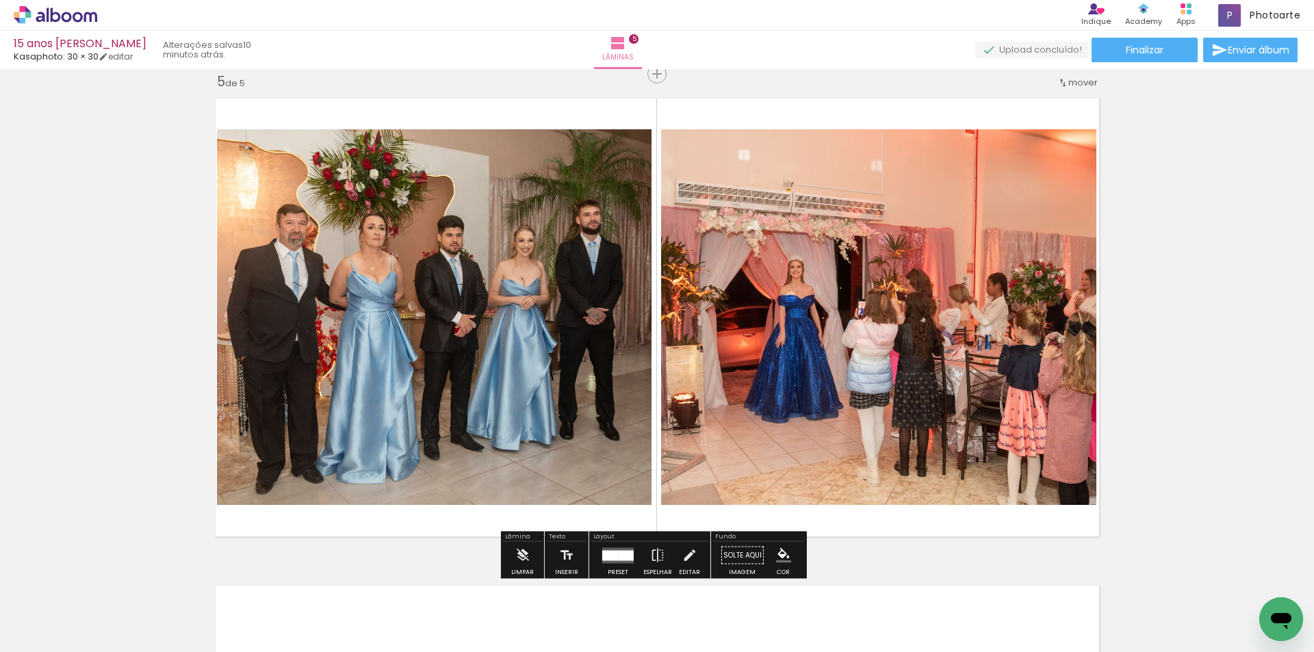
click at [814, 258] on quentale-photo at bounding box center [878, 317] width 435 height 376
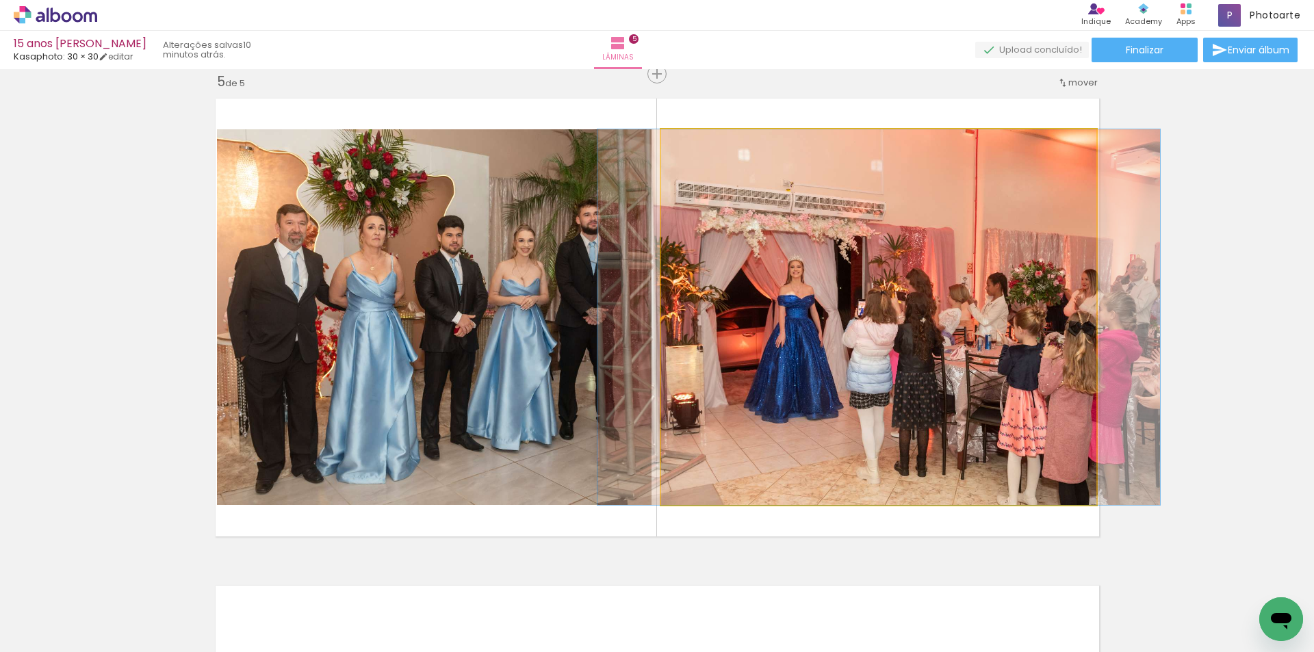
click at [814, 258] on quentale-photo at bounding box center [878, 317] width 435 height 376
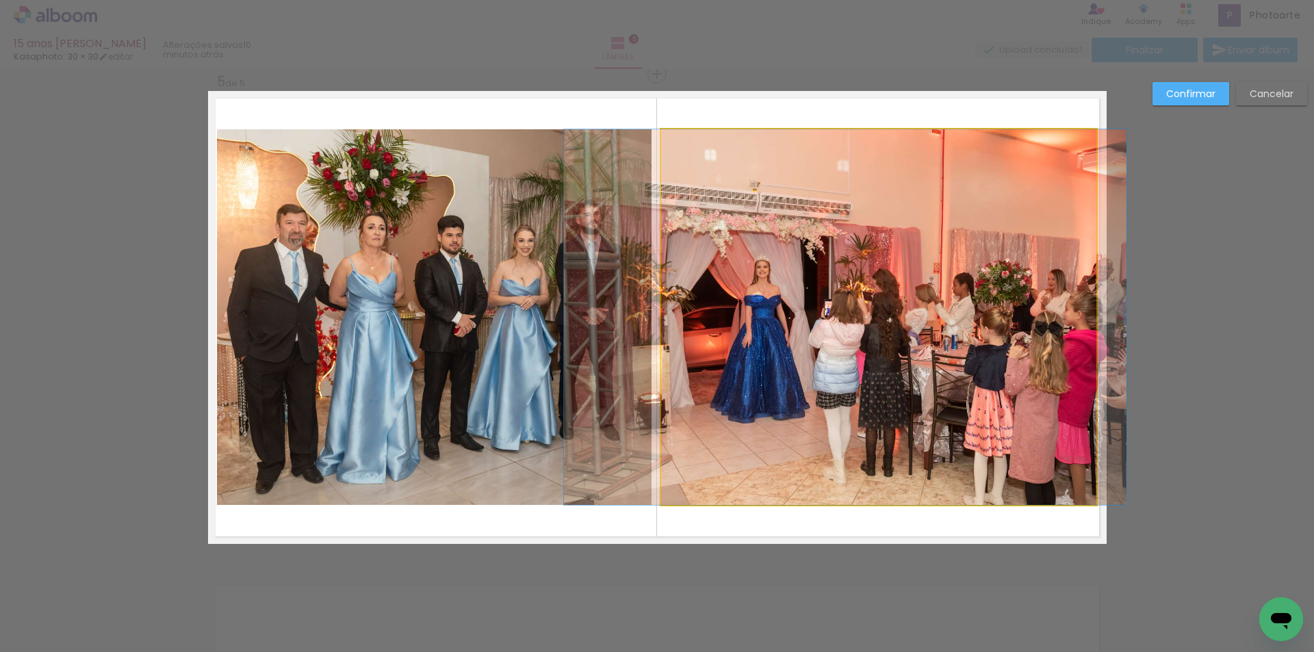
drag, startPoint x: 844, startPoint y: 259, endPoint x: 810, endPoint y: 259, distance: 33.5
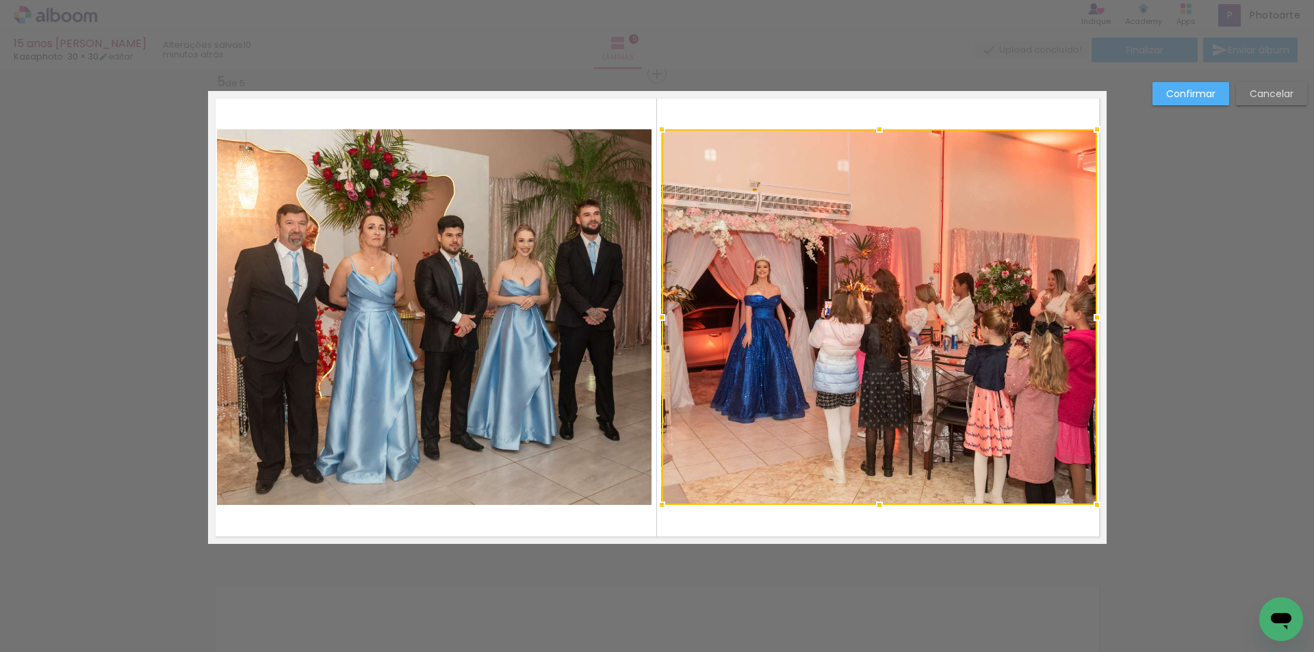
click at [0, 0] on slot "Confirmar" at bounding box center [0, 0] width 0 height 0
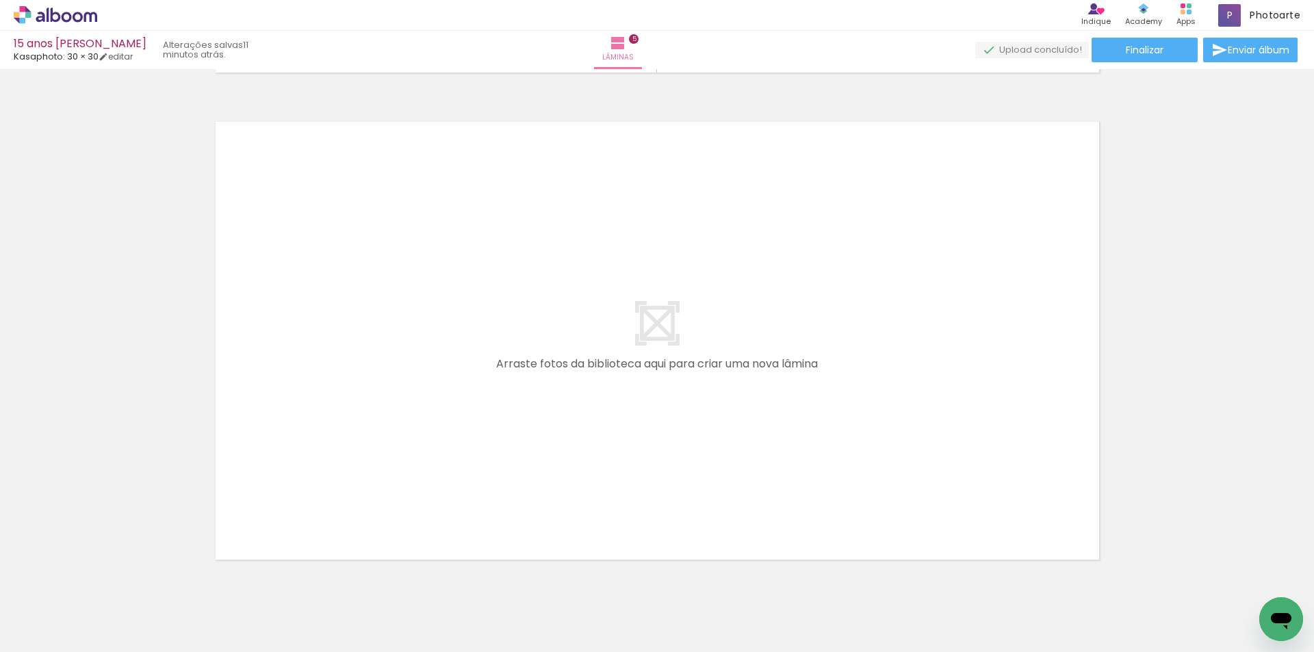
scroll to position [2446, 0]
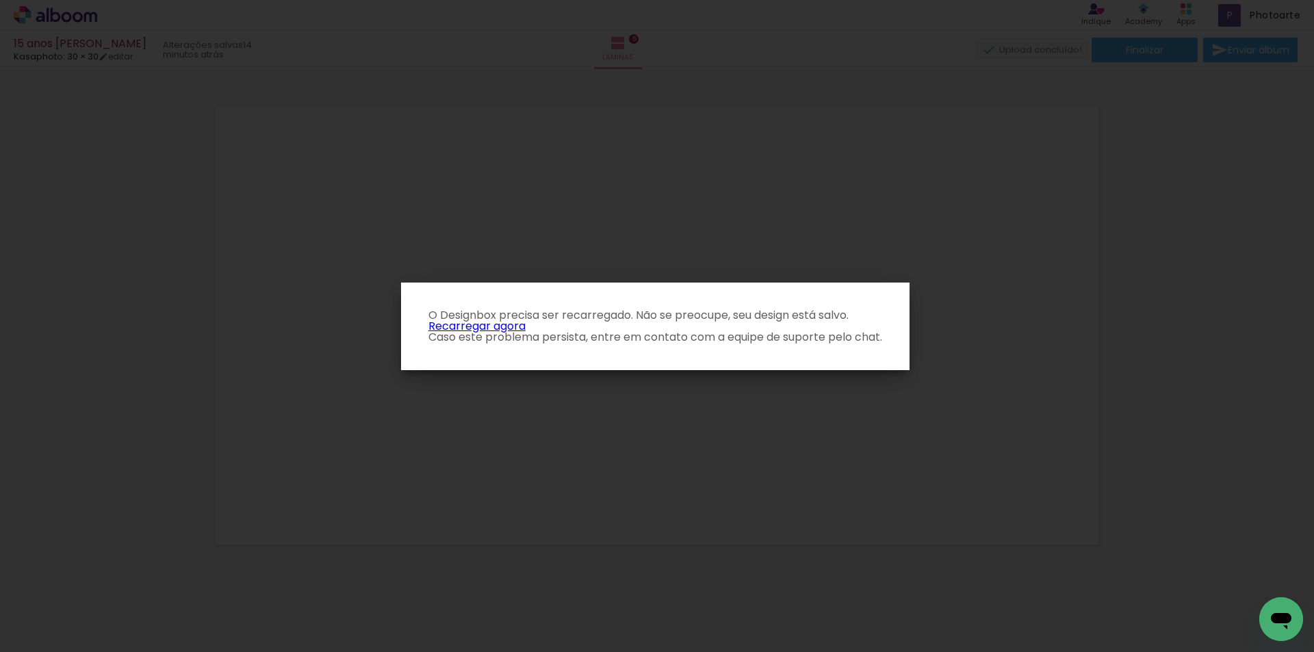
click at [455, 323] on link "Recarregar agora" at bounding box center [476, 326] width 97 height 16
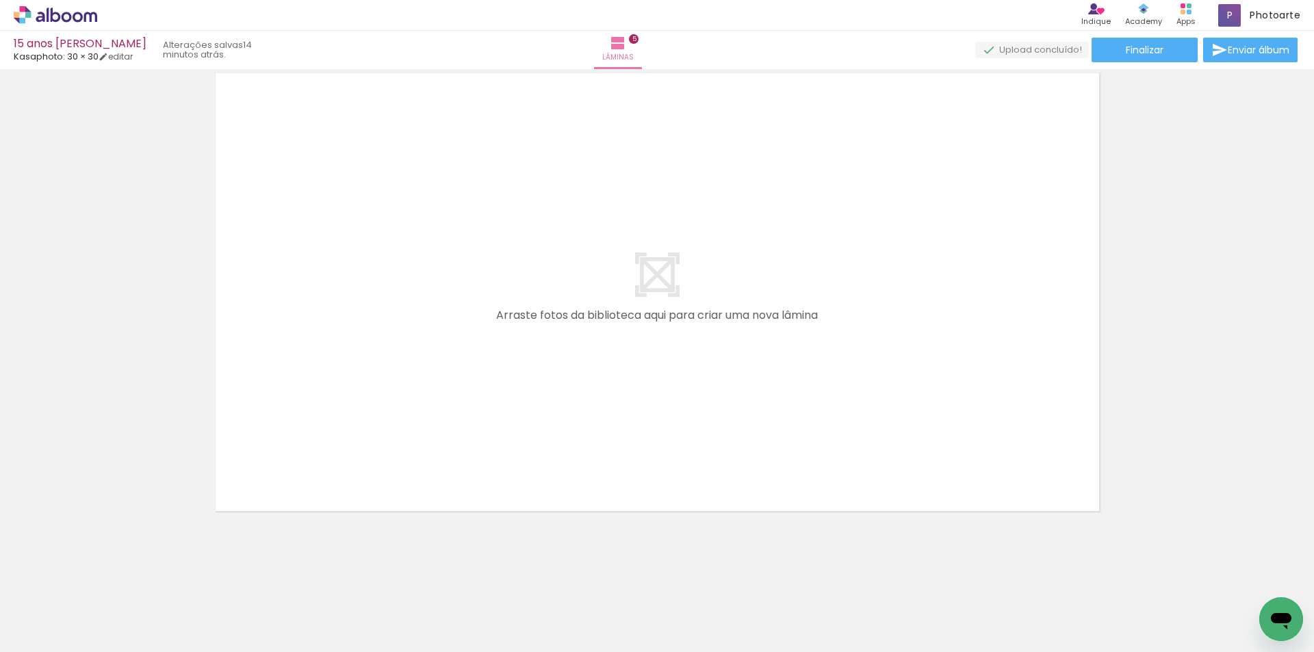
scroll to position [0, 1485]
click at [54, 627] on span "Adicionar Fotos" at bounding box center [48, 633] width 41 height 15
click at [0, 0] on input "file" at bounding box center [0, 0] width 0 height 0
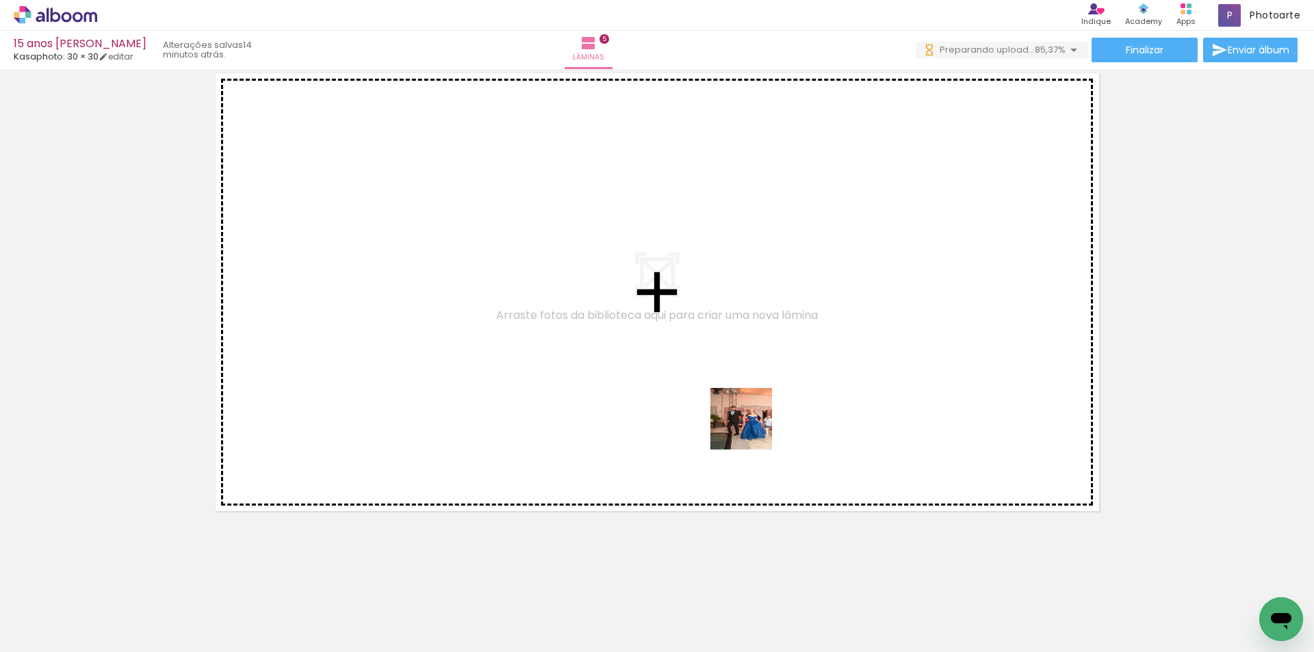
drag, startPoint x: 887, startPoint y: 610, endPoint x: 736, endPoint y: 408, distance: 252.3
click at [736, 408] on quentale-workspace at bounding box center [657, 326] width 1314 height 652
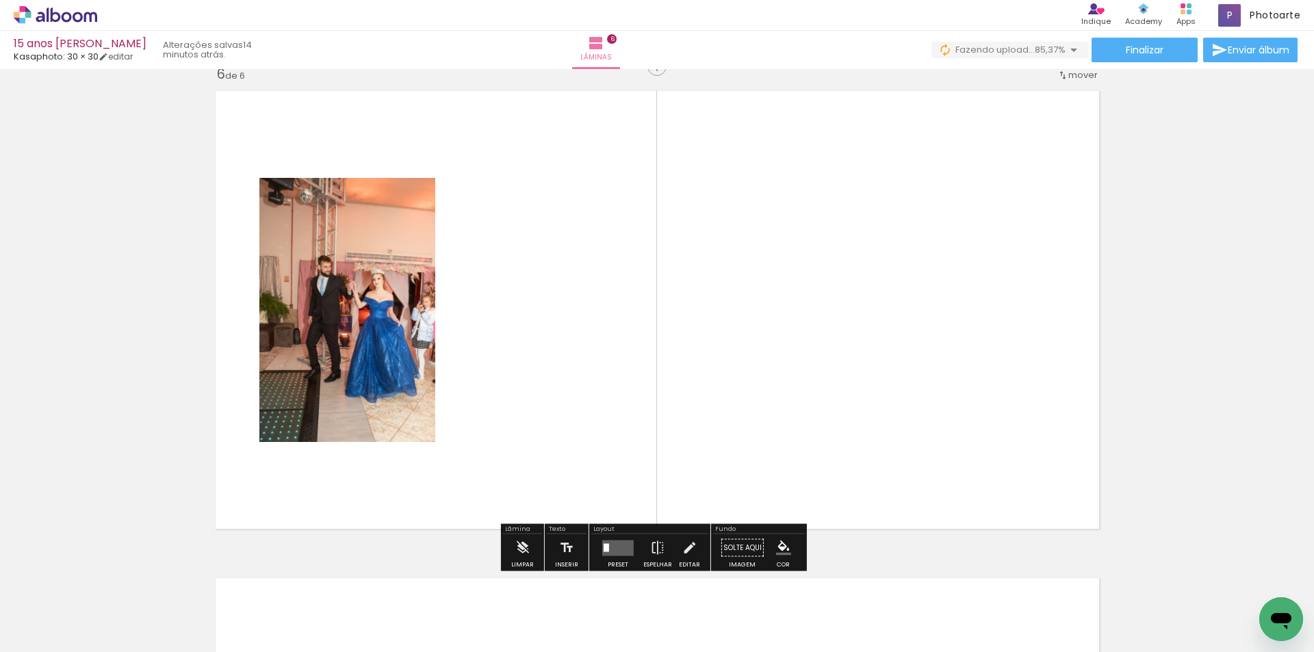
scroll to position [2454, 0]
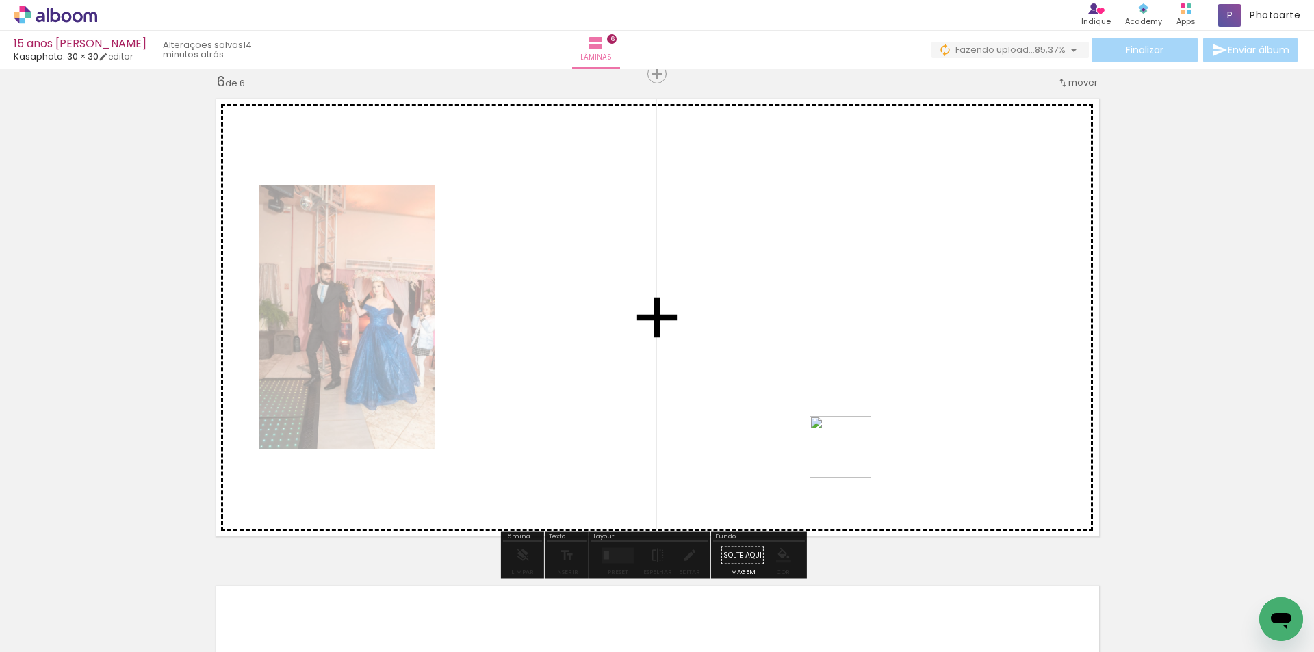
drag, startPoint x: 953, startPoint y: 596, endPoint x: 851, endPoint y: 457, distance: 172.7
click at [851, 457] on quentale-workspace at bounding box center [657, 326] width 1314 height 652
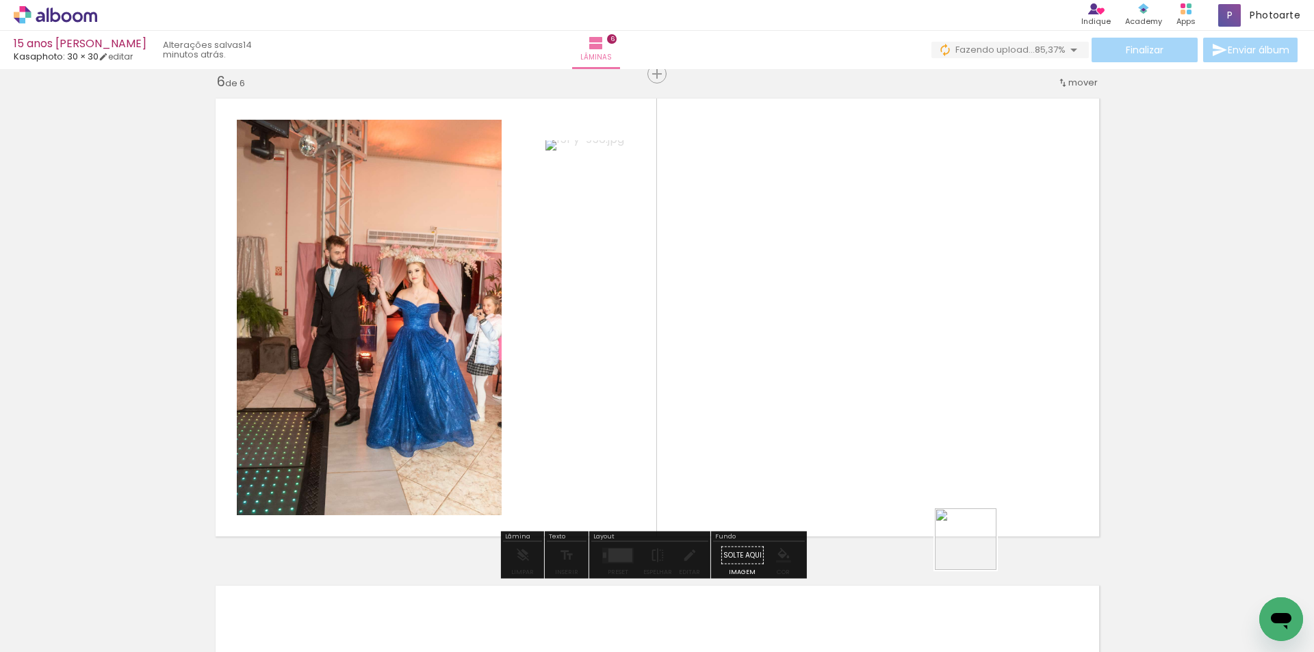
drag, startPoint x: 1020, startPoint y: 621, endPoint x: 916, endPoint y: 471, distance: 182.8
click at [897, 435] on quentale-workspace at bounding box center [657, 326] width 1314 height 652
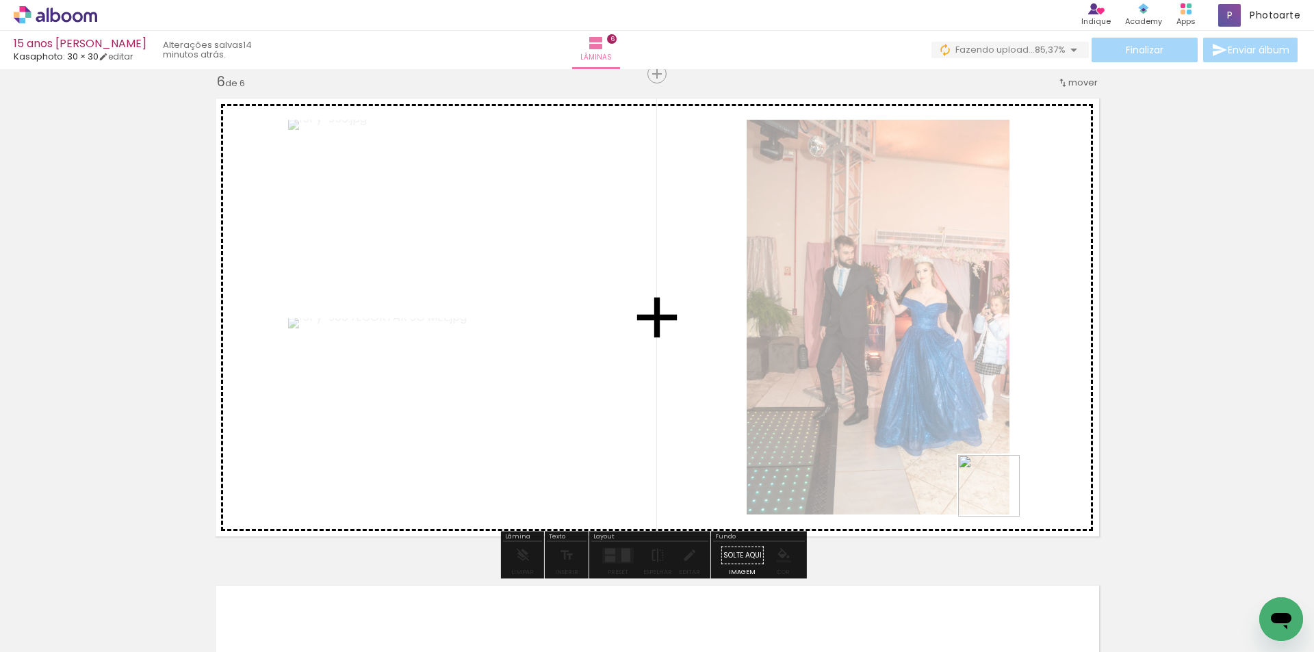
drag, startPoint x: 1108, startPoint y: 617, endPoint x: 992, endPoint y: 500, distance: 165.0
click at [965, 460] on quentale-workspace at bounding box center [657, 326] width 1314 height 652
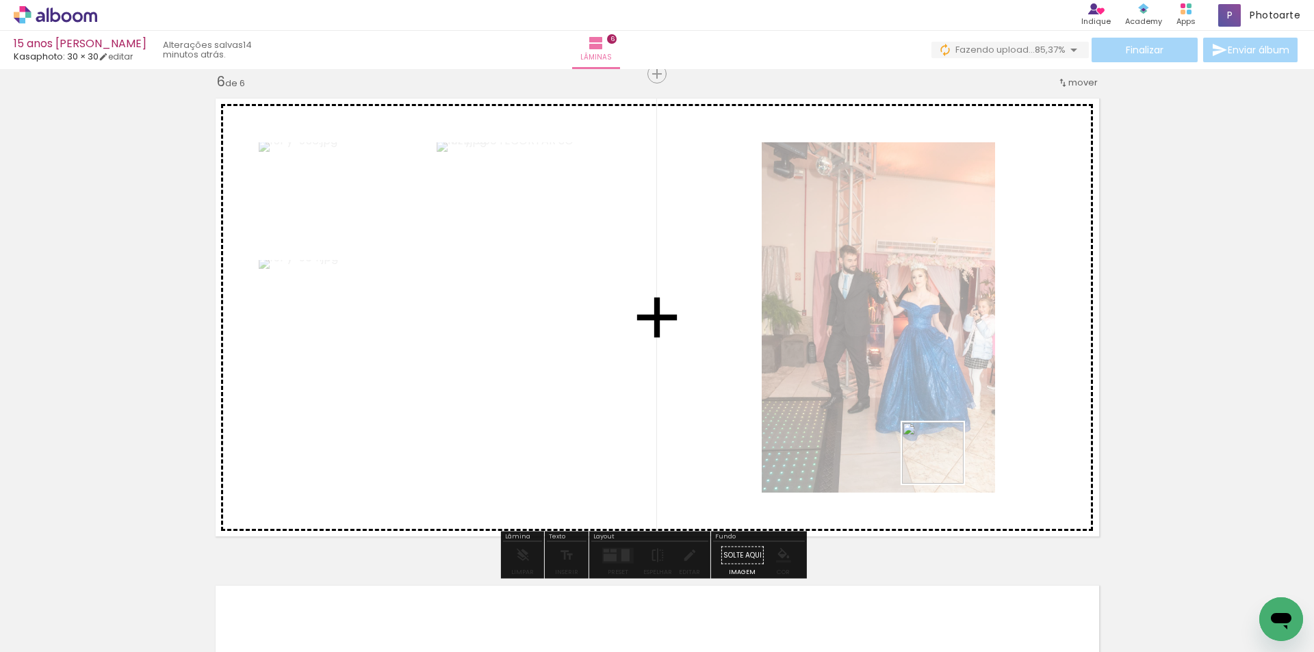
drag, startPoint x: 1201, startPoint y: 619, endPoint x: 1135, endPoint y: 571, distance: 81.9
click at [941, 462] on quentale-workspace at bounding box center [657, 326] width 1314 height 652
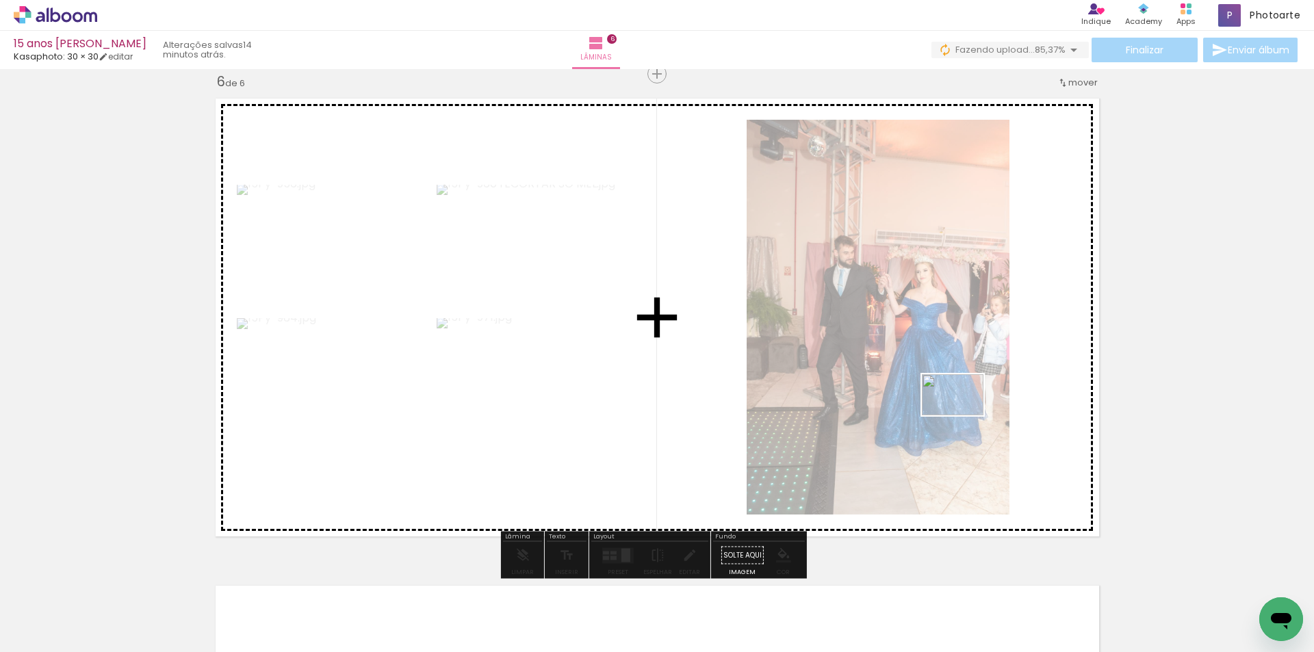
drag, startPoint x: 1239, startPoint y: 606, endPoint x: 963, endPoint y: 415, distance: 335.1
click at [963, 415] on quentale-workspace at bounding box center [657, 326] width 1314 height 652
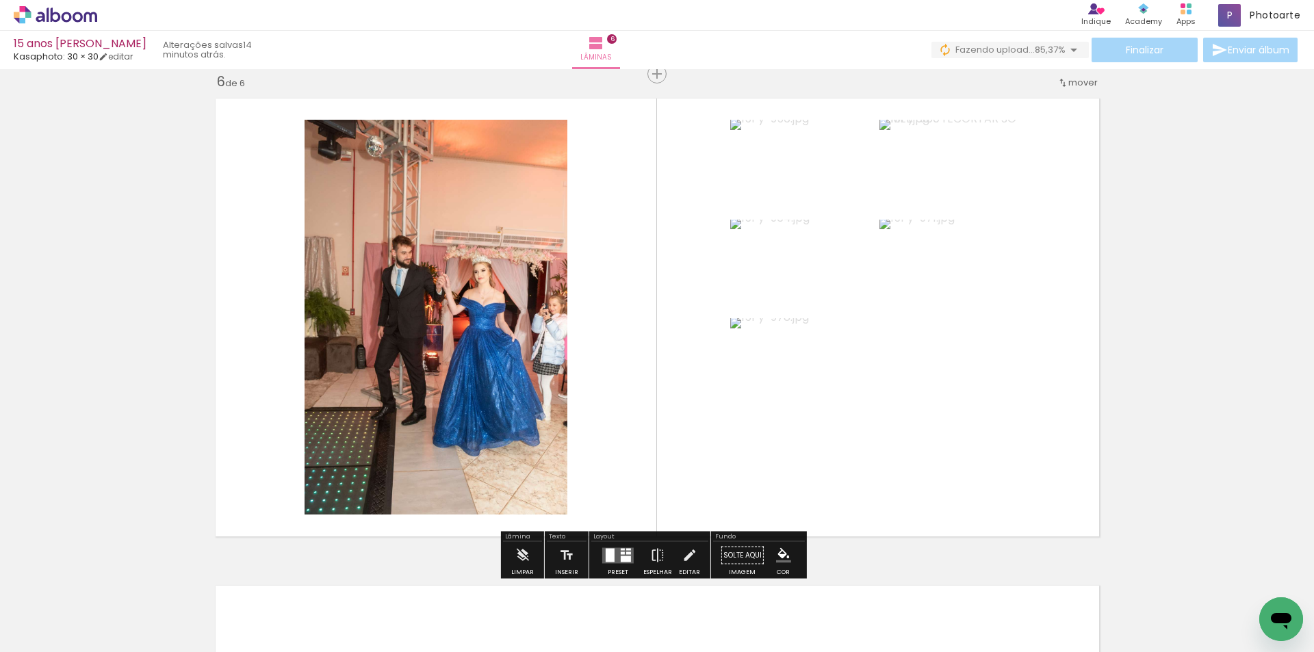
click at [622, 554] on quentale-layouter at bounding box center [617, 555] width 31 height 16
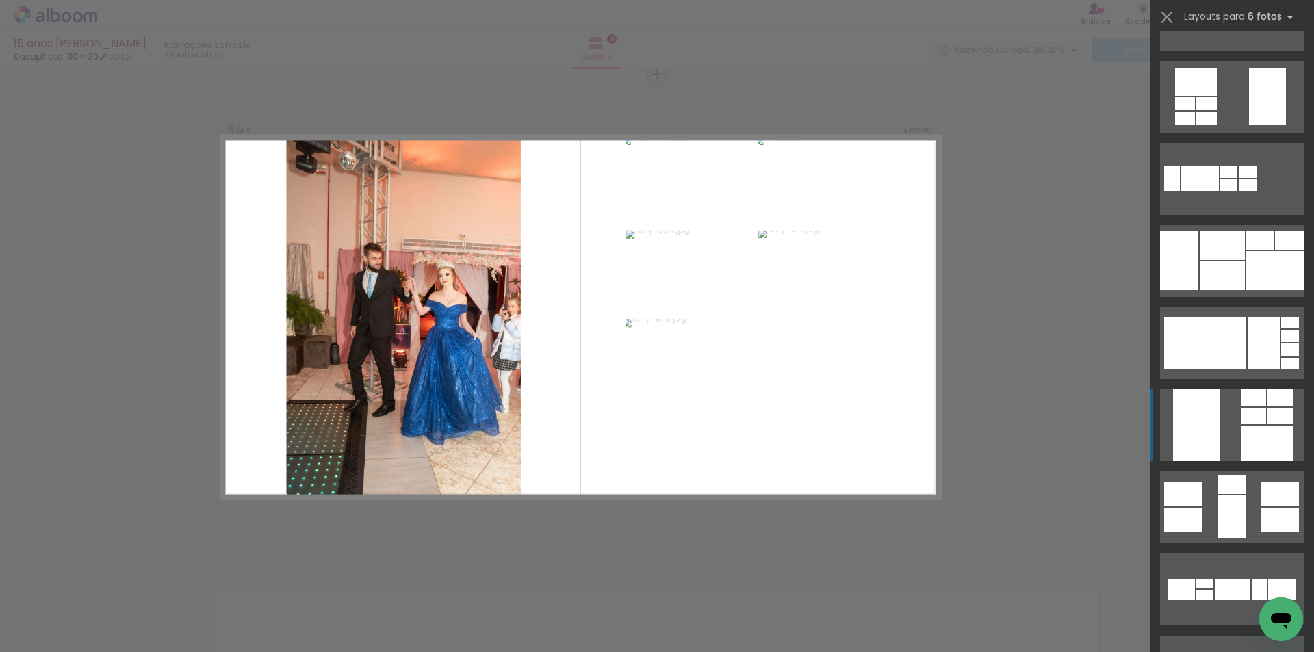
scroll to position [753, 0]
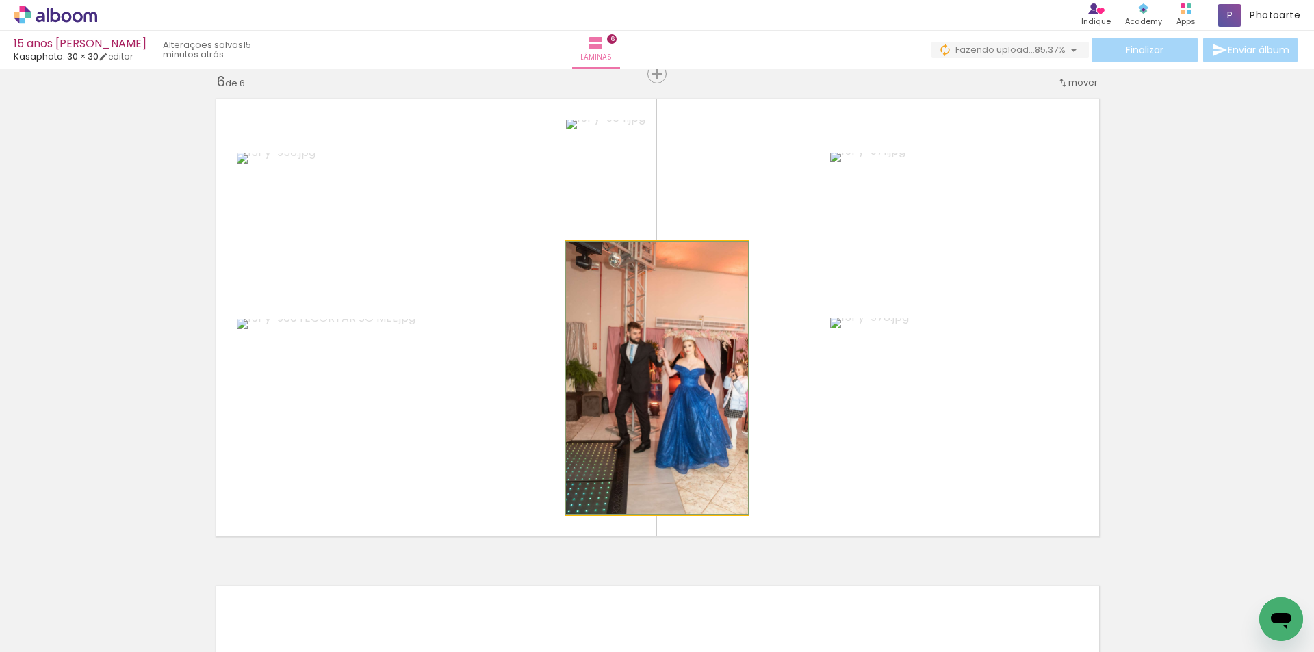
click at [685, 356] on quentale-photo at bounding box center [657, 378] width 182 height 273
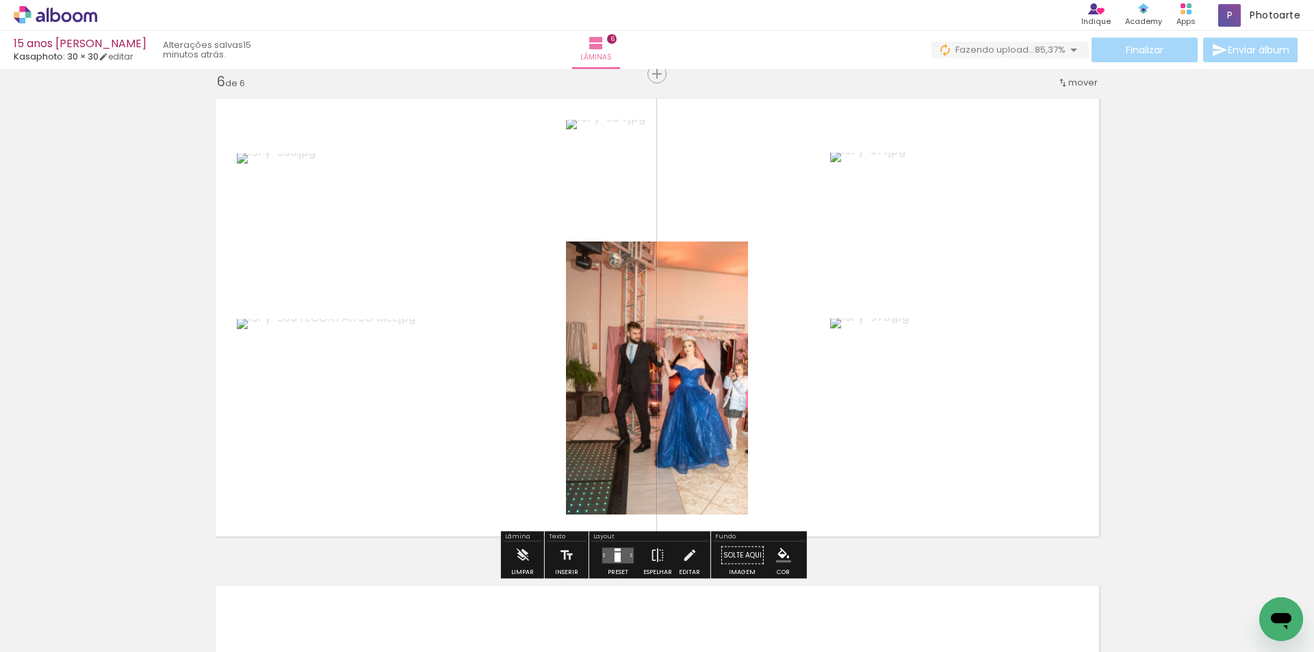
click at [685, 356] on quentale-photo at bounding box center [657, 378] width 182 height 273
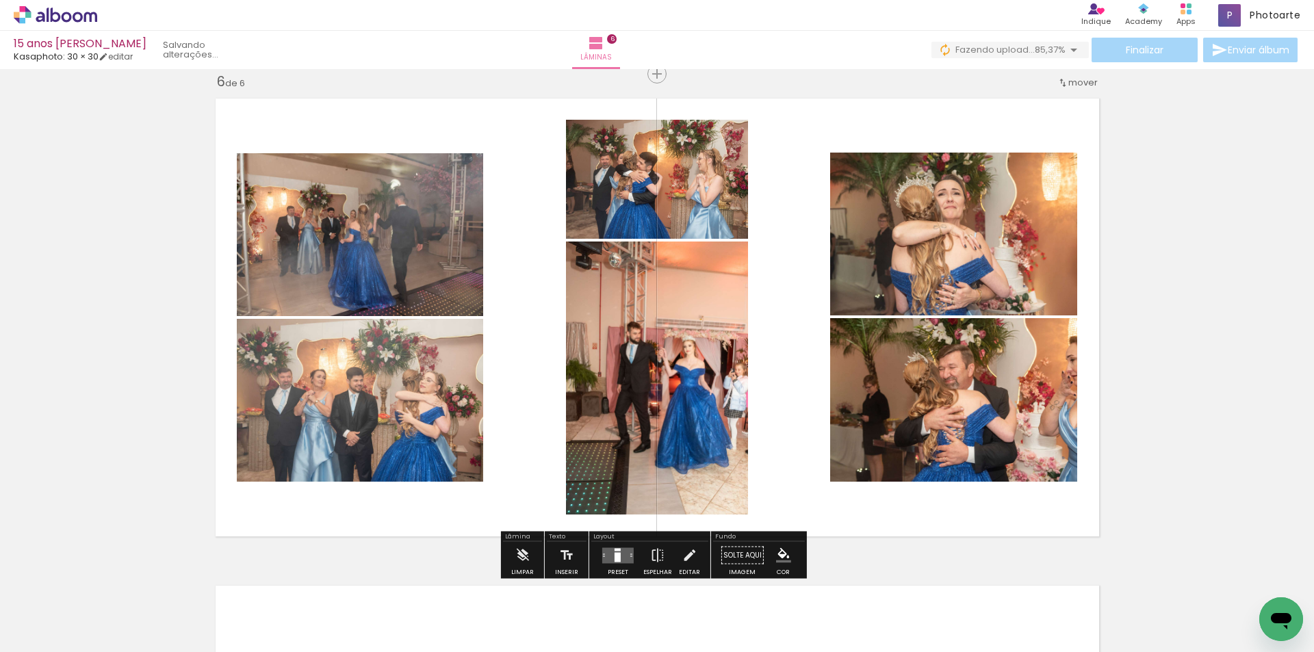
click at [685, 356] on quentale-photo at bounding box center [657, 378] width 182 height 273
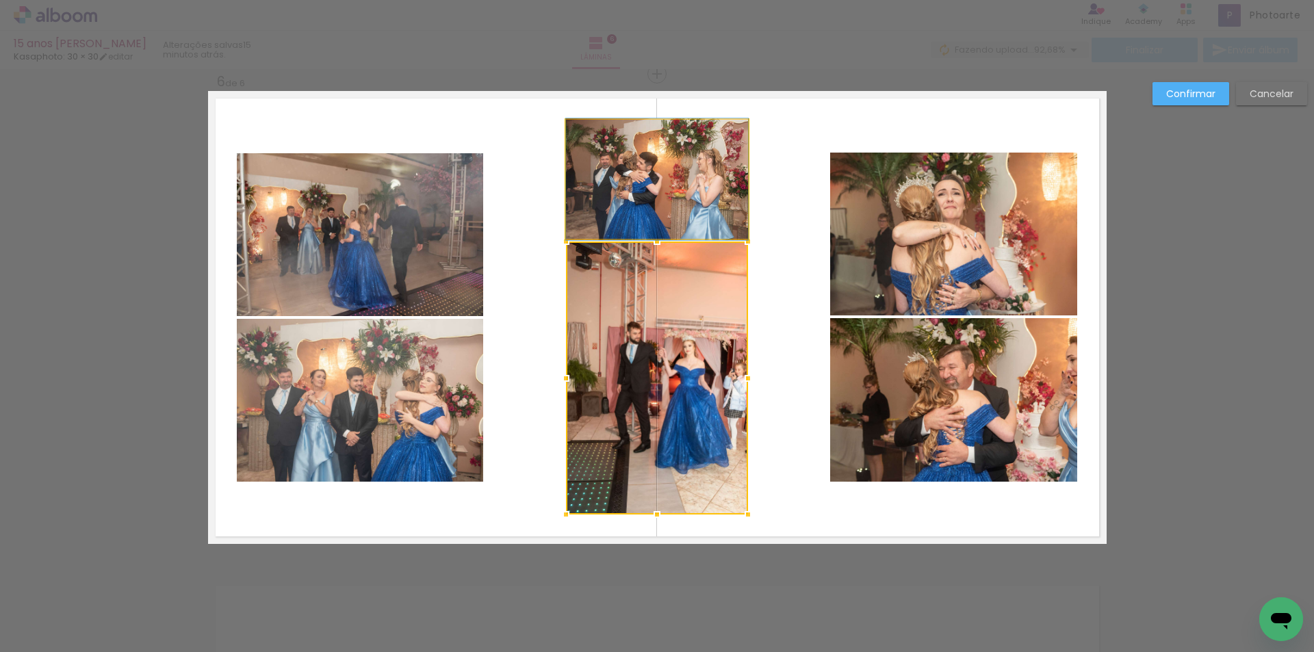
click at [630, 158] on quentale-photo at bounding box center [657, 179] width 182 height 119
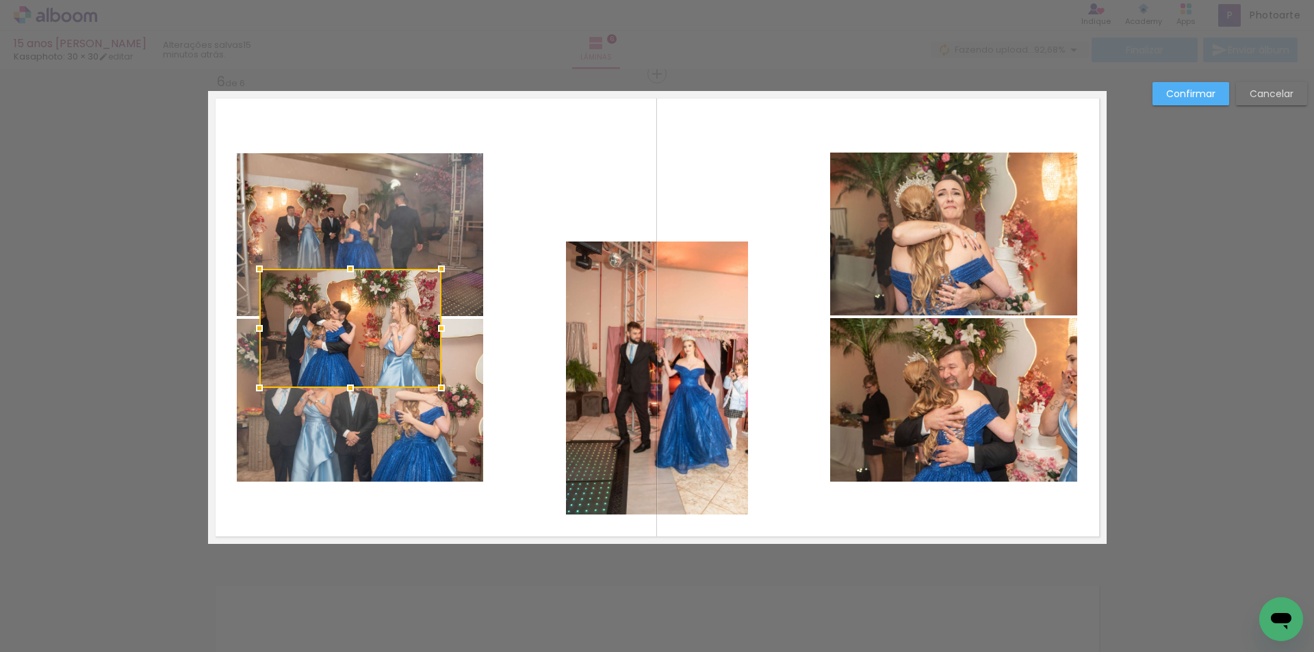
drag, startPoint x: 628, startPoint y: 158, endPoint x: 321, endPoint y: 307, distance: 341.0
click at [321, 307] on div at bounding box center [350, 328] width 182 height 119
click at [587, 350] on quentale-photo at bounding box center [657, 378] width 182 height 273
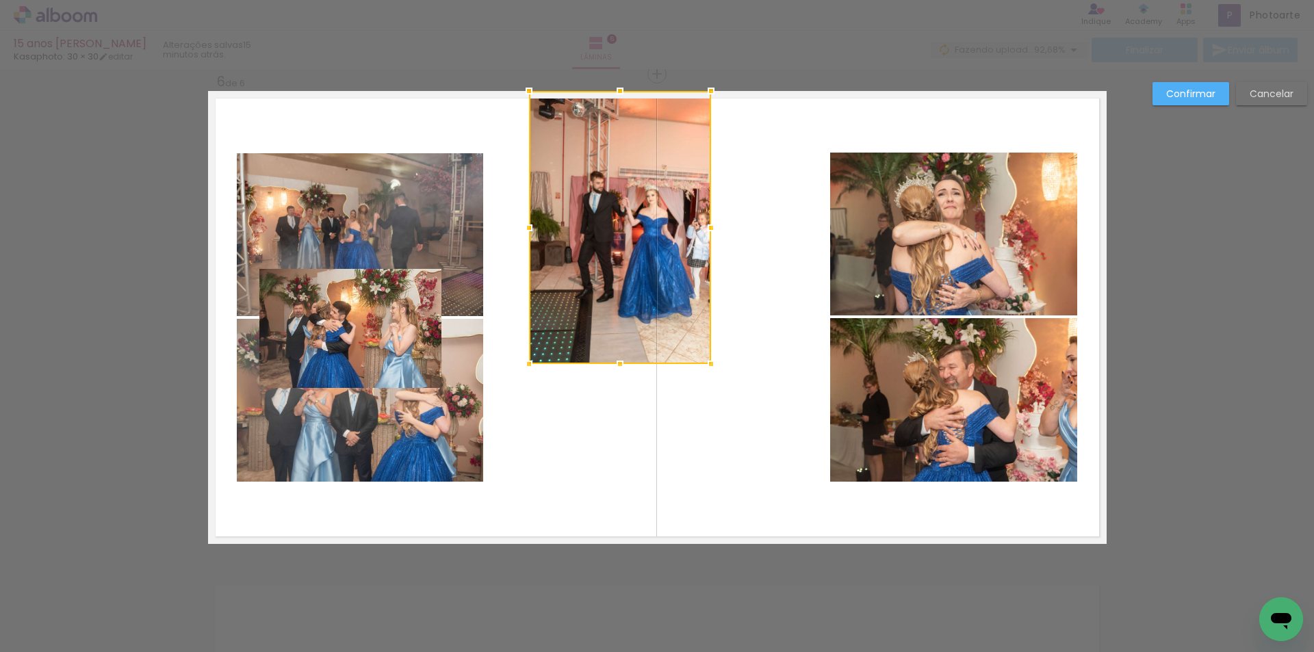
drag, startPoint x: 635, startPoint y: 372, endPoint x: 598, endPoint y: 183, distance: 192.5
click at [598, 183] on div at bounding box center [620, 227] width 182 height 273
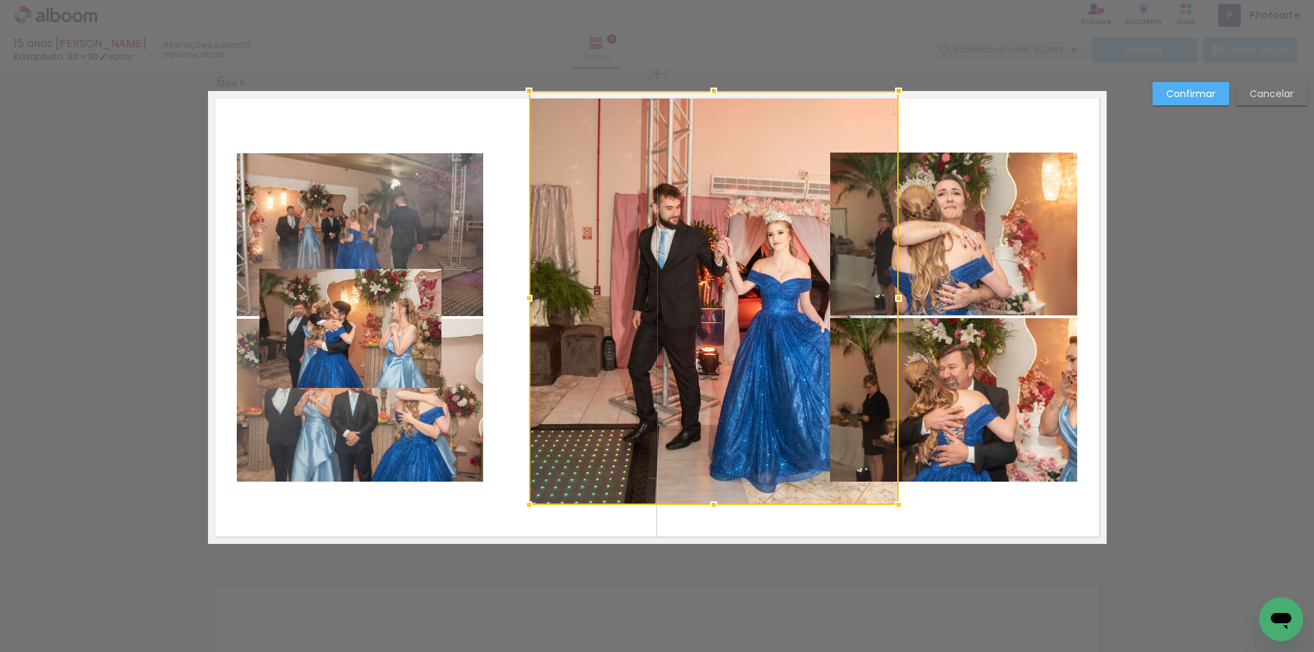
drag, startPoint x: 706, startPoint y: 365, endPoint x: 893, endPoint y: 672, distance: 360.0
click at [893, 652] on html "link( href="../../bower_components/polymer/polymer.html" rel="import" ) picture…" at bounding box center [657, 326] width 1314 height 652
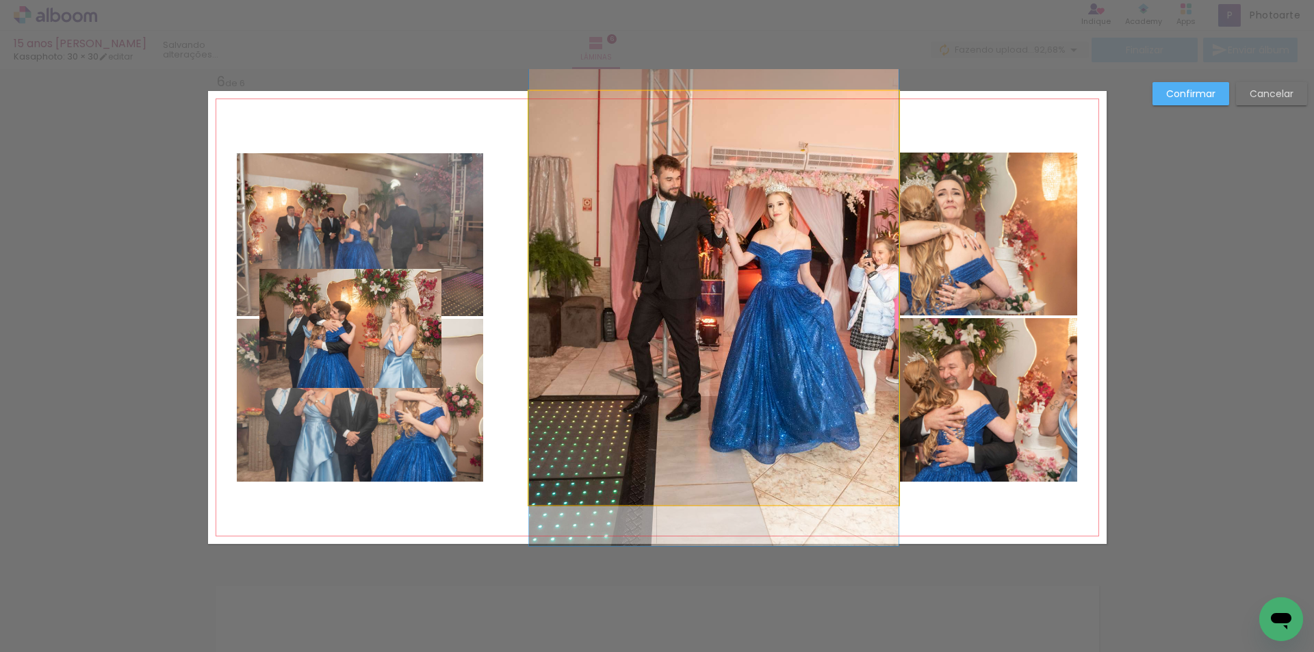
drag, startPoint x: 659, startPoint y: 392, endPoint x: 596, endPoint y: 366, distance: 68.1
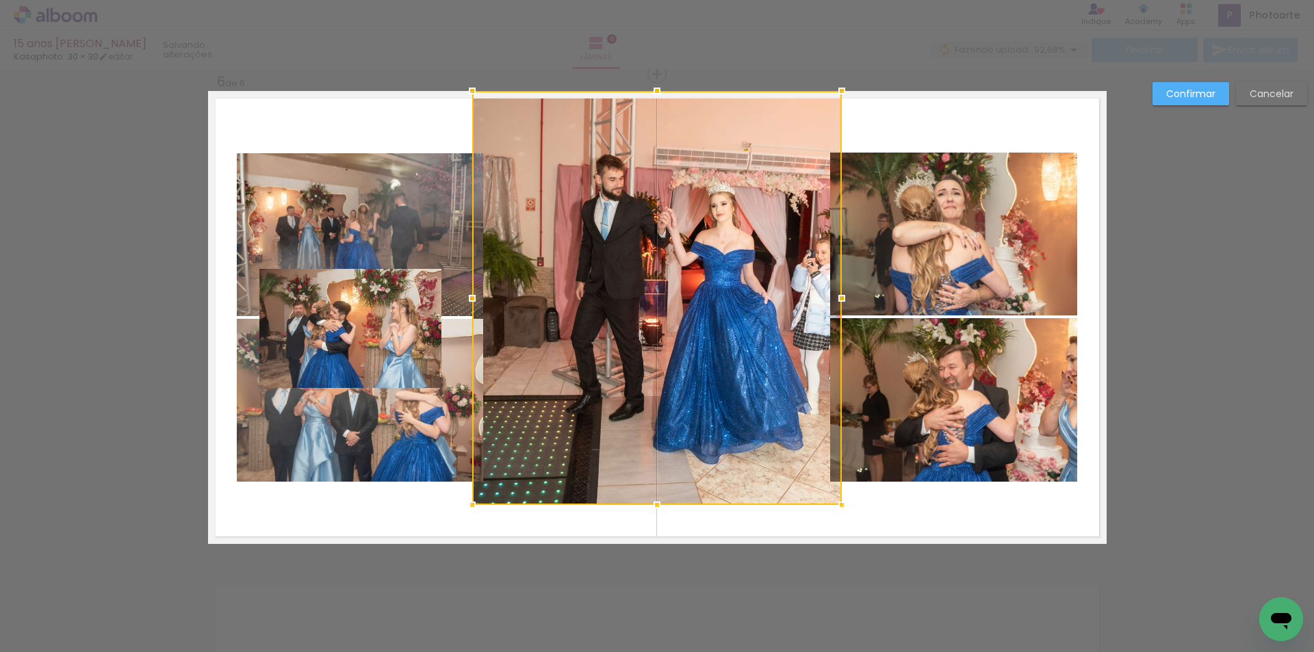
drag, startPoint x: 665, startPoint y: 311, endPoint x: 608, endPoint y: 309, distance: 57.5
click at [608, 309] on div at bounding box center [657, 298] width 370 height 414
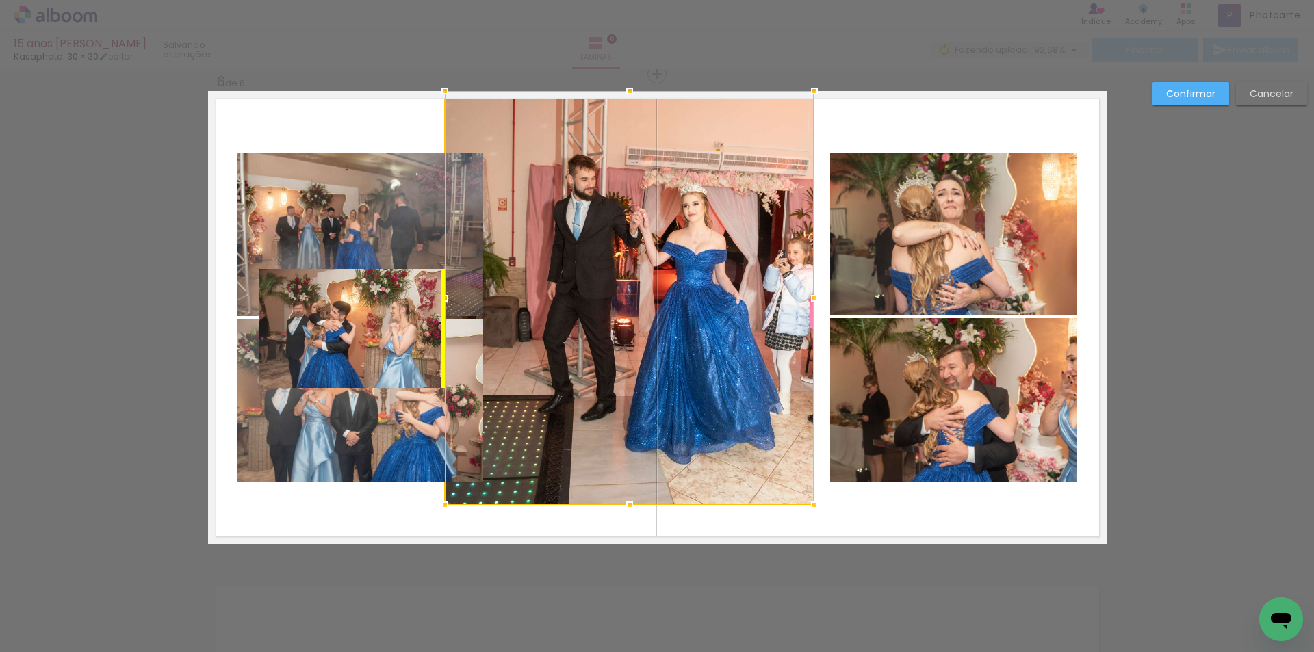
drag, startPoint x: 608, startPoint y: 309, endPoint x: 587, endPoint y: 272, distance: 42.6
click at [587, 272] on div at bounding box center [630, 298] width 370 height 414
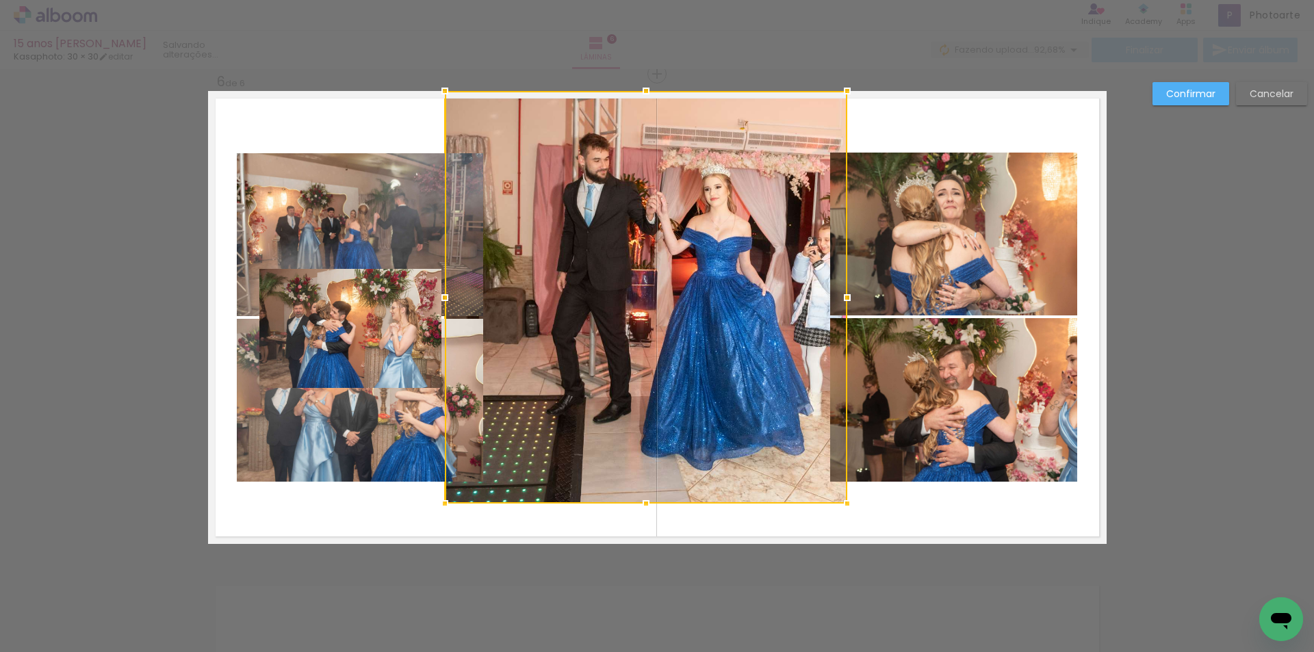
drag, startPoint x: 810, startPoint y: 508, endPoint x: 836, endPoint y: 594, distance: 89.6
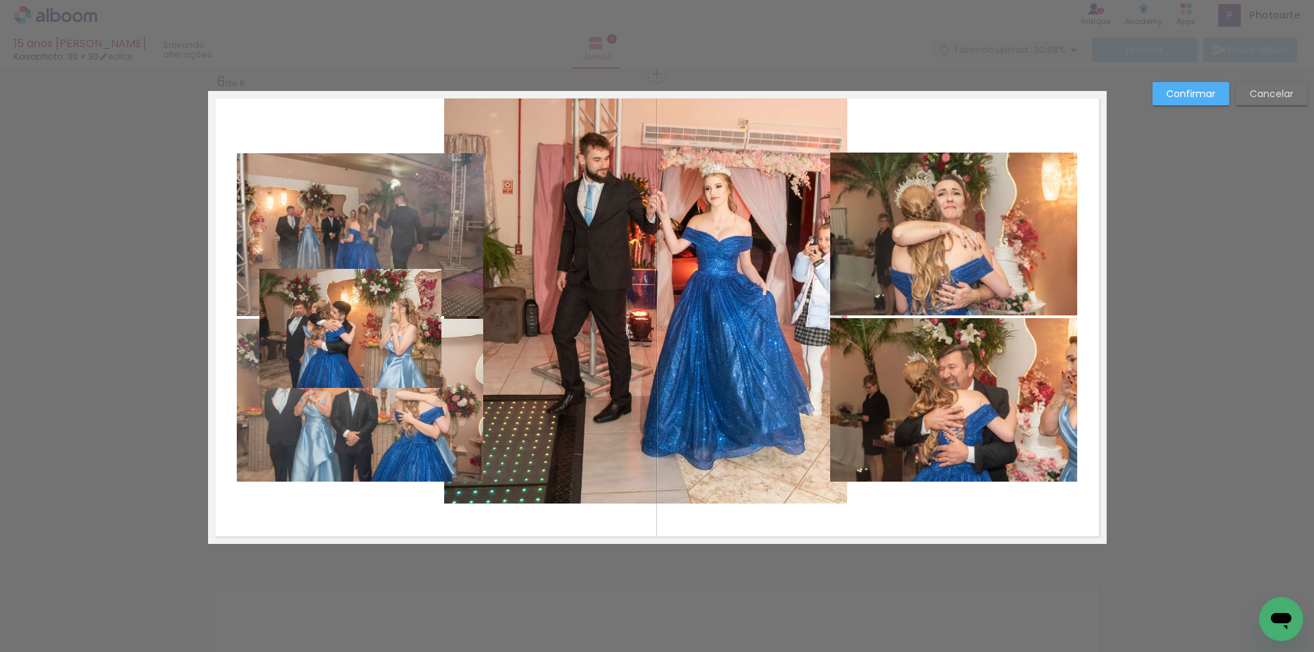
click at [0, 0] on slot "Cancelar" at bounding box center [0, 0] width 0 height 0
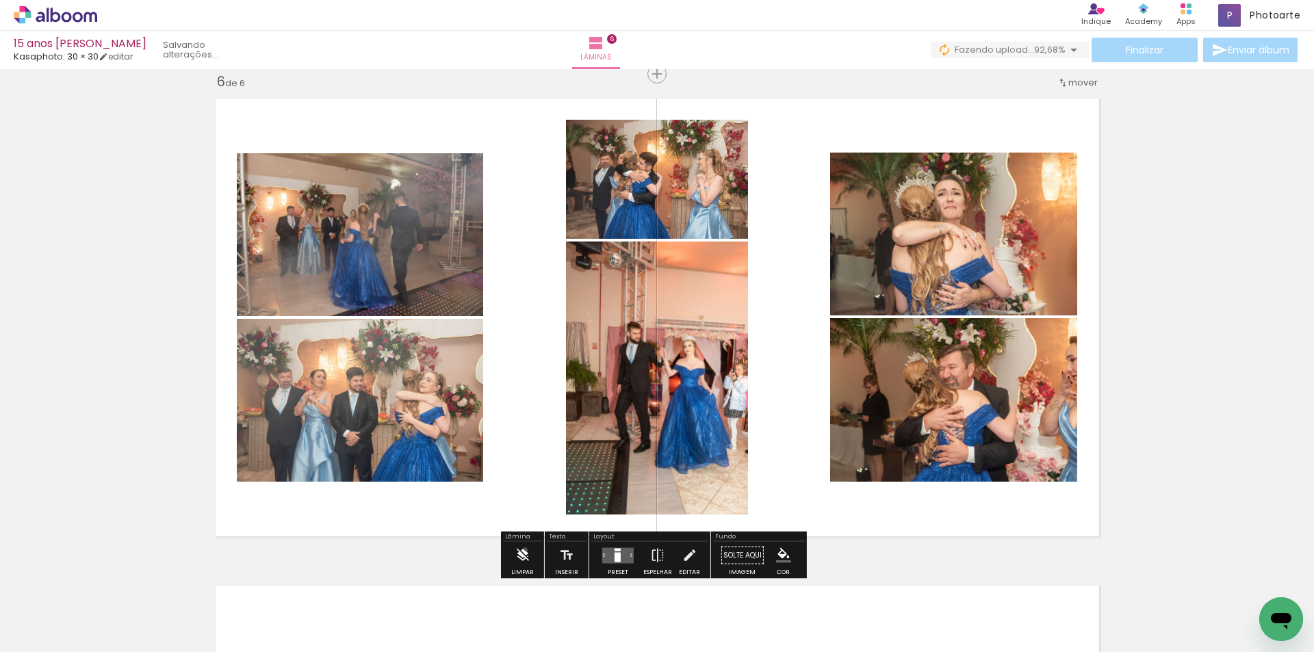
click at [525, 550] on iron-icon at bounding box center [522, 555] width 15 height 27
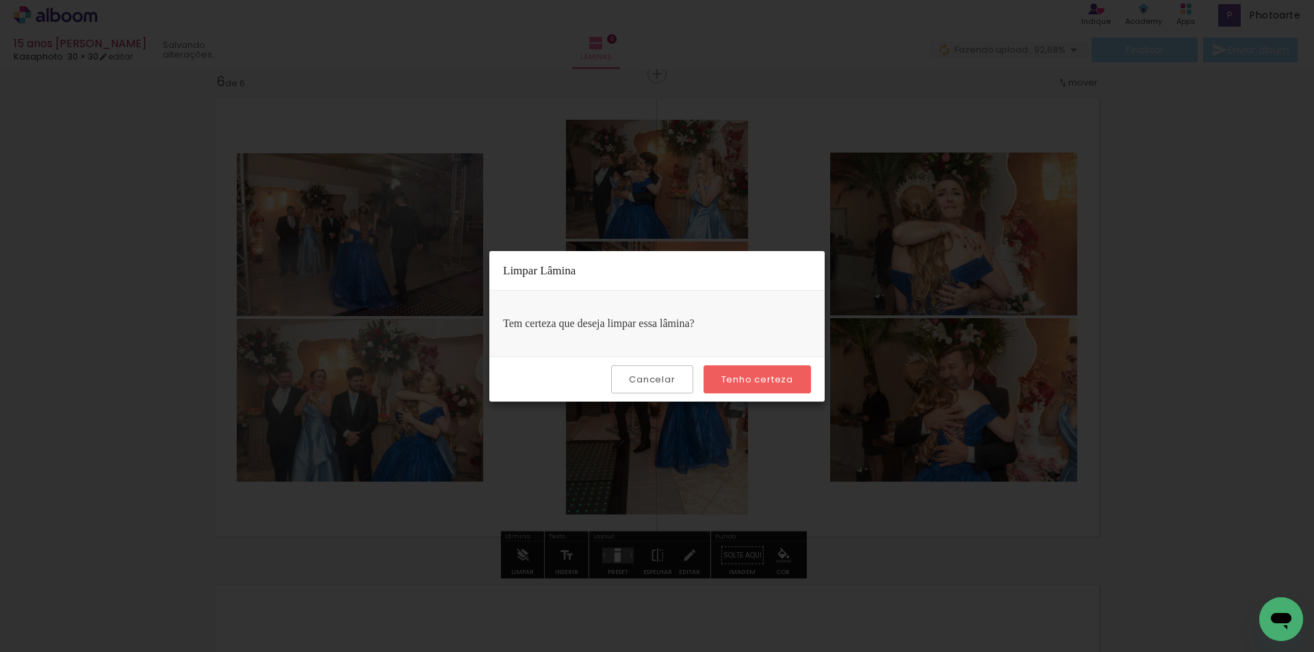
click at [0, 0] on slot "Tenho certeza" at bounding box center [0, 0] width 0 height 0
